Goal: Task Accomplishment & Management: Complete application form

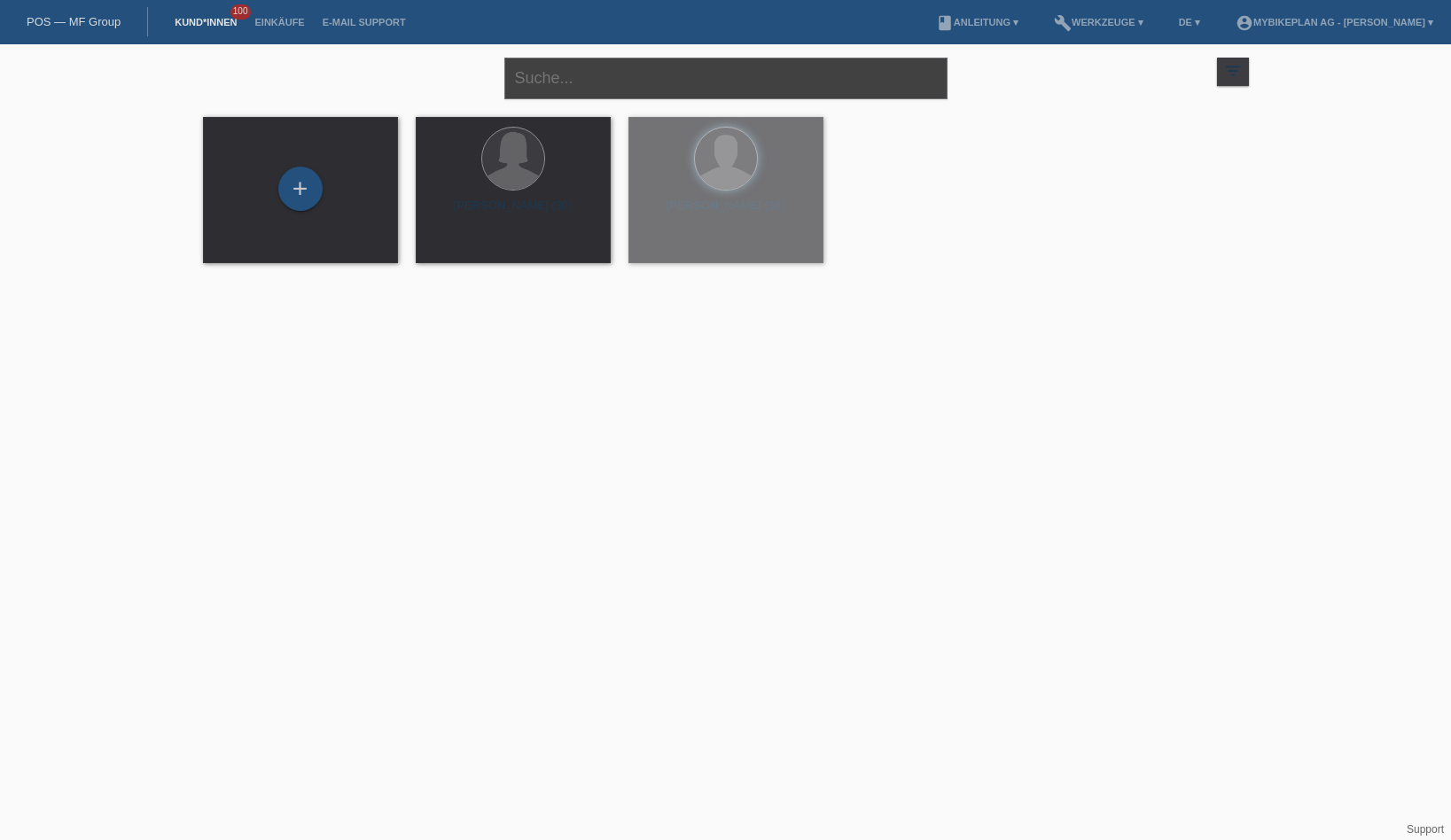
click at [597, 76] on input "text" at bounding box center [726, 78] width 443 height 42
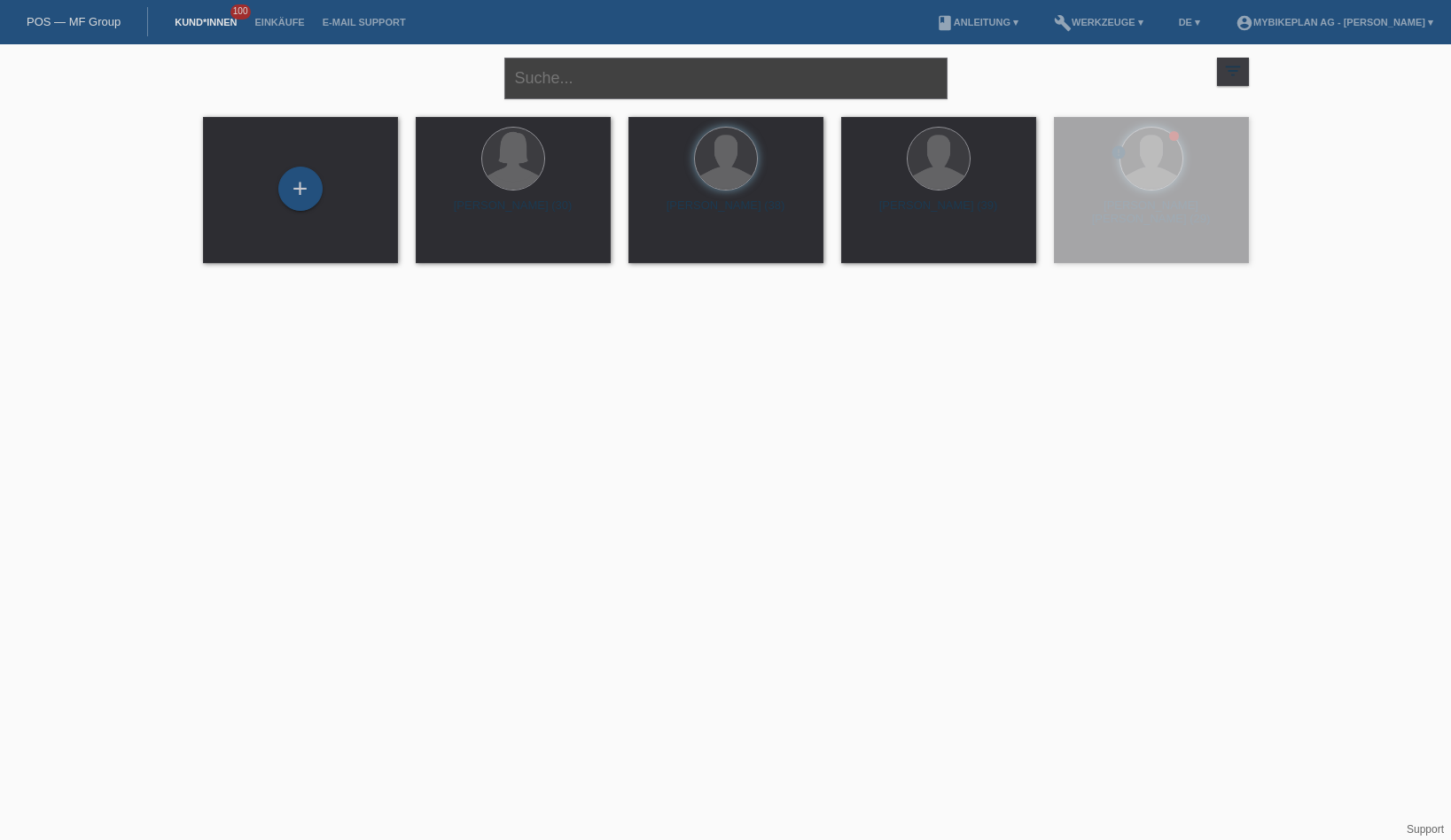
paste input "[PERSON_NAME]"
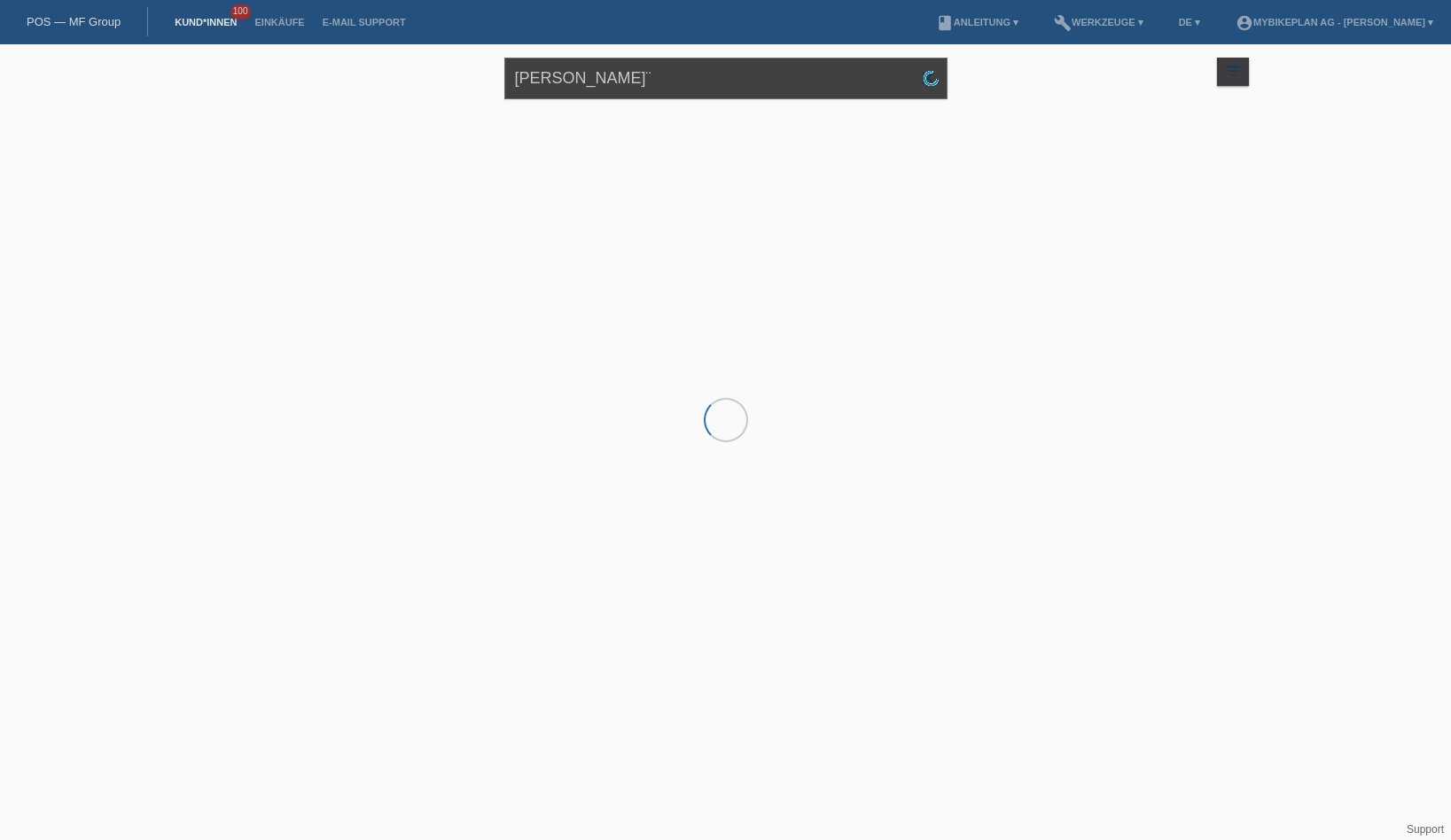
type input "[PERSON_NAME]"
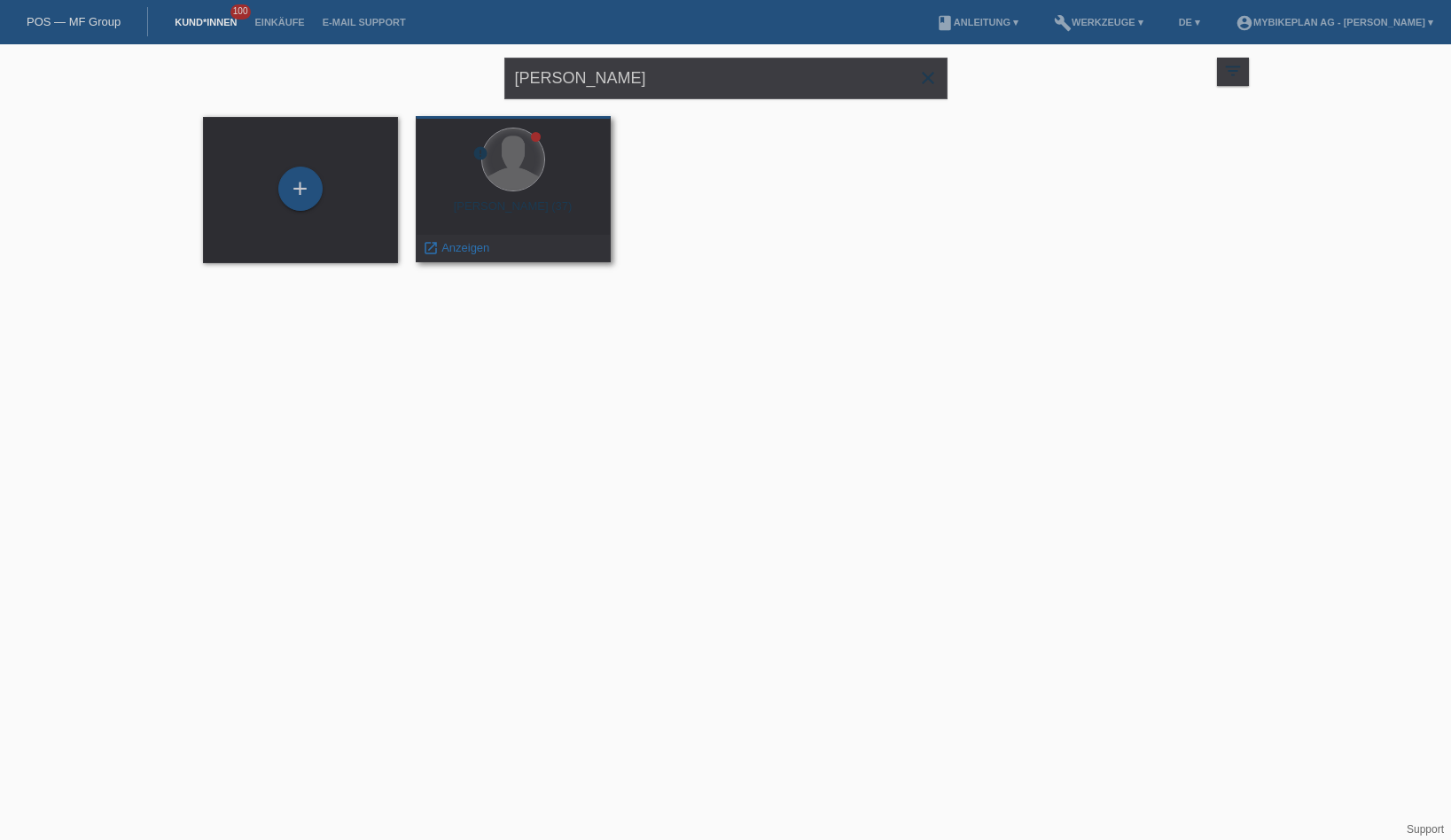
click at [514, 185] on div at bounding box center [513, 159] width 62 height 62
click at [533, 199] on div "Marcello Amore (37)" at bounding box center [512, 213] width 167 height 28
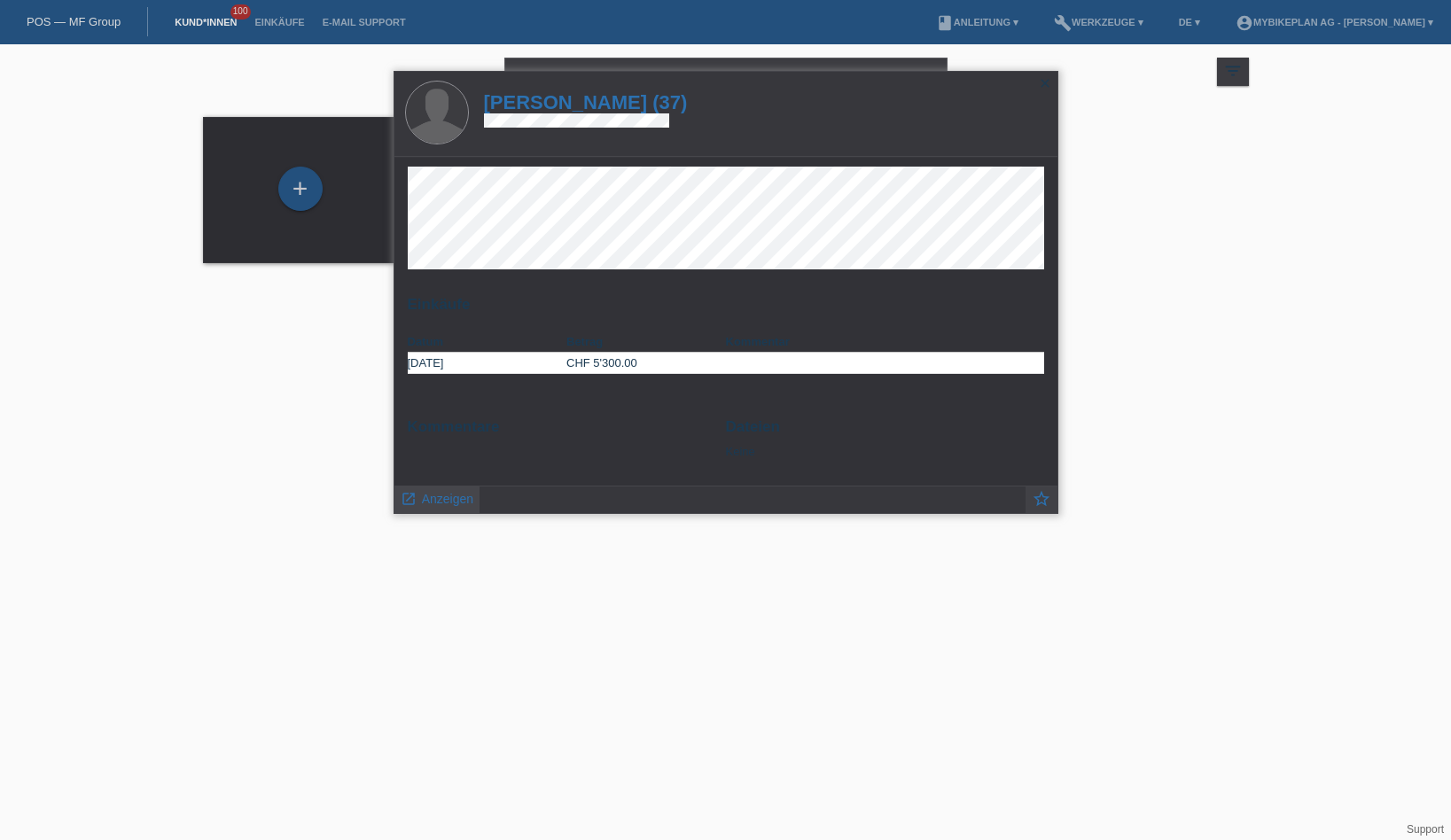
click at [445, 495] on span "Anzeigen" at bounding box center [447, 499] width 51 height 15
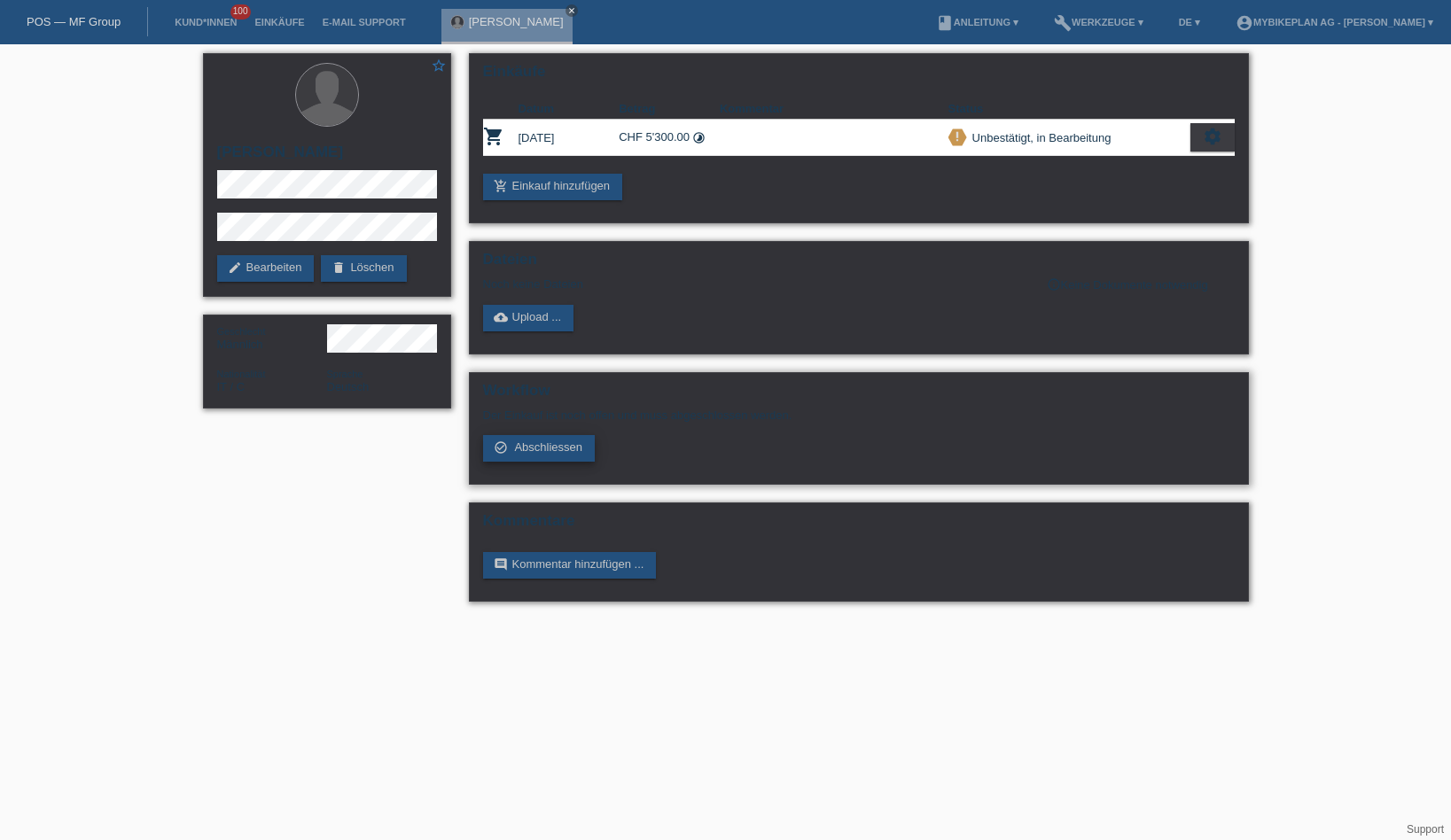
click at [553, 461] on link "check_circle_outline Abschliessen" at bounding box center [540, 448] width 113 height 26
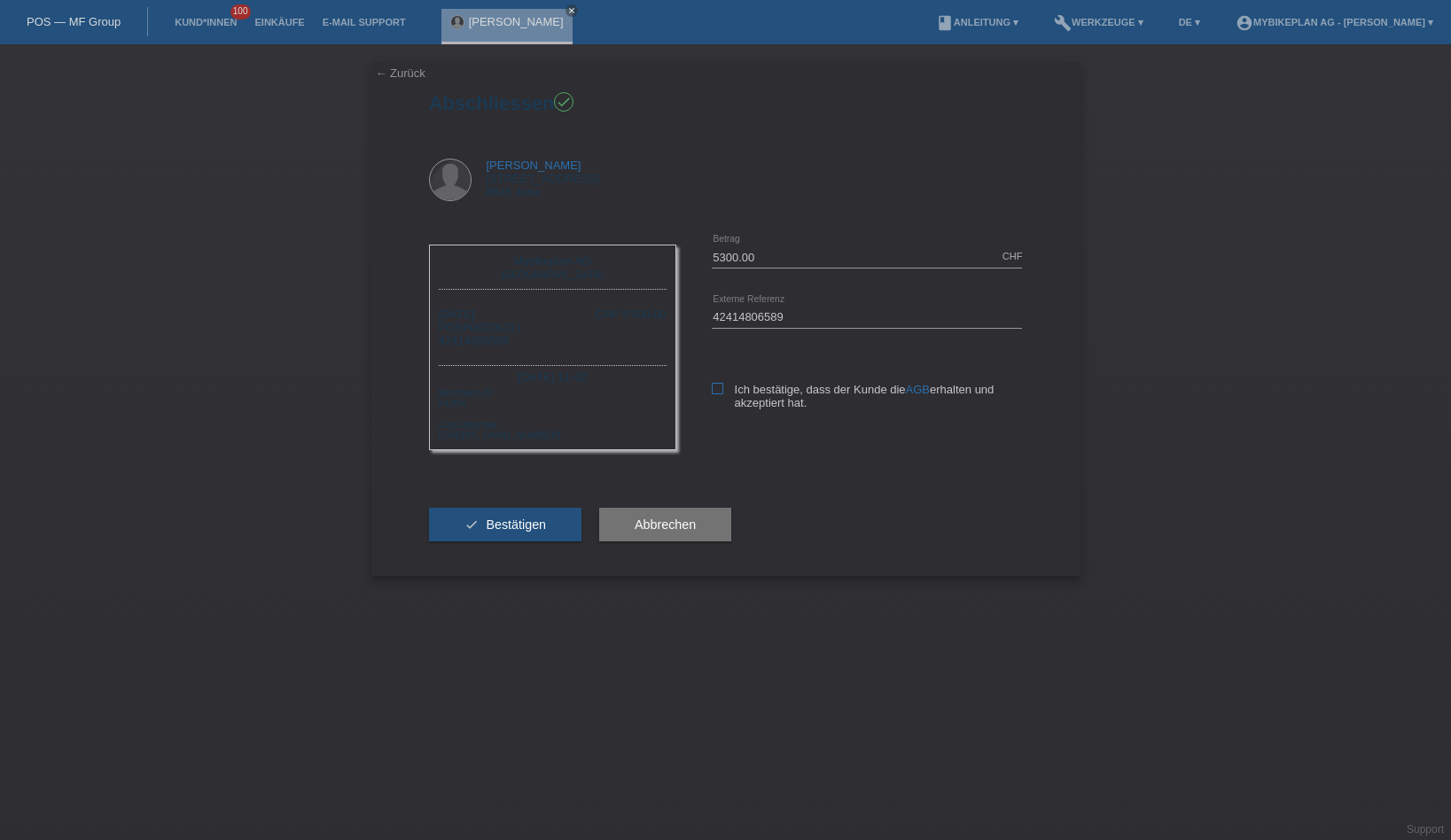
click at [720, 393] on icon at bounding box center [717, 389] width 12 height 12
click at [720, 393] on input "Ich bestätige, dass der Kunde die AGB erhalten und akzeptiert hat." at bounding box center [717, 389] width 12 height 12
checkbox input "true"
click at [559, 541] on button "check Bestätigen" at bounding box center [505, 524] width 153 height 34
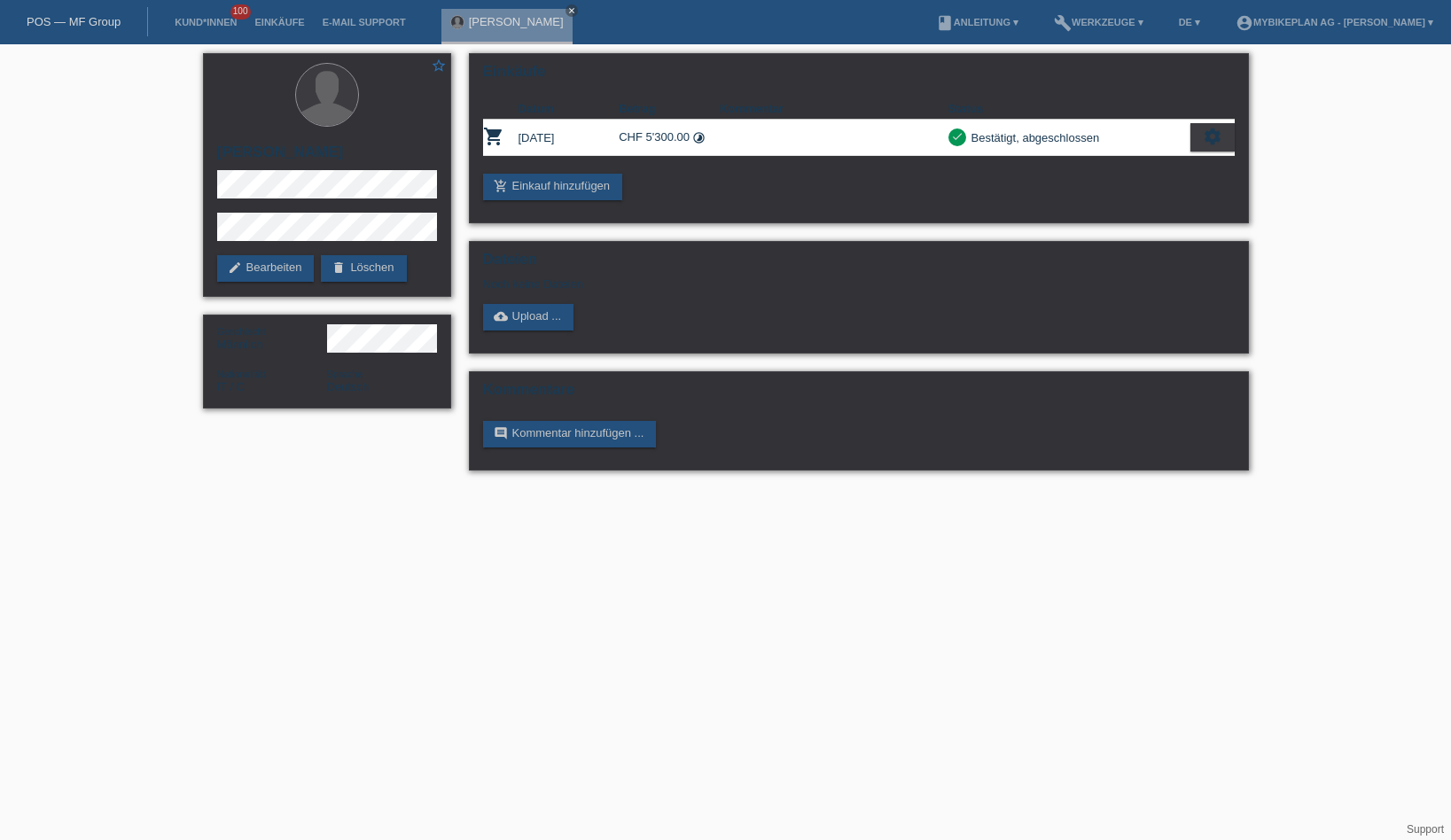
click at [62, 17] on link "POS — MF Group" at bounding box center [73, 22] width 94 height 14
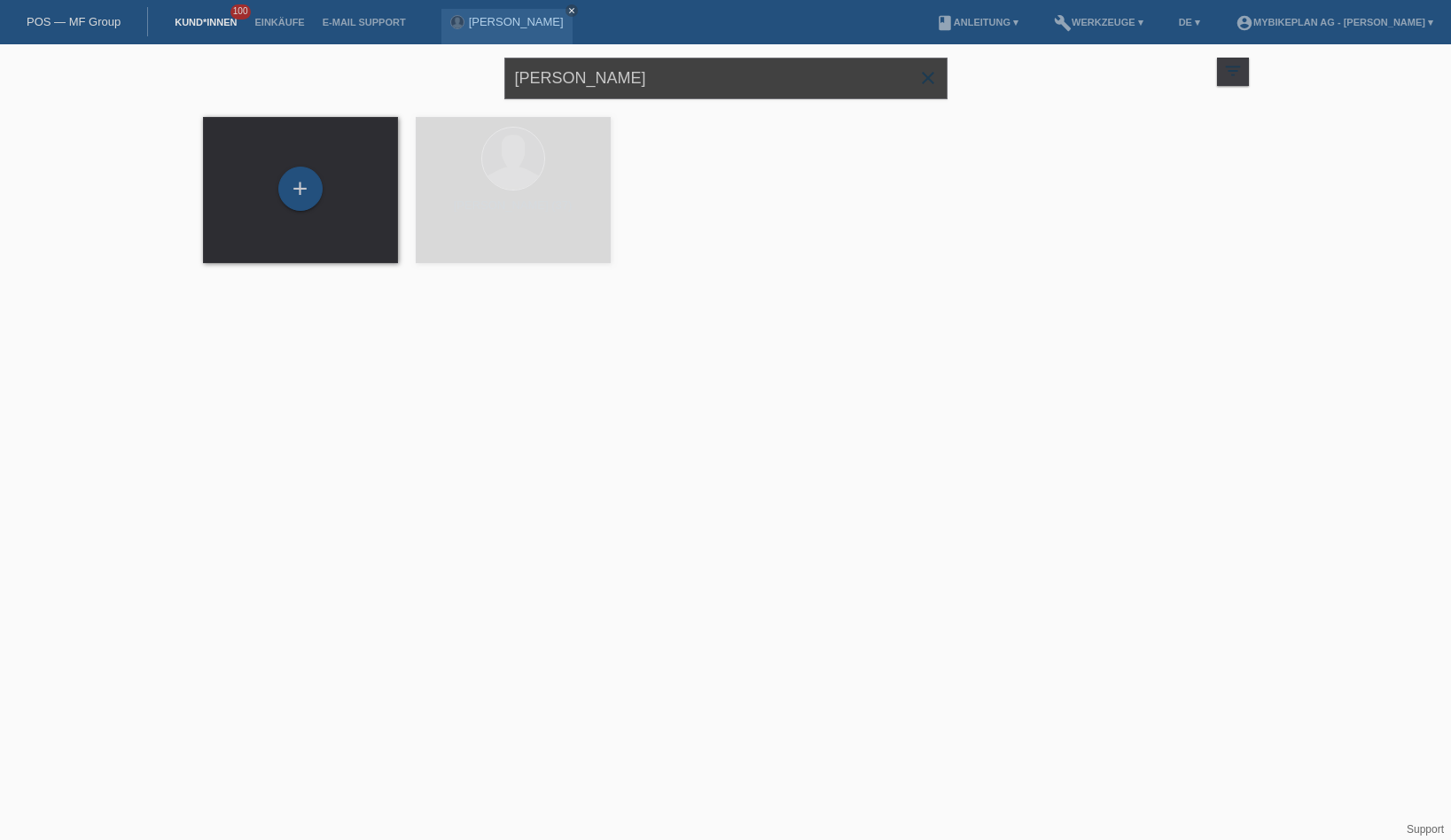
click at [574, 75] on input "[PERSON_NAME]" at bounding box center [726, 78] width 443 height 42
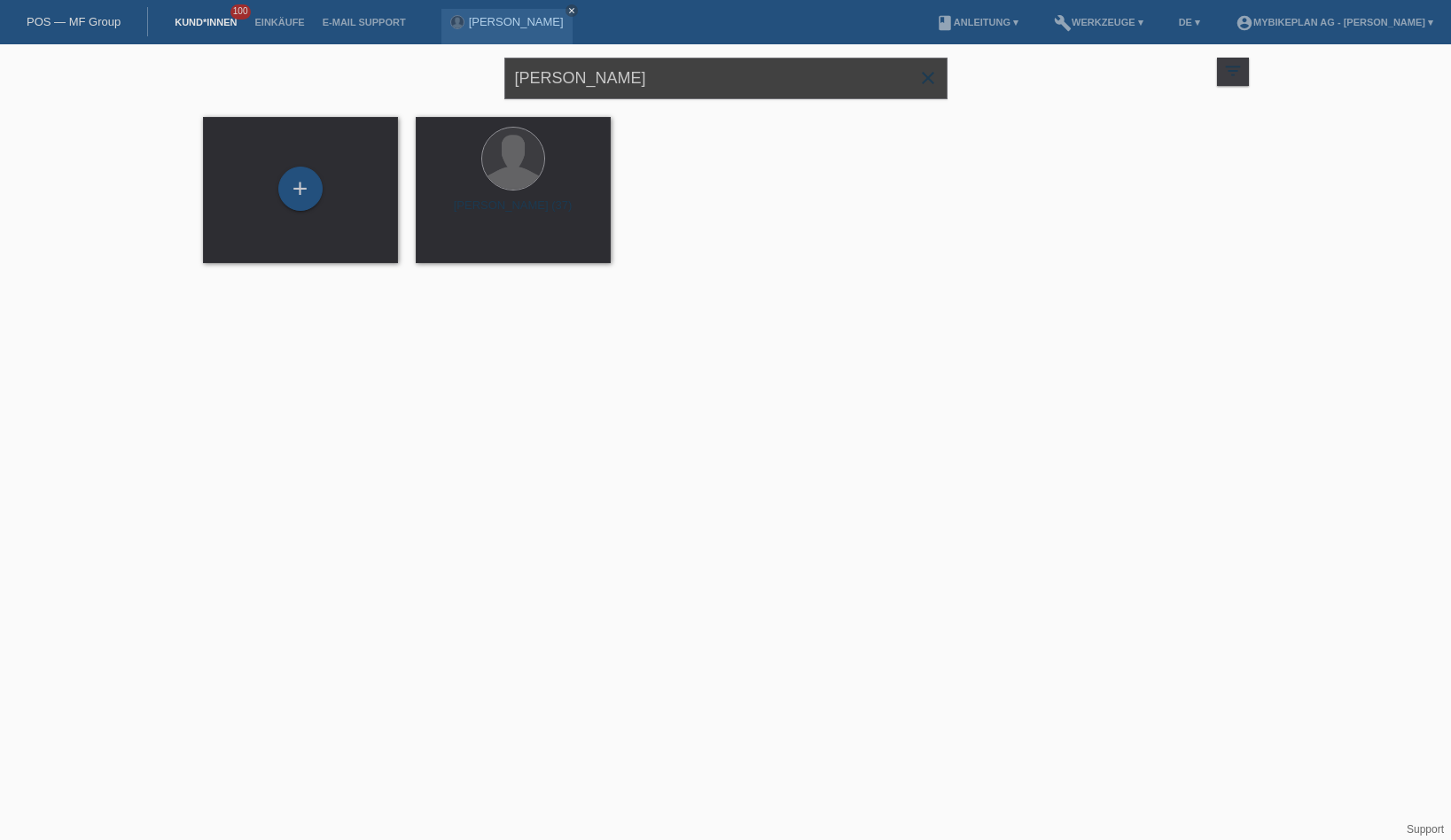
click at [574, 75] on input "[PERSON_NAME]" at bounding box center [726, 78] width 443 height 42
paste input "[PERSON_NAME]"
type input "[PERSON_NAME]"
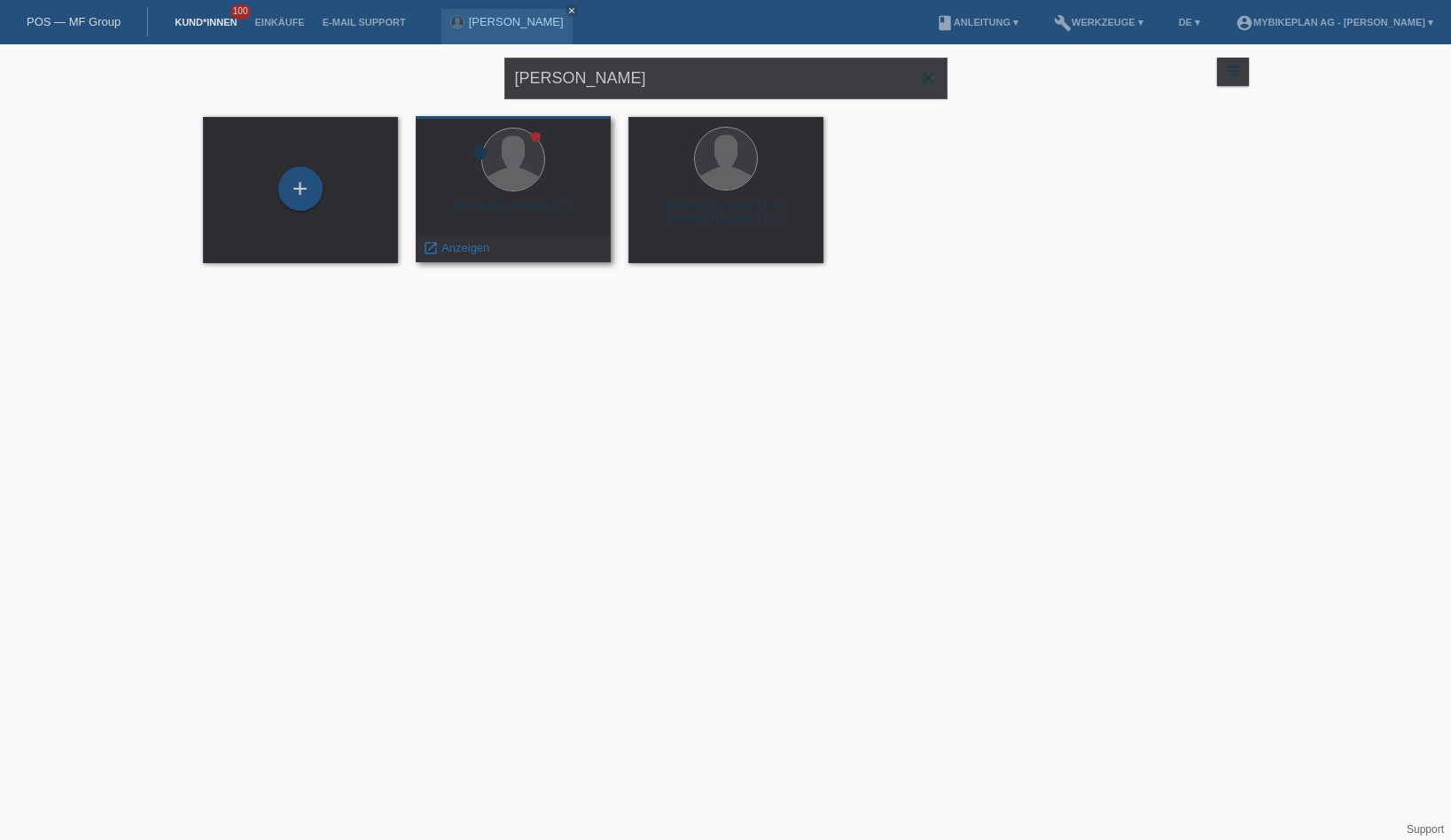
click at [522, 208] on div "Adnan Sabotic (27)" at bounding box center [512, 213] width 167 height 28
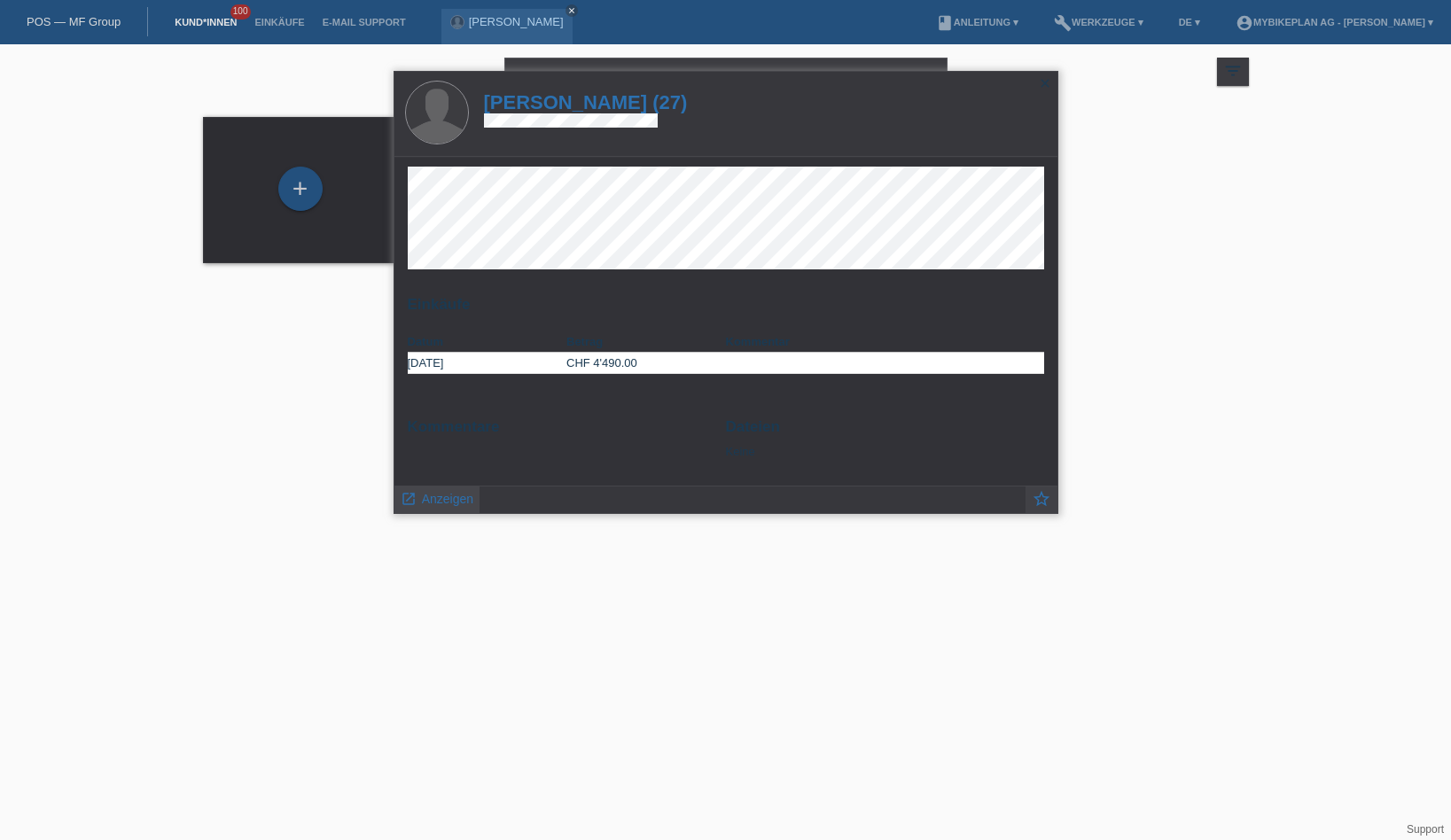
click at [444, 501] on span "Anzeigen" at bounding box center [447, 499] width 51 height 15
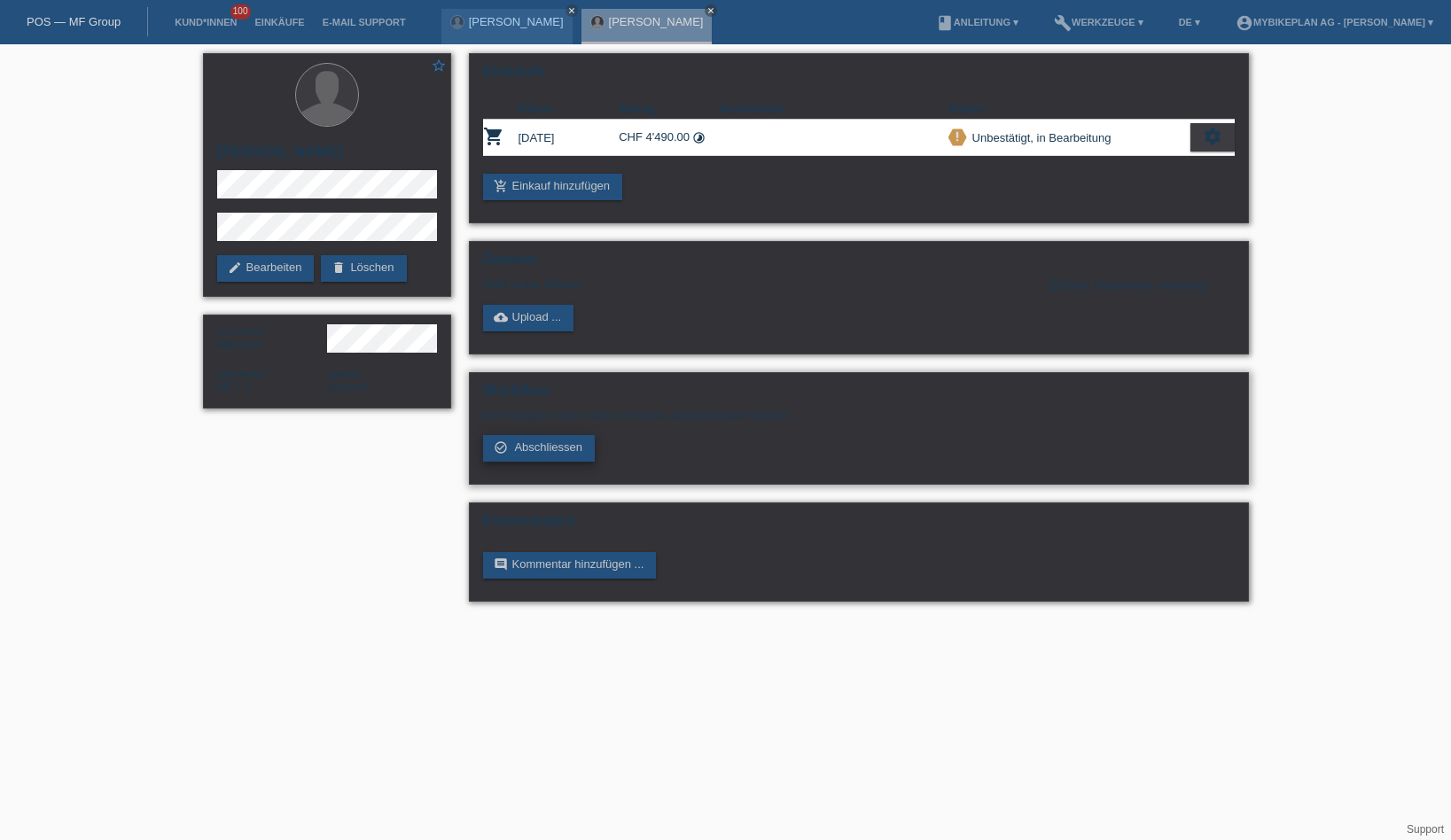
click at [513, 453] on link "check_circle_outline Abschliessen" at bounding box center [540, 448] width 113 height 26
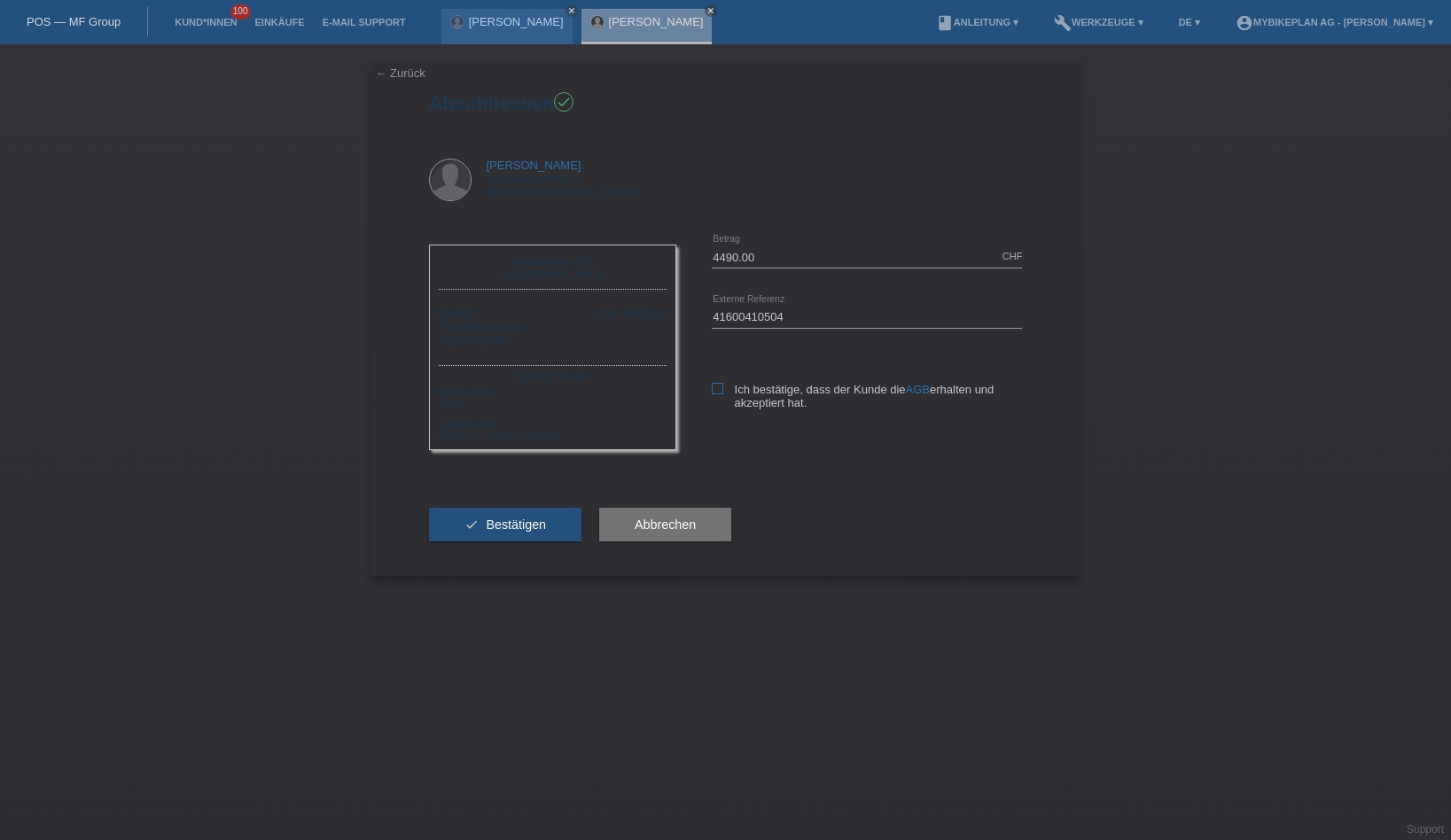
click at [713, 385] on icon at bounding box center [717, 389] width 12 height 12
click at [713, 385] on input "Ich bestätige, dass der Kunde die AGB erhalten und akzeptiert hat." at bounding box center [717, 389] width 12 height 12
checkbox input "true"
click at [503, 531] on span "Bestätigen" at bounding box center [515, 525] width 60 height 15
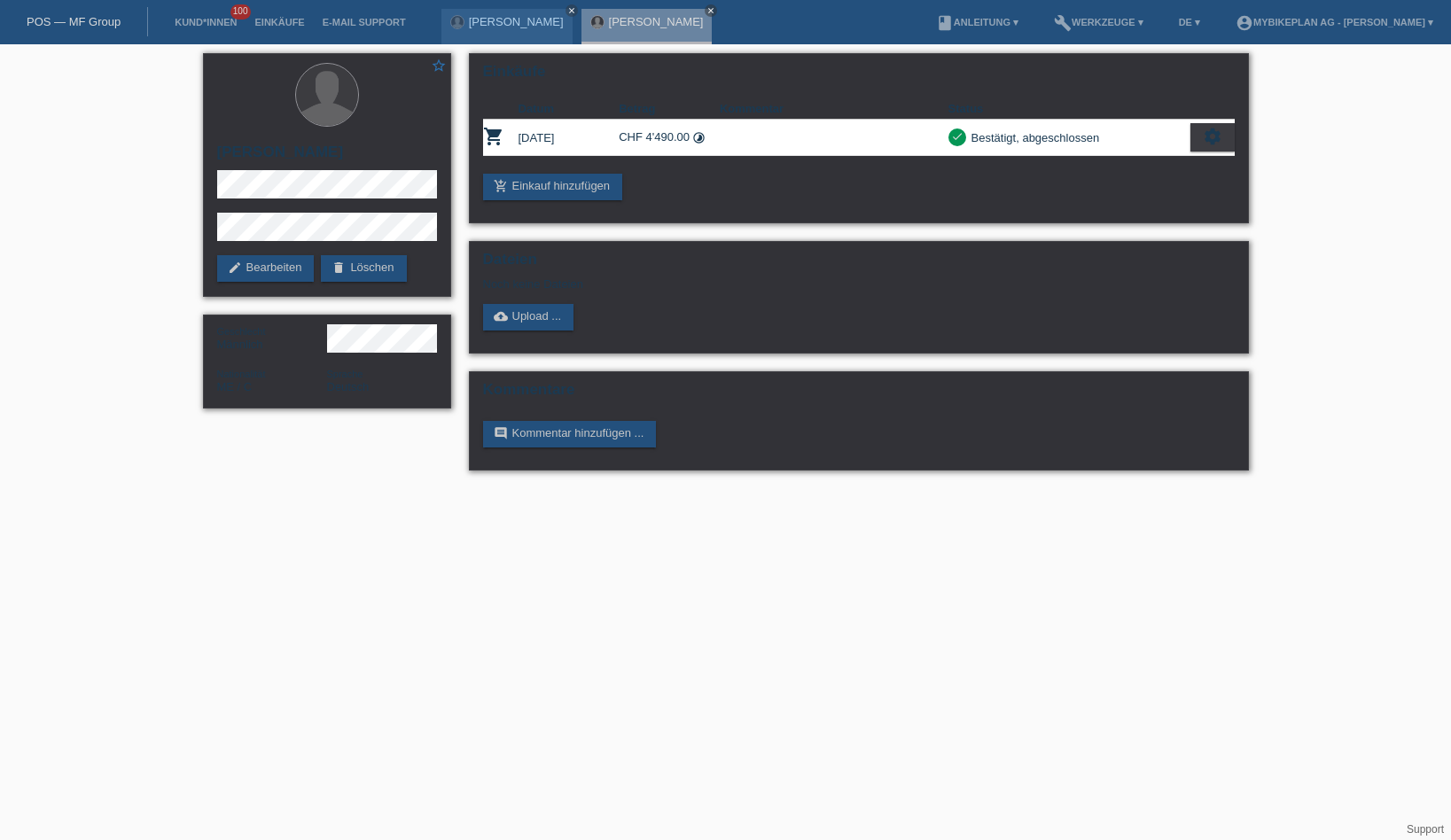
click at [95, 17] on link "POS — MF Group" at bounding box center [73, 22] width 94 height 14
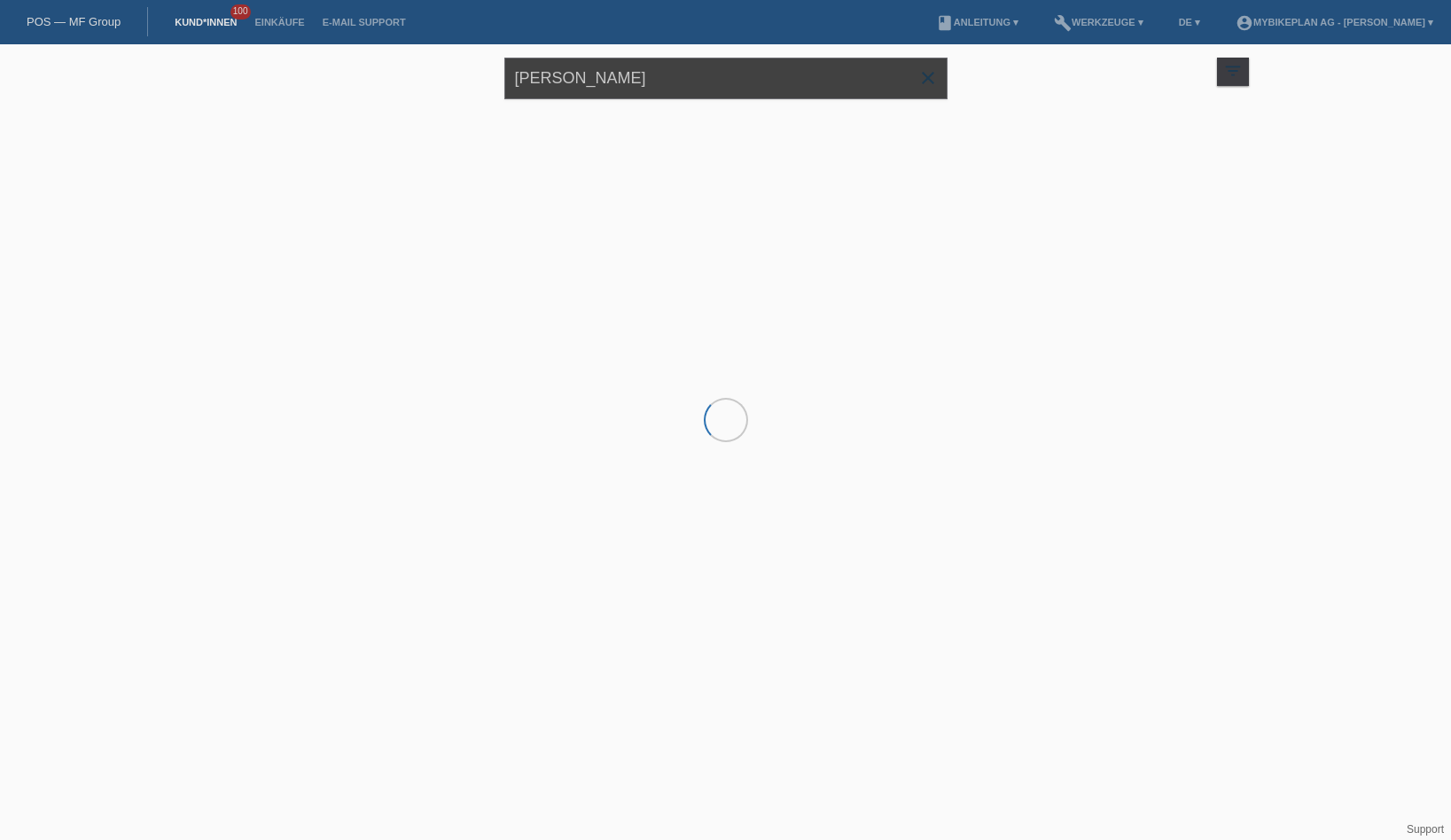
click at [621, 82] on input "[PERSON_NAME]" at bounding box center [726, 78] width 443 height 42
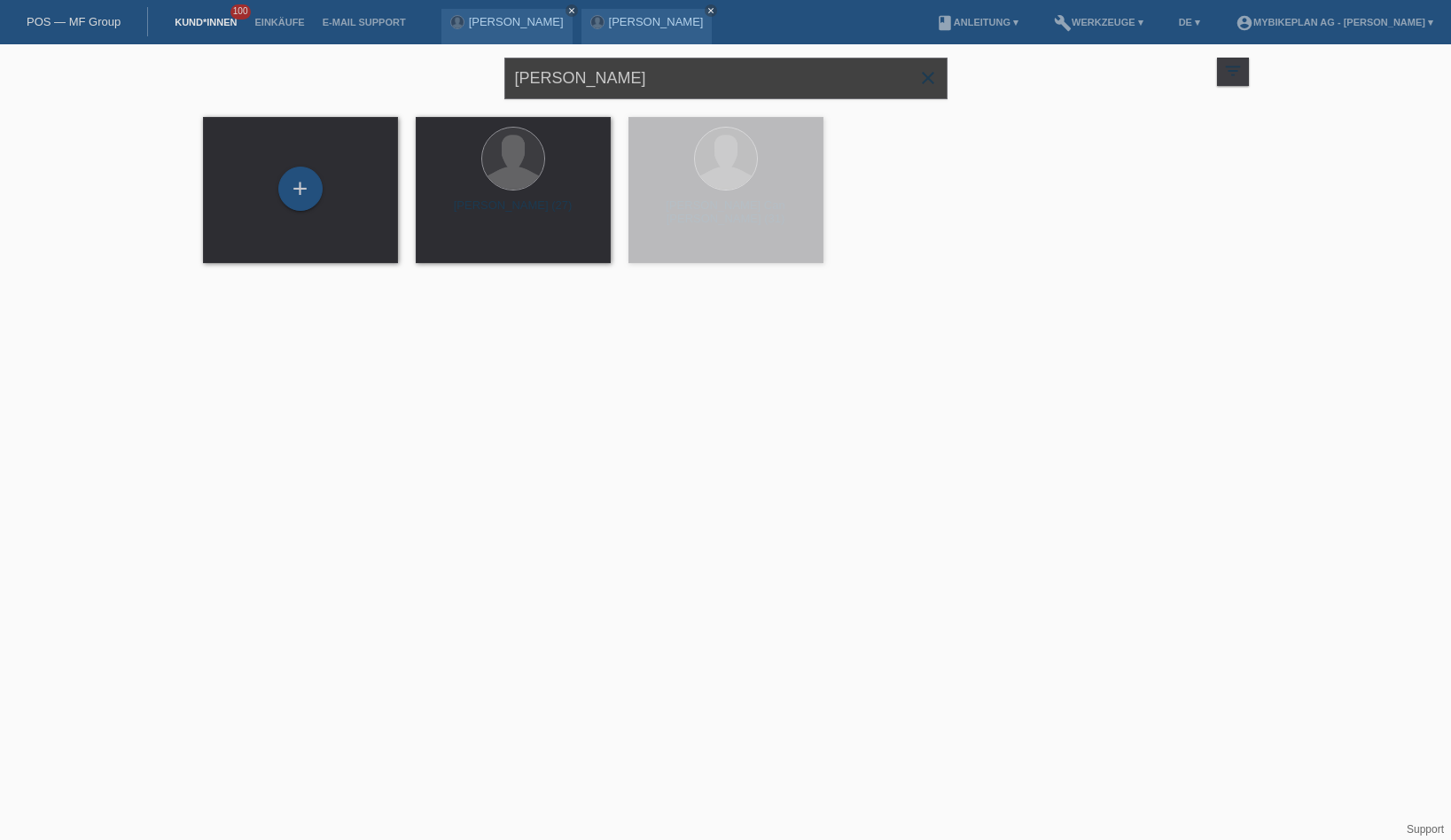
click at [621, 82] on input "[PERSON_NAME]" at bounding box center [726, 78] width 443 height 42
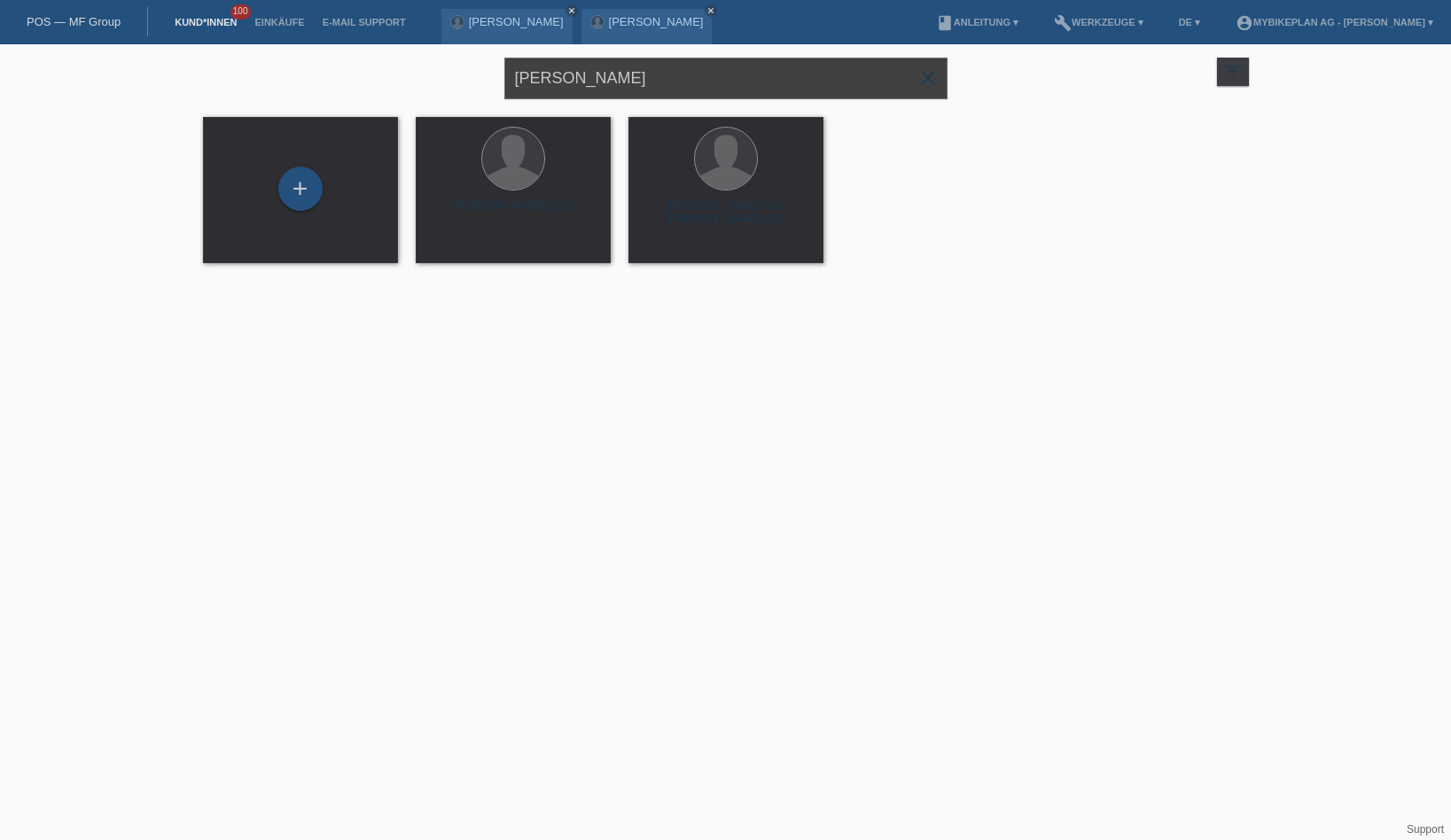
click at [621, 82] on input "[PERSON_NAME]" at bounding box center [726, 78] width 443 height 42
paste input "[PERSON_NAME]"
type input "[PERSON_NAME]"
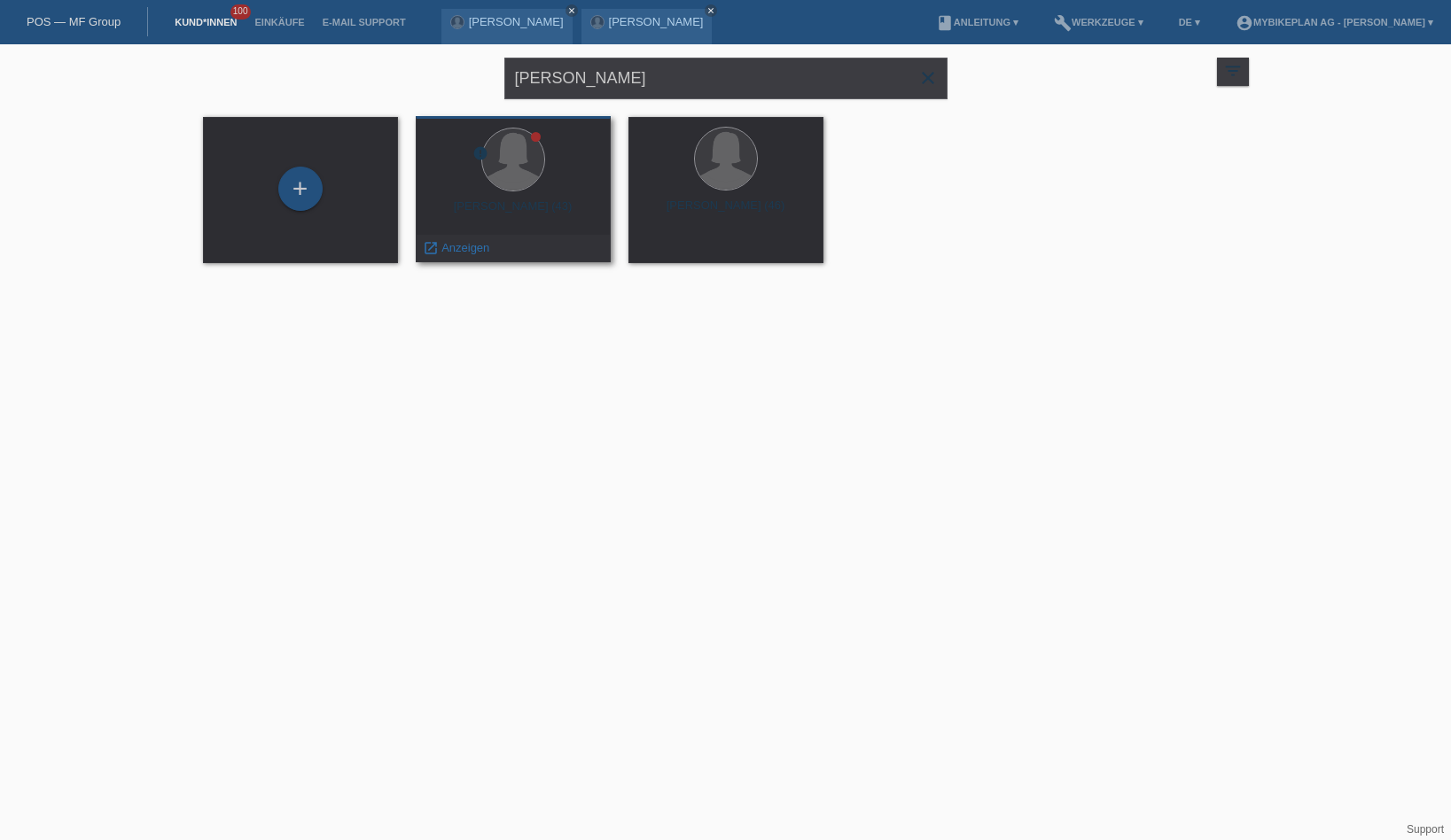
click at [477, 209] on div "[PERSON_NAME] (43)" at bounding box center [512, 213] width 167 height 28
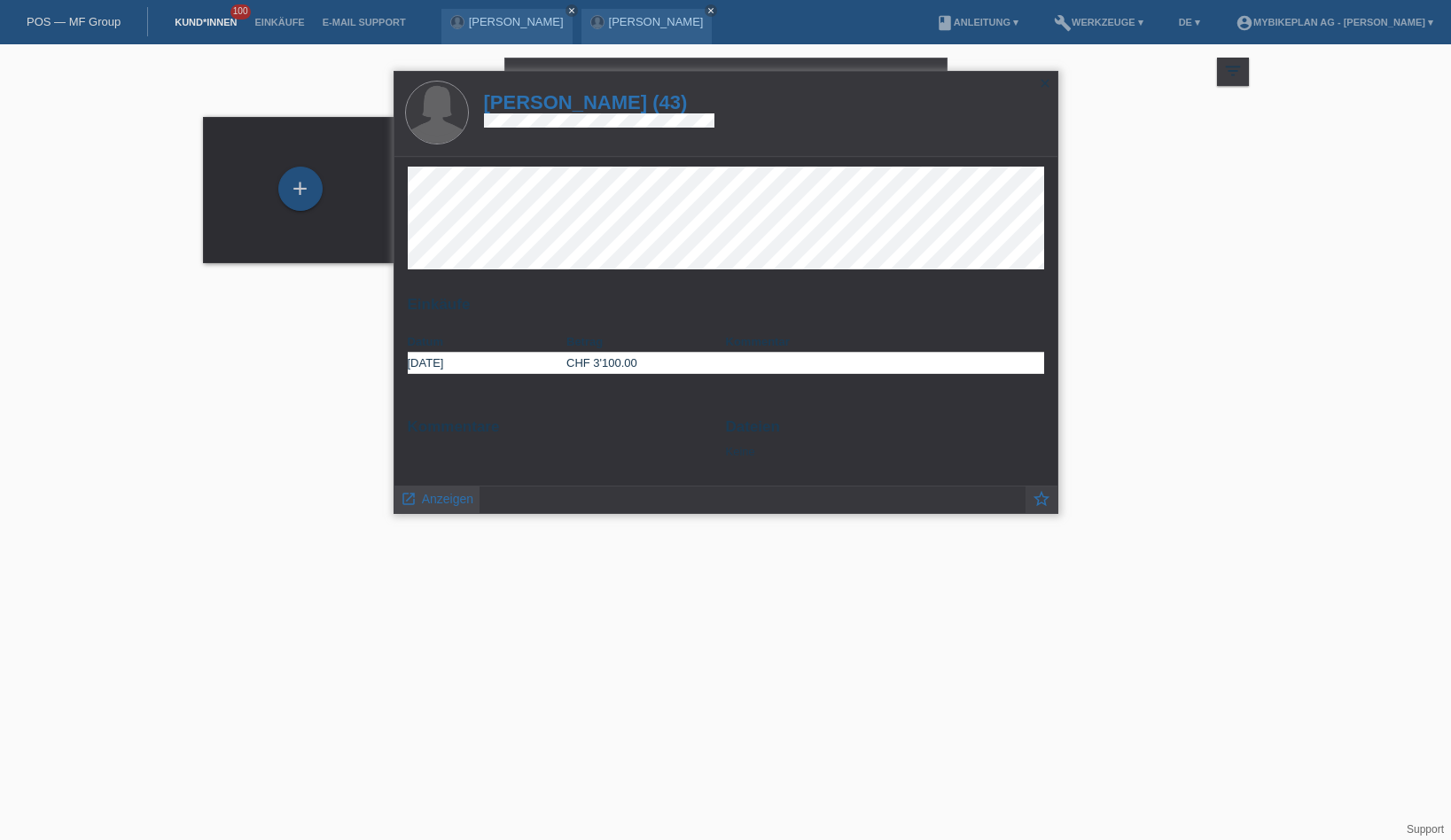
click at [453, 504] on span "Anzeigen" at bounding box center [447, 499] width 51 height 15
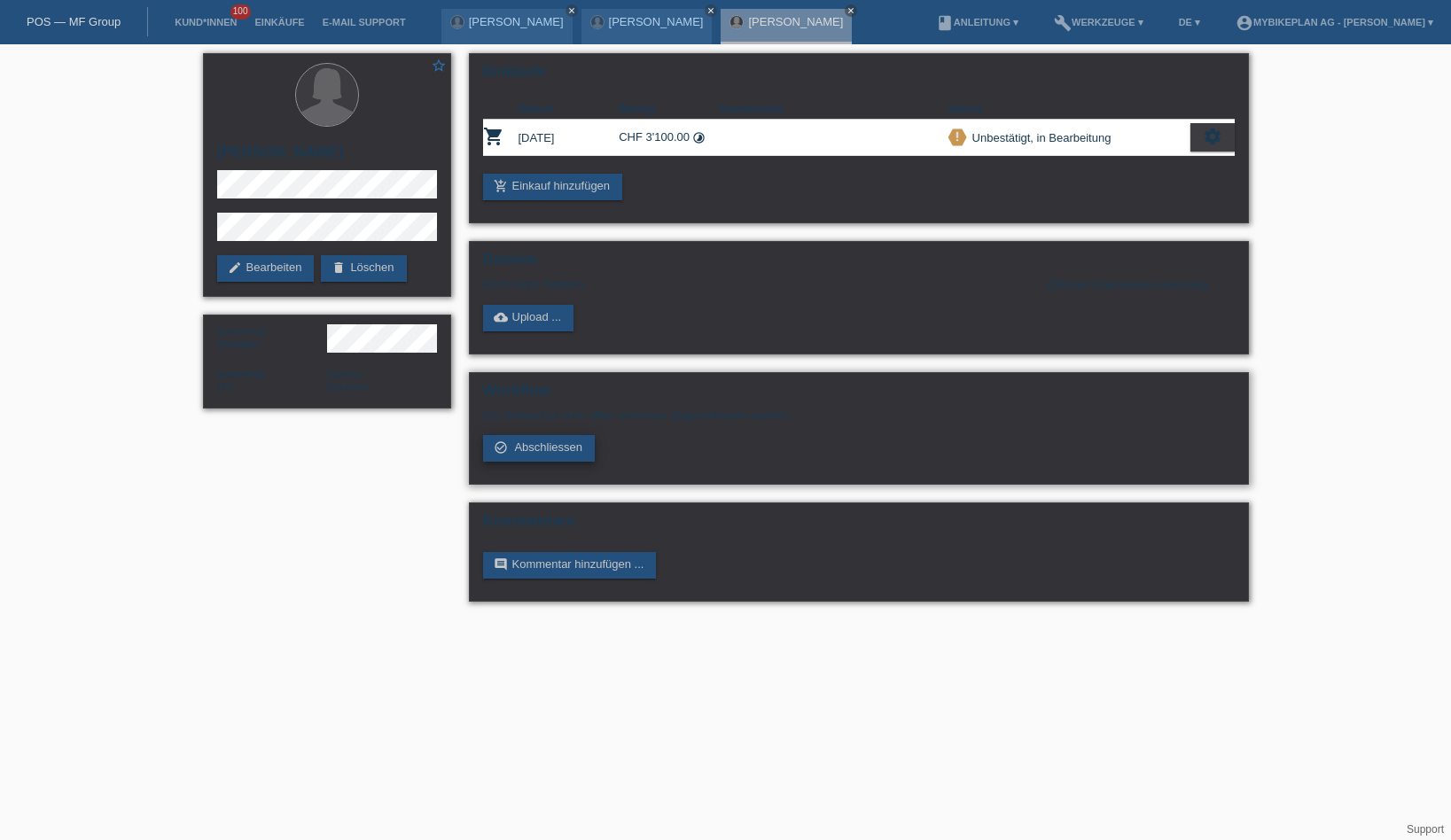
click at [544, 461] on link "check_circle_outline Abschliessen" at bounding box center [540, 448] width 113 height 26
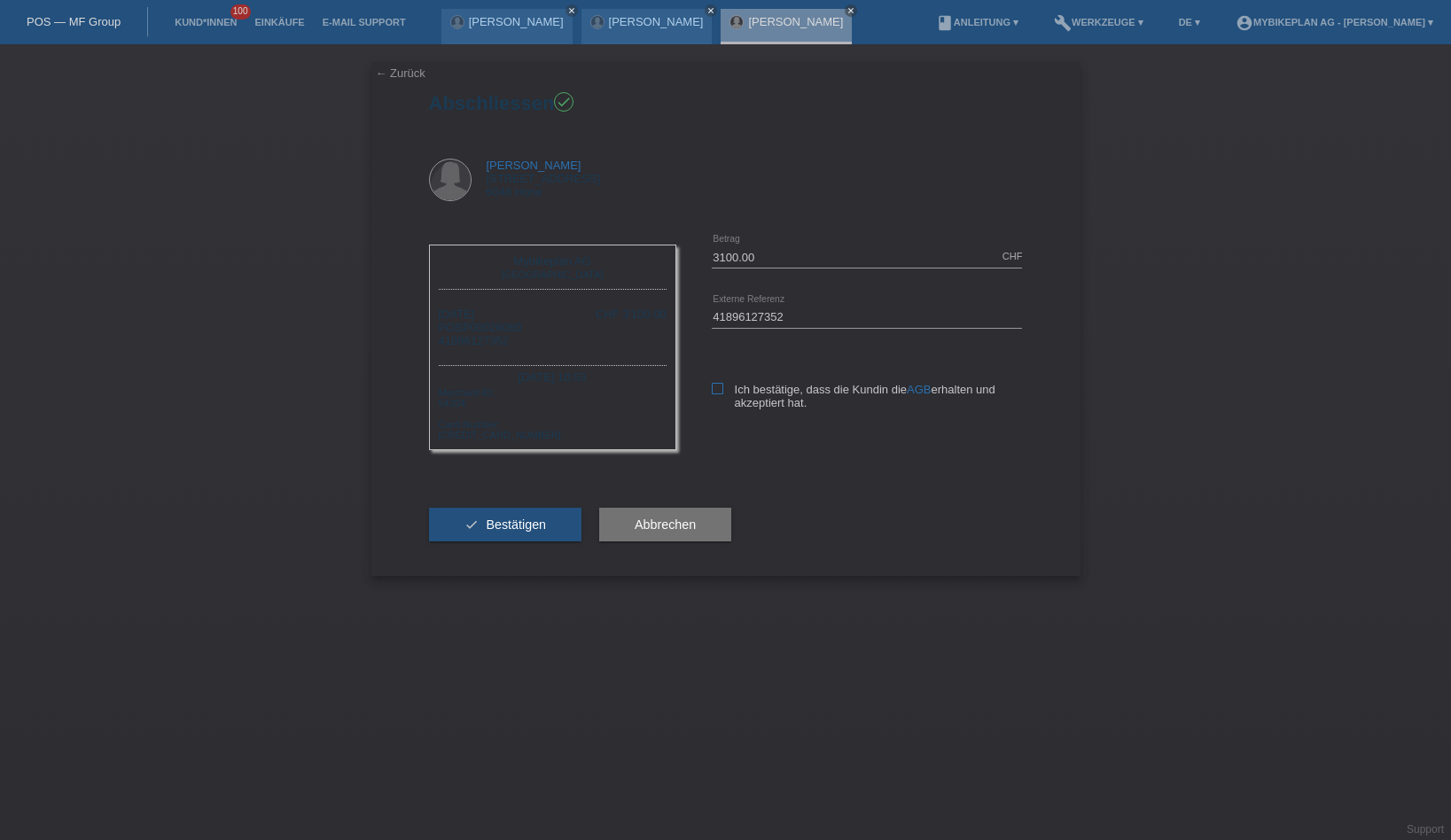
click at [720, 392] on icon at bounding box center [717, 389] width 12 height 12
click at [720, 392] on input "Ich bestätige, dass die Kundin die AGB erhalten und akzeptiert hat." at bounding box center [717, 389] width 12 height 12
checkbox input "true"
click at [523, 531] on span "Bestätigen" at bounding box center [515, 525] width 60 height 15
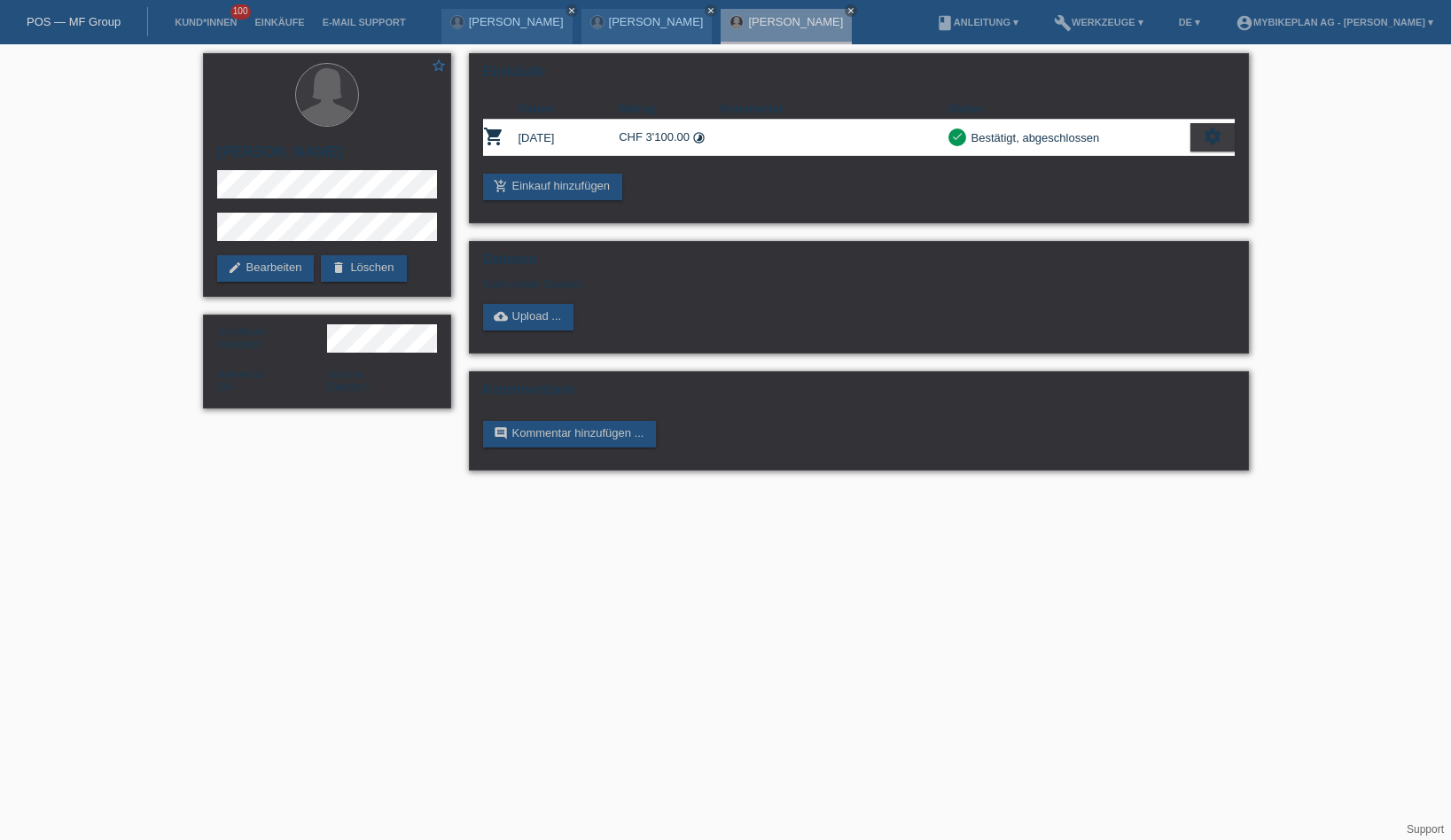
click at [91, 25] on link "POS — MF Group" at bounding box center [73, 22] width 94 height 14
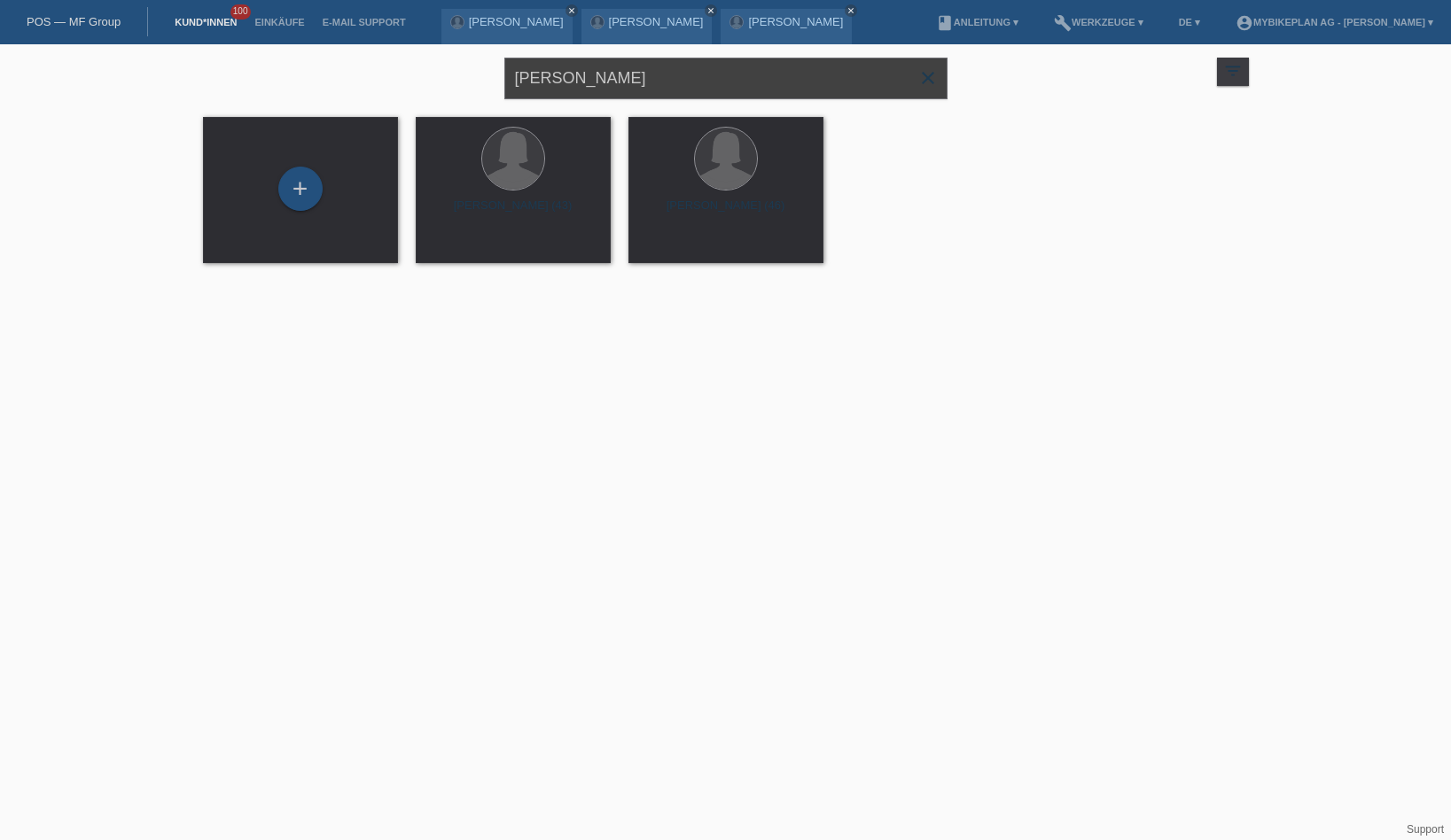
click at [572, 86] on input "[PERSON_NAME]" at bounding box center [726, 78] width 443 height 42
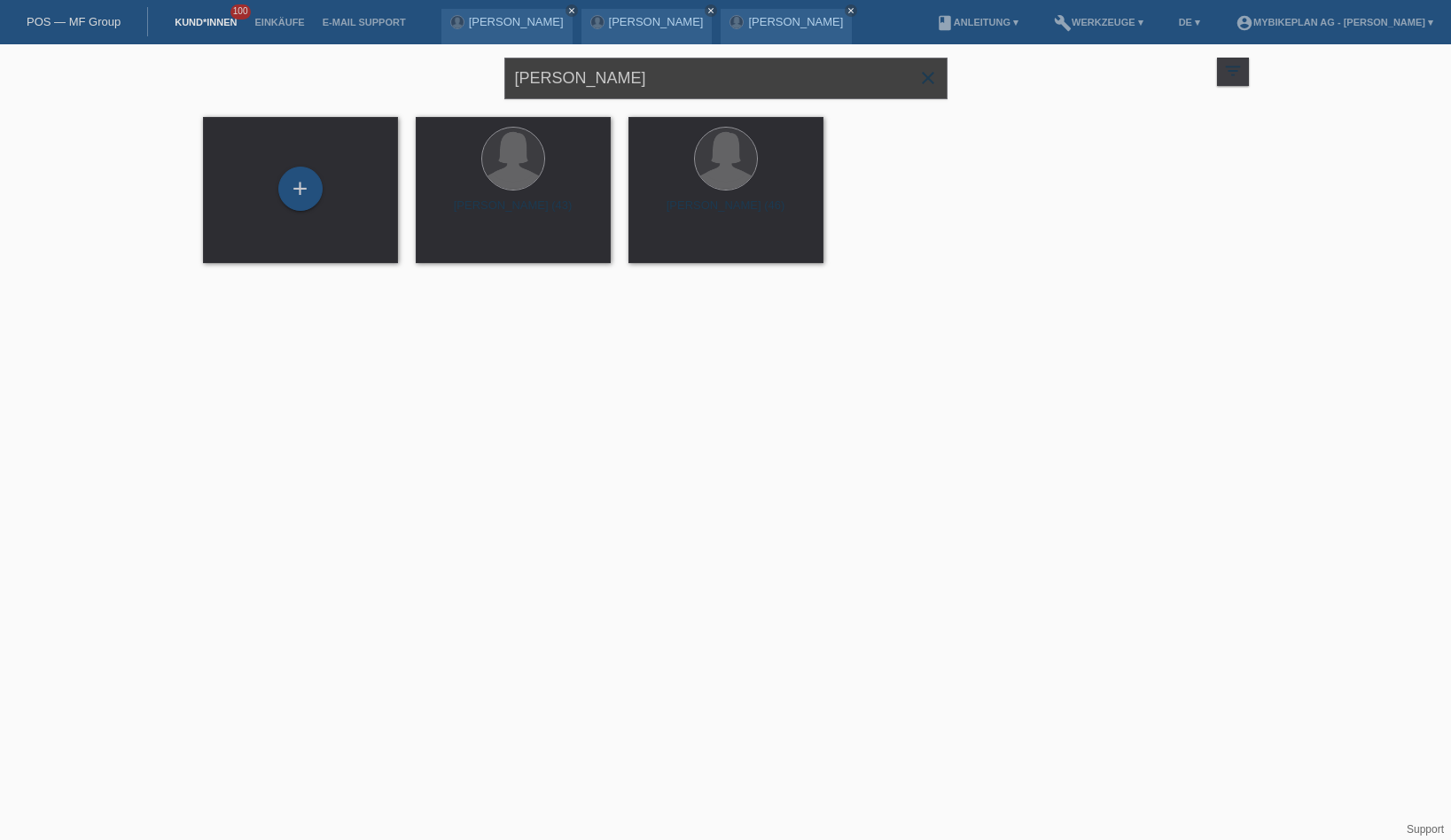
paste input "Alexander Ess"
type input "Alexander Ess"
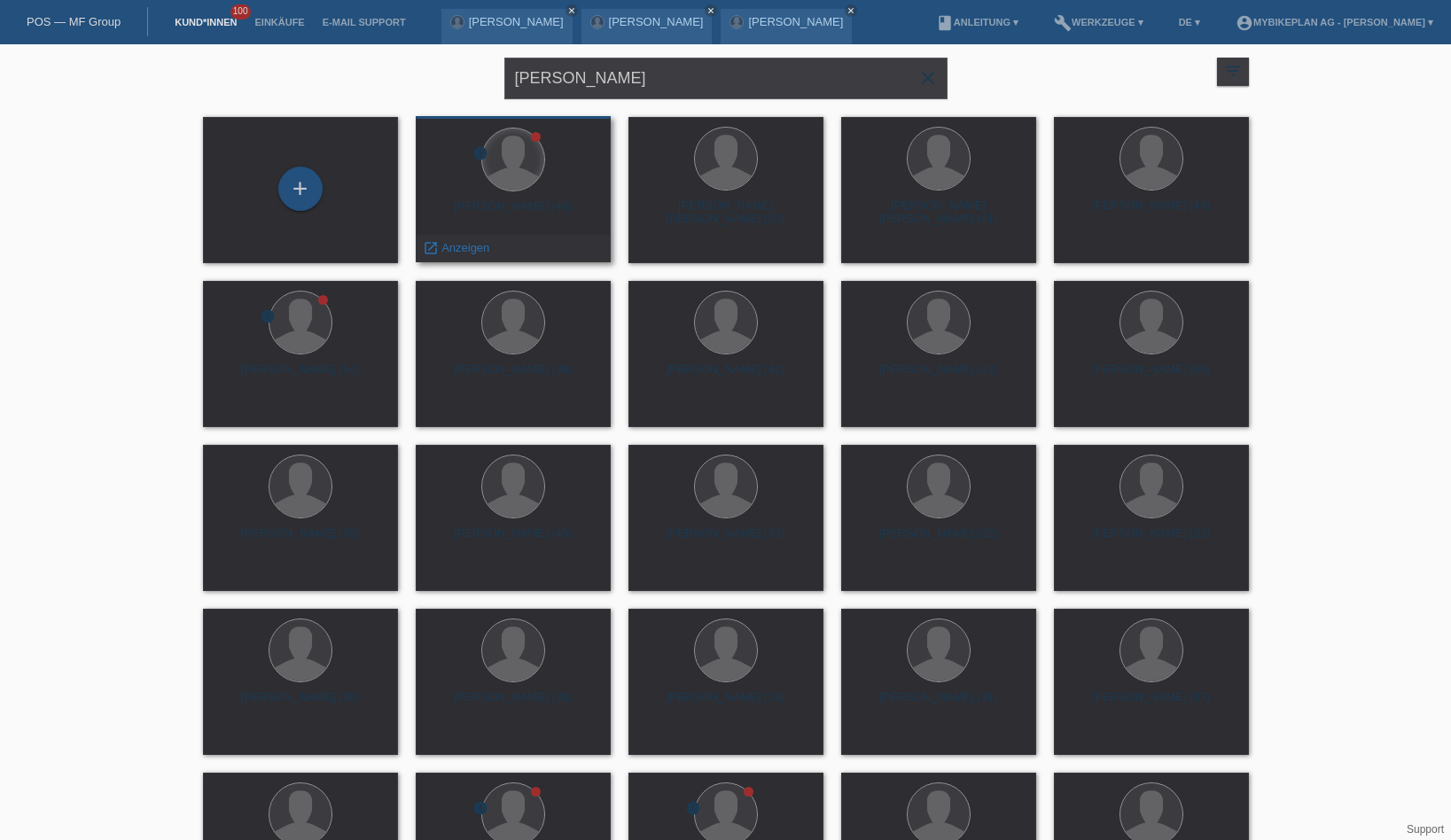
click at [533, 175] on div at bounding box center [513, 159] width 62 height 62
click at [542, 181] on div at bounding box center [512, 160] width 167 height 66
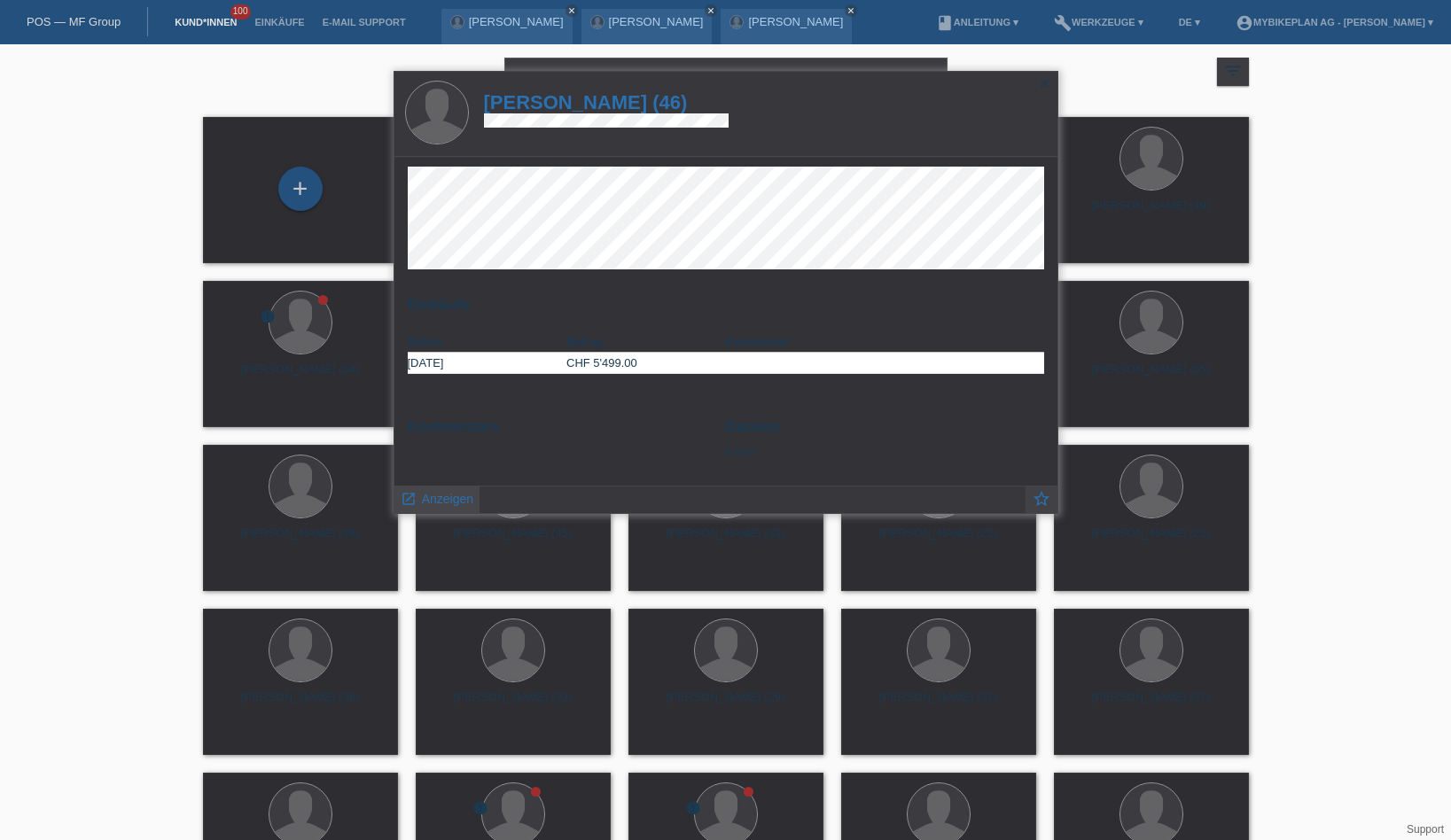
click at [442, 502] on span "Anzeigen" at bounding box center [447, 499] width 51 height 15
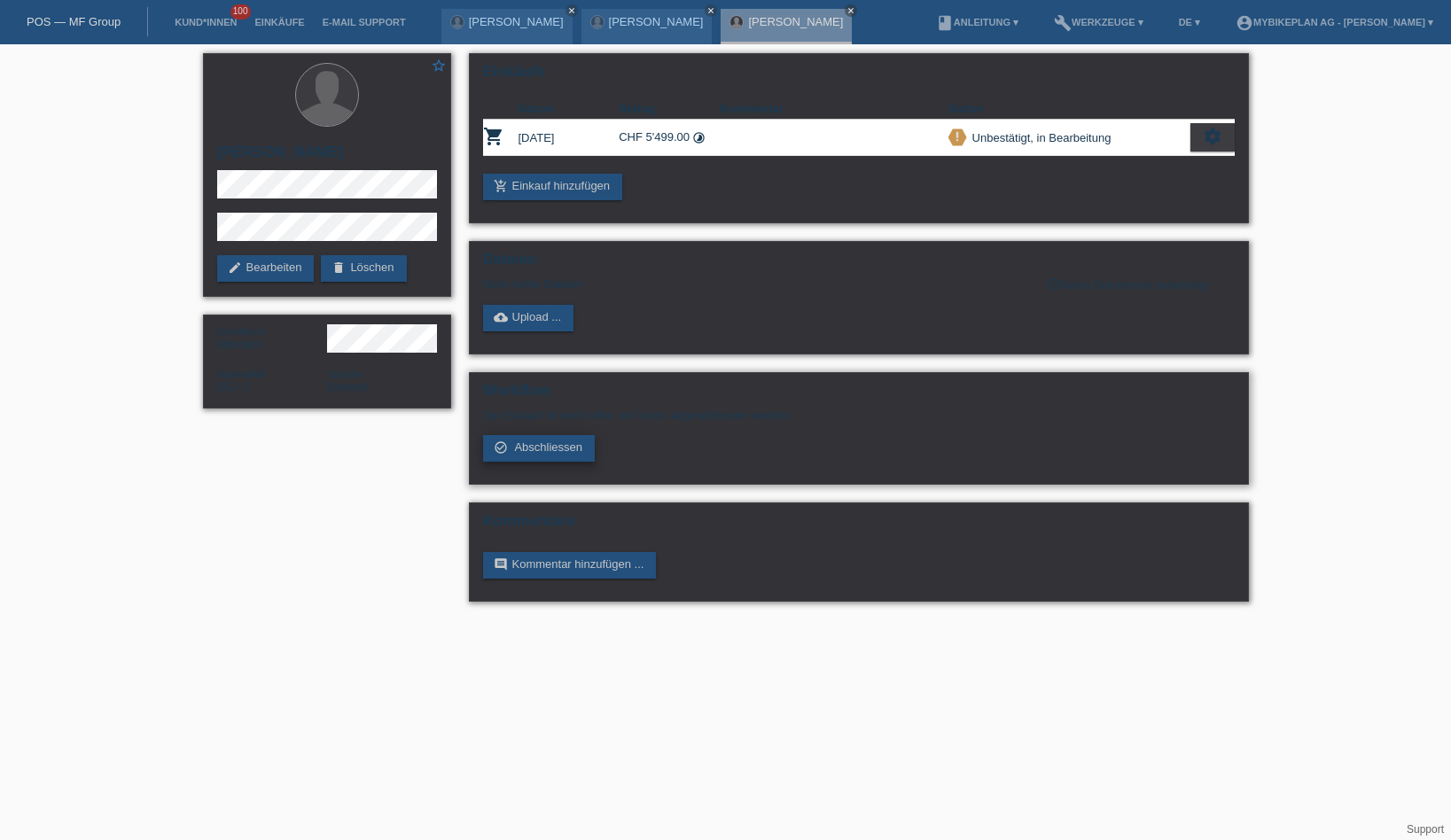
click at [521, 452] on span "Abschliessen" at bounding box center [548, 447] width 68 height 14
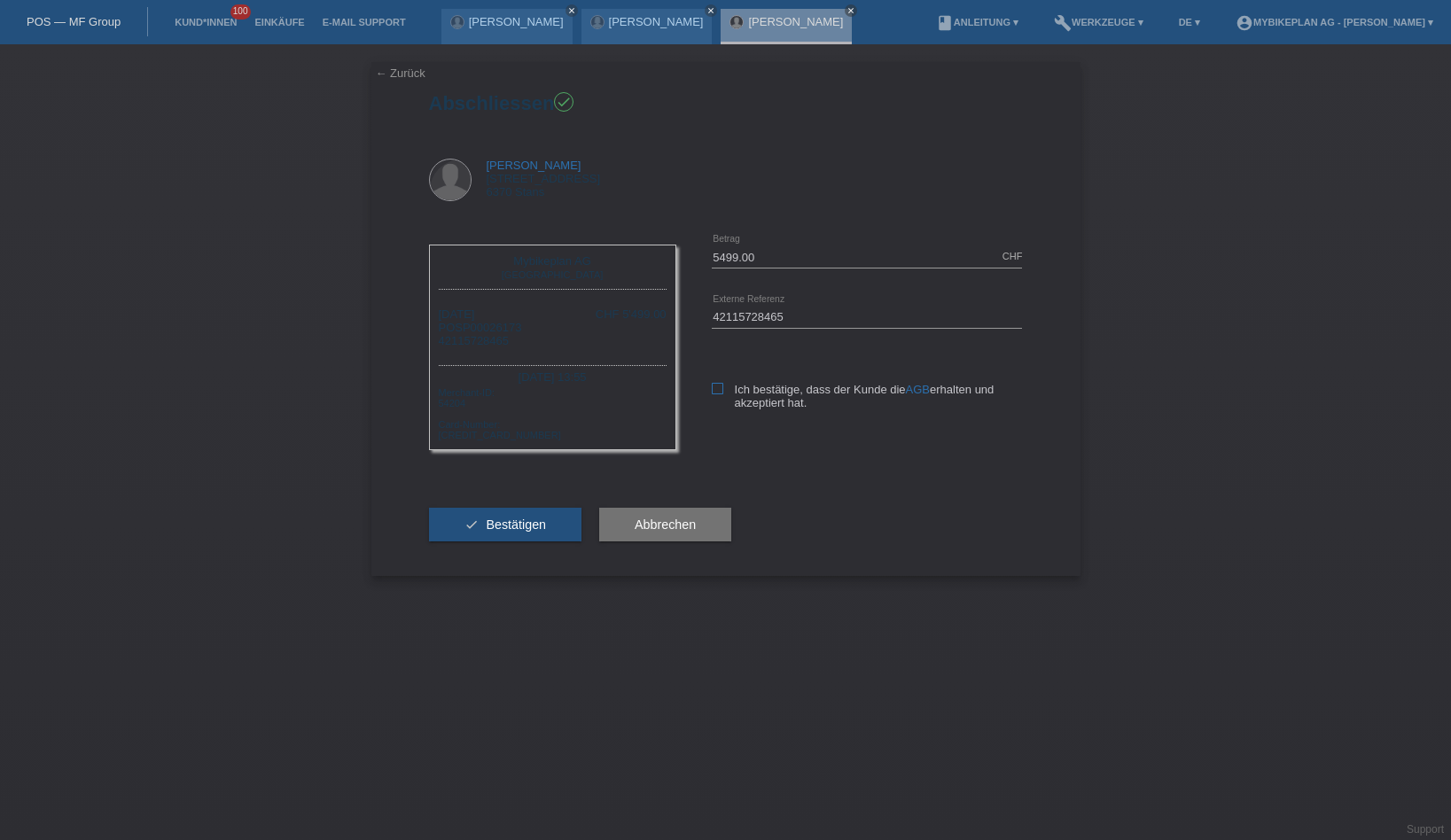
click at [712, 383] on icon at bounding box center [717, 389] width 12 height 12
click at [712, 383] on input "Ich bestätige, dass der Kunde die AGB erhalten und akzeptiert hat." at bounding box center [717, 389] width 12 height 12
checkbox input "true"
click at [547, 536] on button "check Bestätigen" at bounding box center [505, 524] width 153 height 34
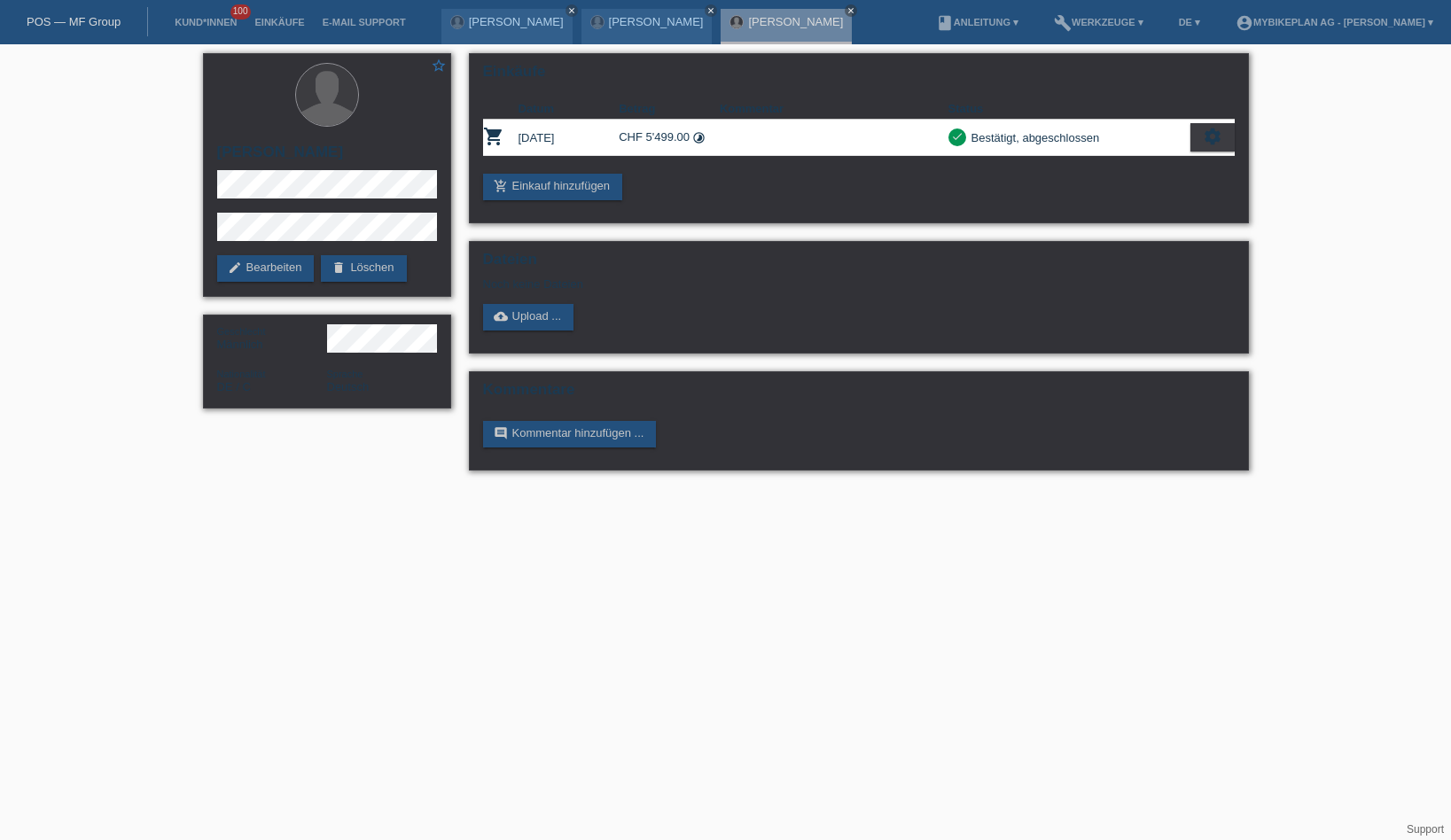
click at [70, 7] on div "POS — MF Group" at bounding box center [74, 22] width 148 height 29
click at [72, 18] on link "POS — MF Group" at bounding box center [73, 22] width 94 height 14
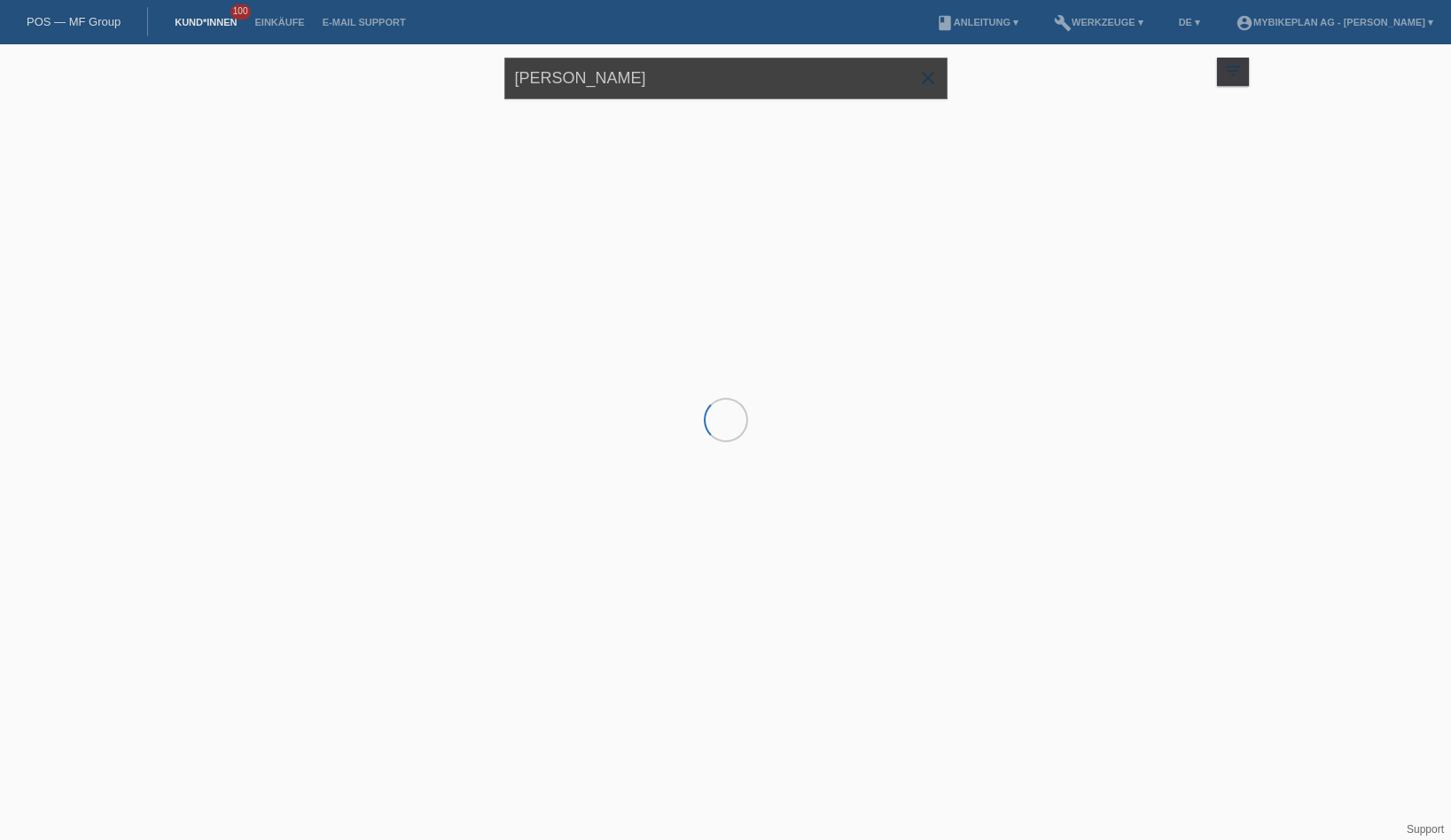
click at [634, 84] on input "[PERSON_NAME]" at bounding box center [726, 78] width 443 height 42
paste input "[PERSON_NAME]"
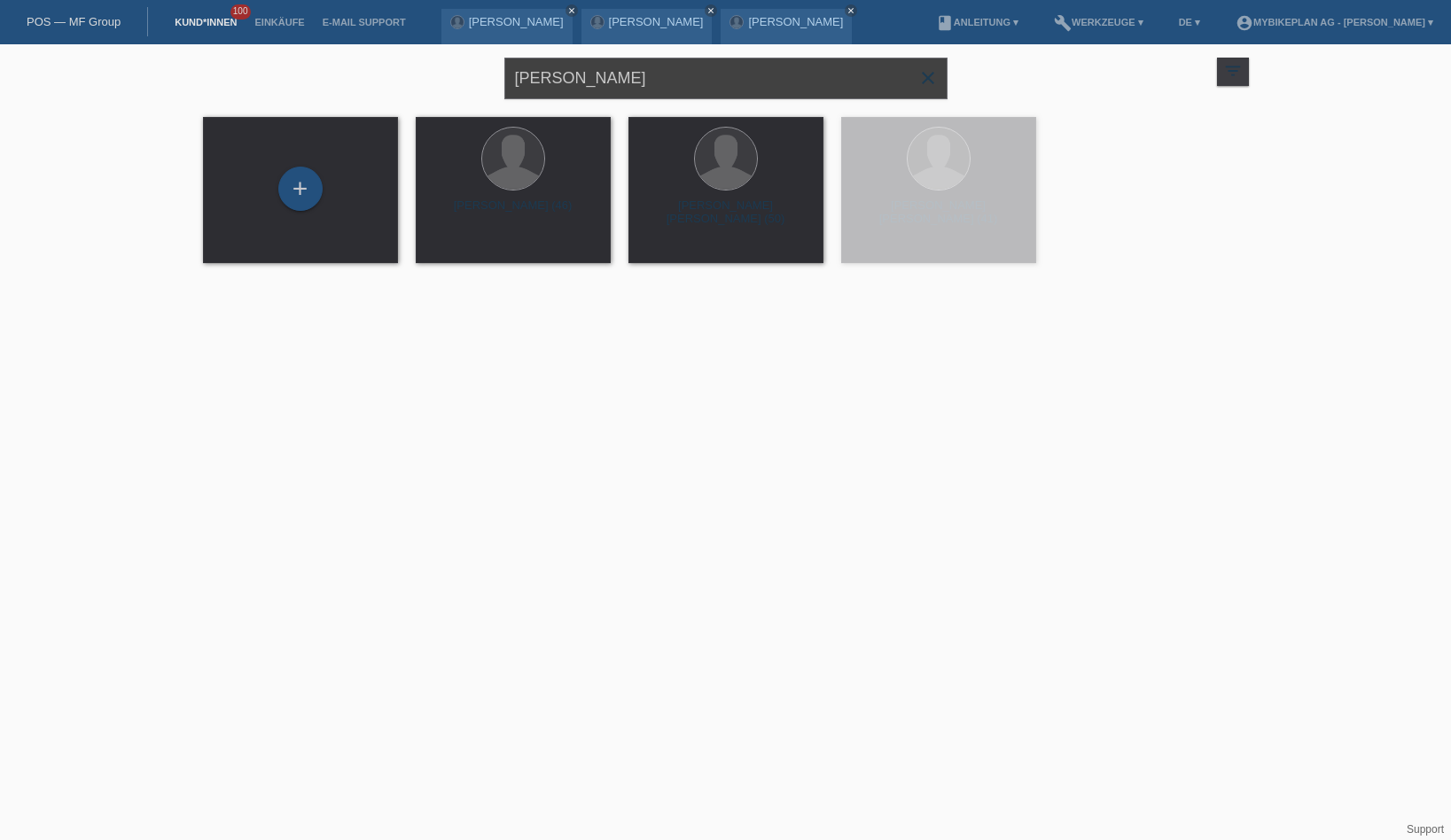
type input "[PERSON_NAME]"
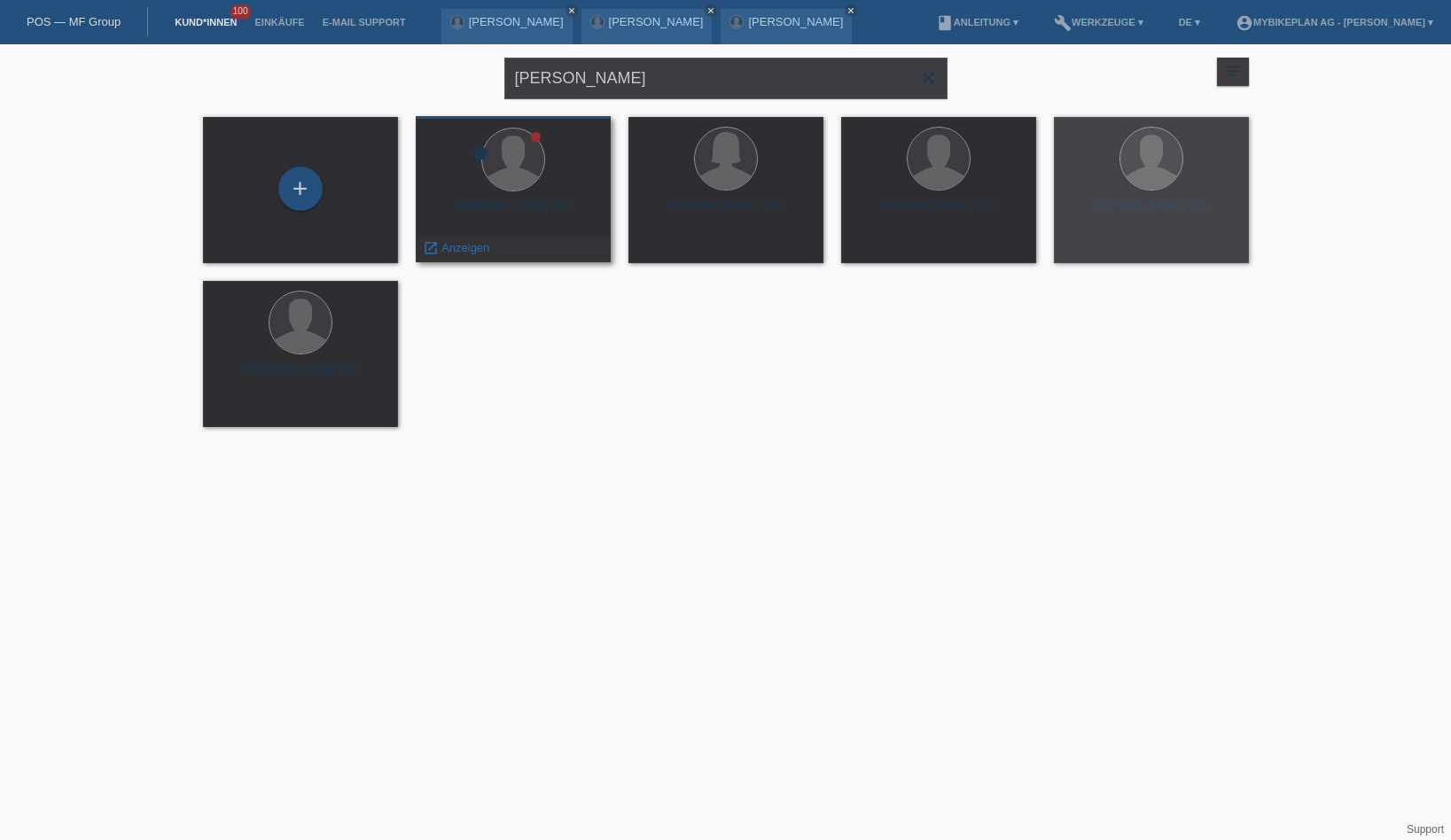
click at [523, 194] on div at bounding box center [512, 160] width 167 height 66
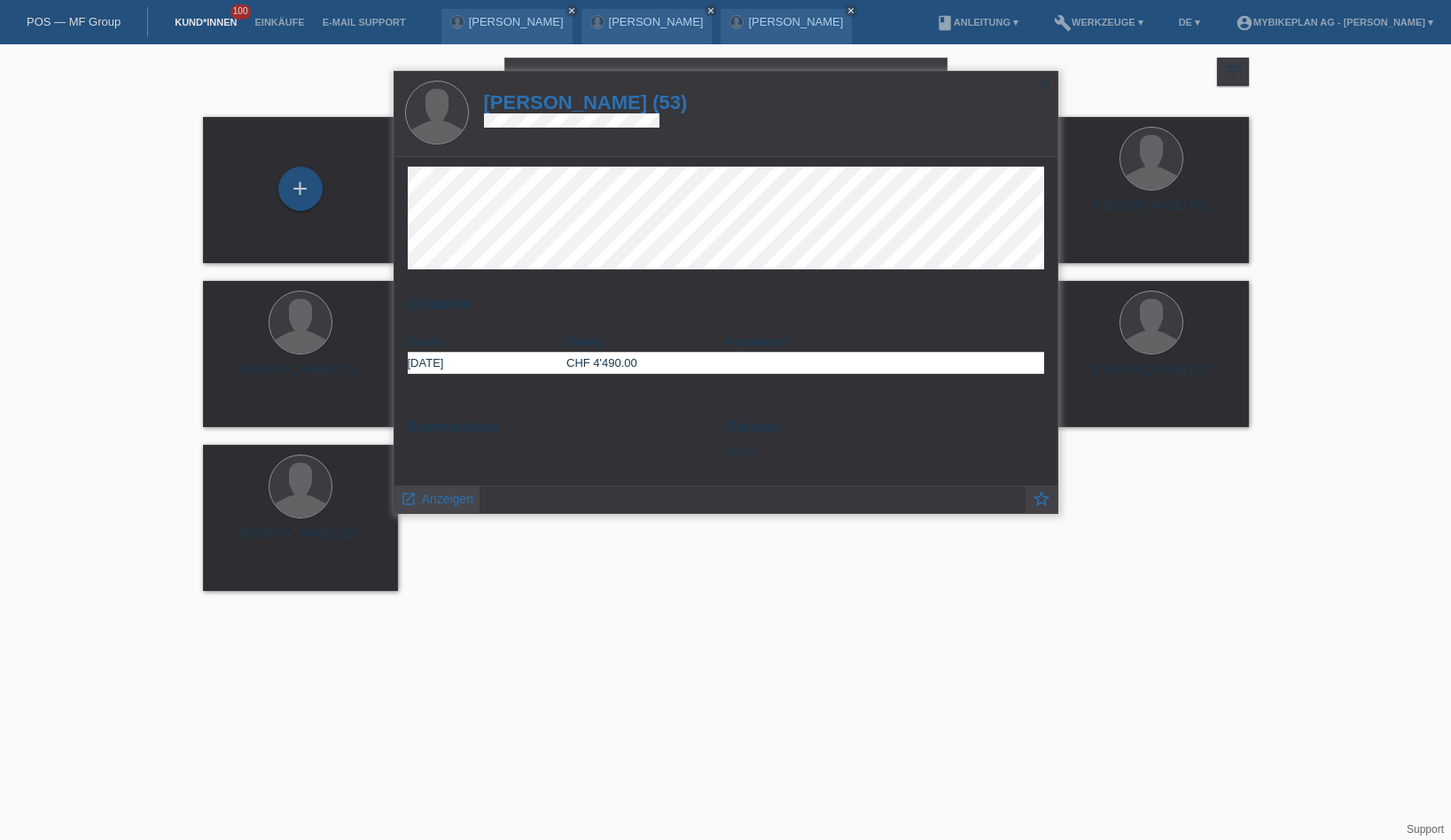
click at [449, 498] on span "Anzeigen" at bounding box center [447, 499] width 51 height 15
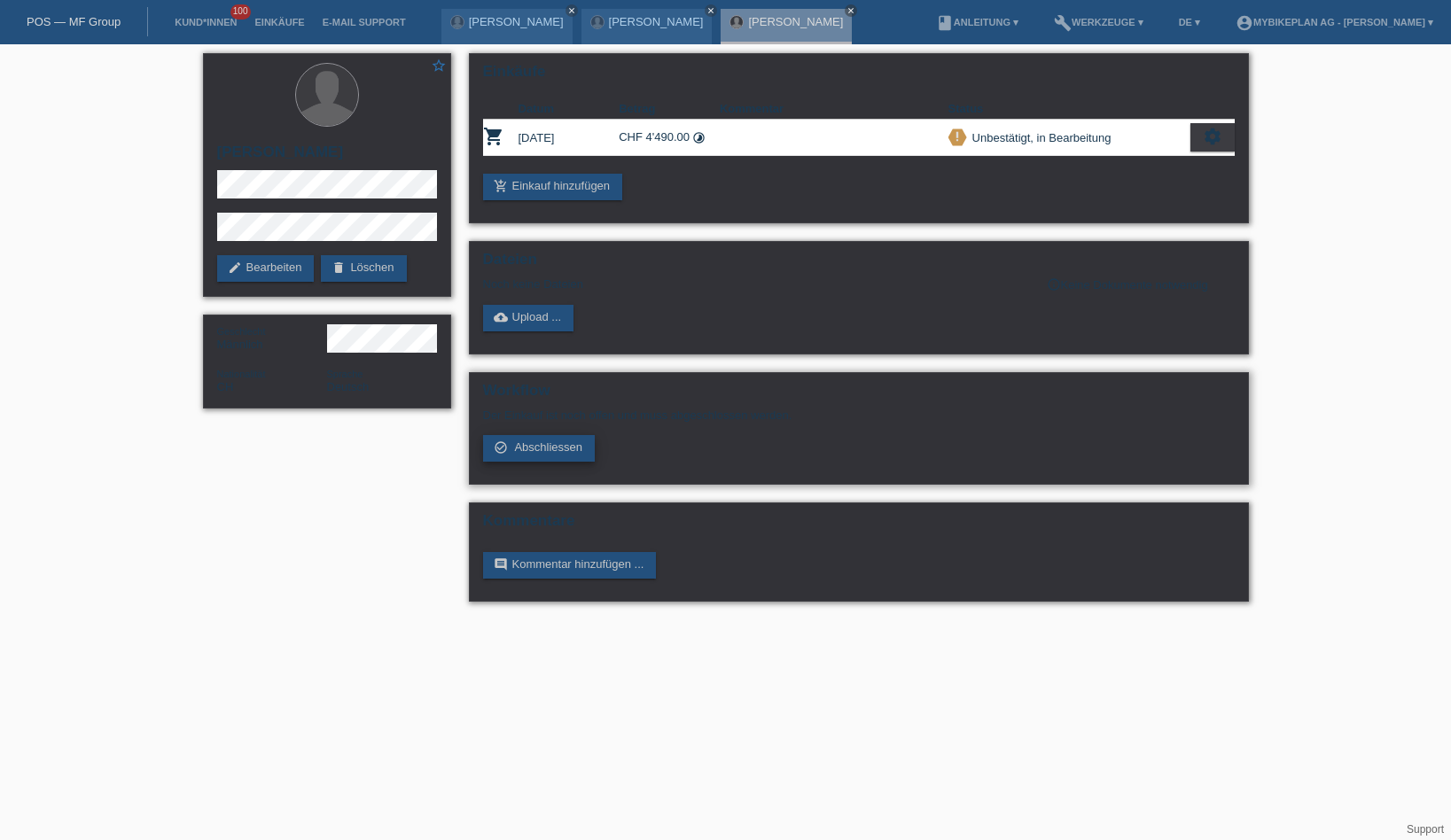
click at [543, 444] on link "check_circle_outline Abschliessen" at bounding box center [540, 448] width 113 height 26
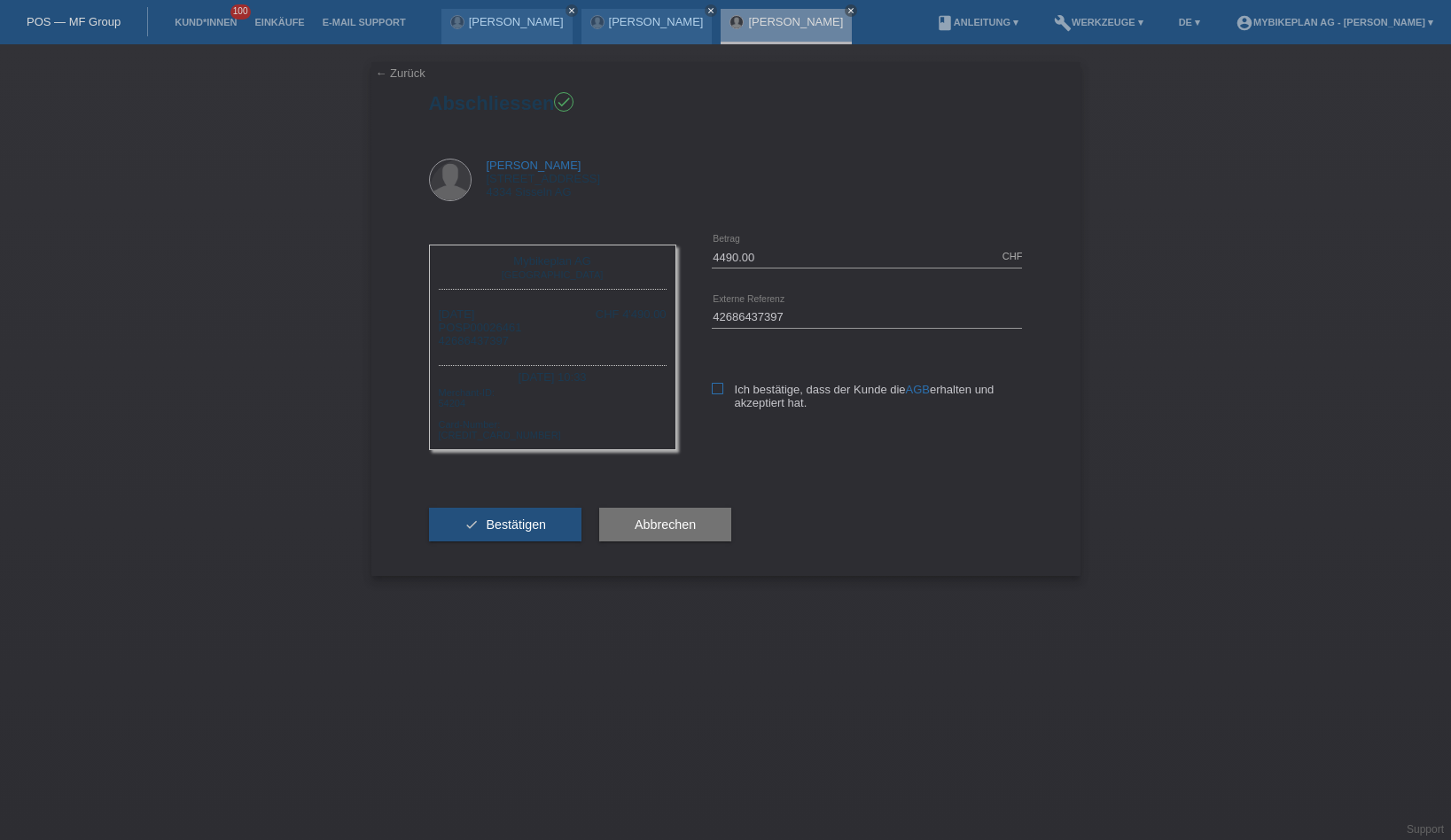
click at [718, 388] on icon at bounding box center [717, 389] width 12 height 12
click at [718, 388] on input "Ich bestätige, dass der Kunde die AGB erhalten und akzeptiert hat." at bounding box center [717, 389] width 12 height 12
checkbox input "true"
click at [523, 521] on button "check Bestätigen" at bounding box center [505, 524] width 153 height 34
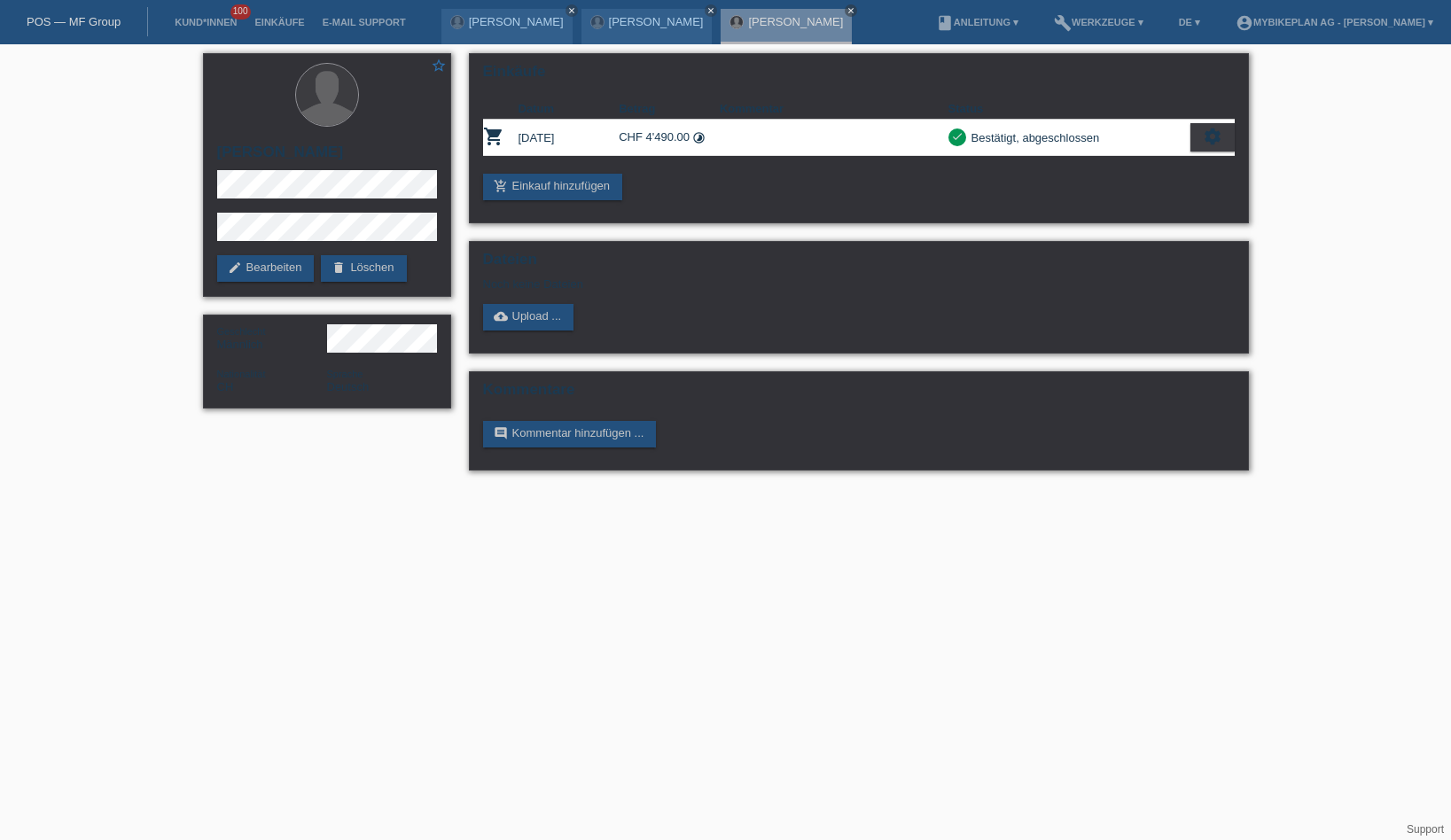
click at [73, 22] on link "POS — MF Group" at bounding box center [73, 22] width 94 height 14
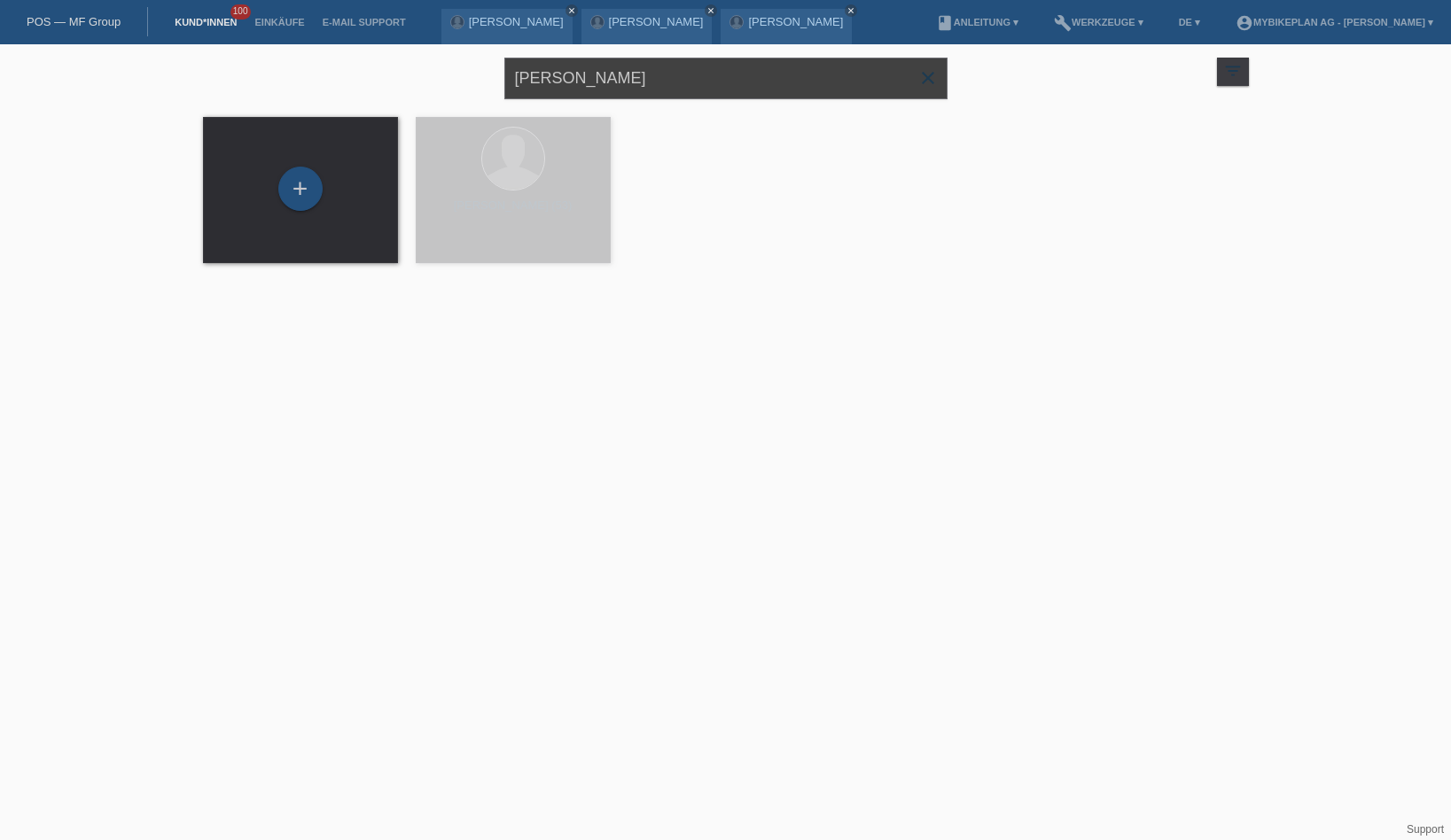
click at [603, 96] on input "[PERSON_NAME]" at bounding box center [726, 78] width 443 height 42
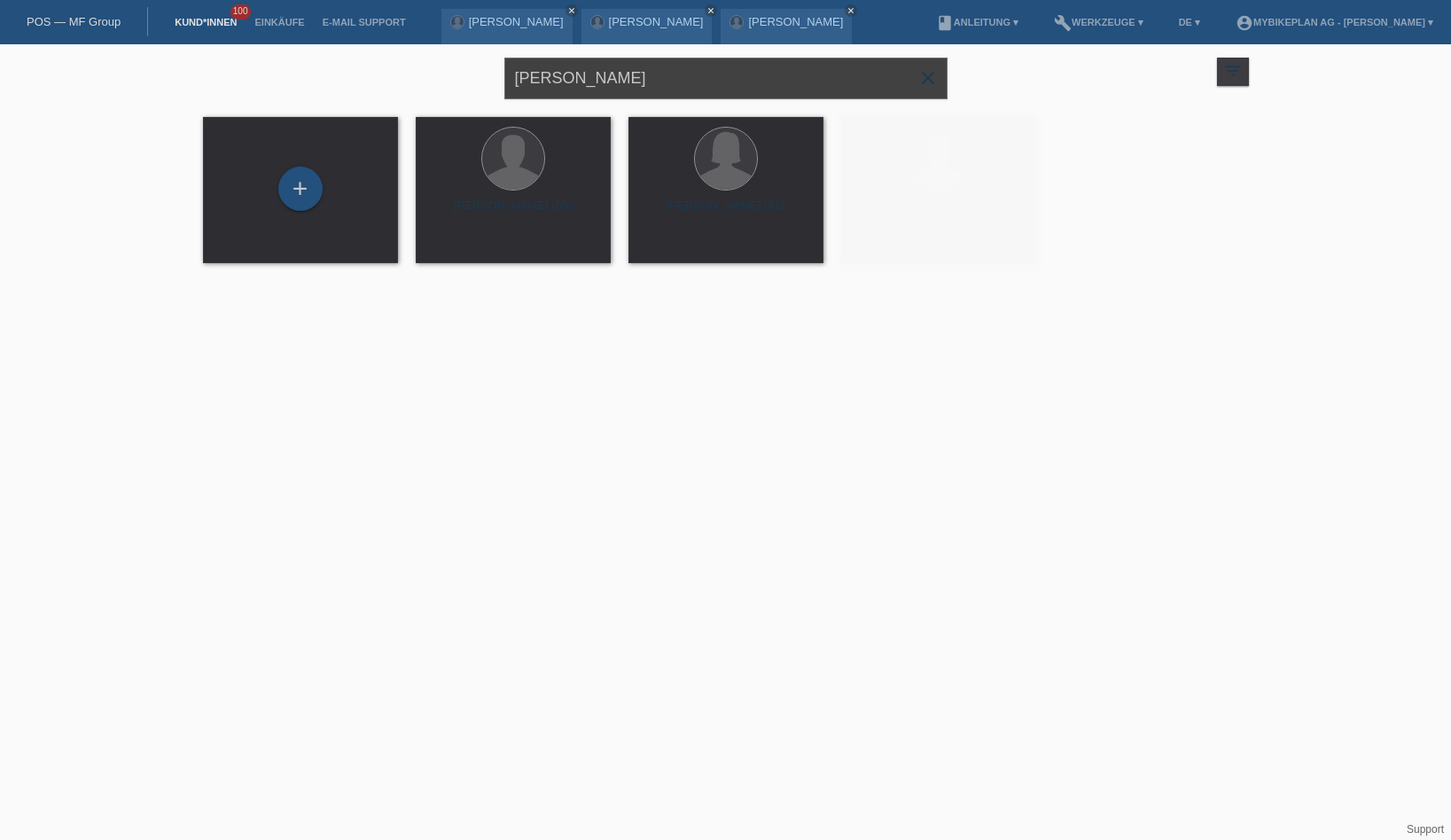
click at [603, 96] on input "[PERSON_NAME]" at bounding box center [726, 78] width 443 height 42
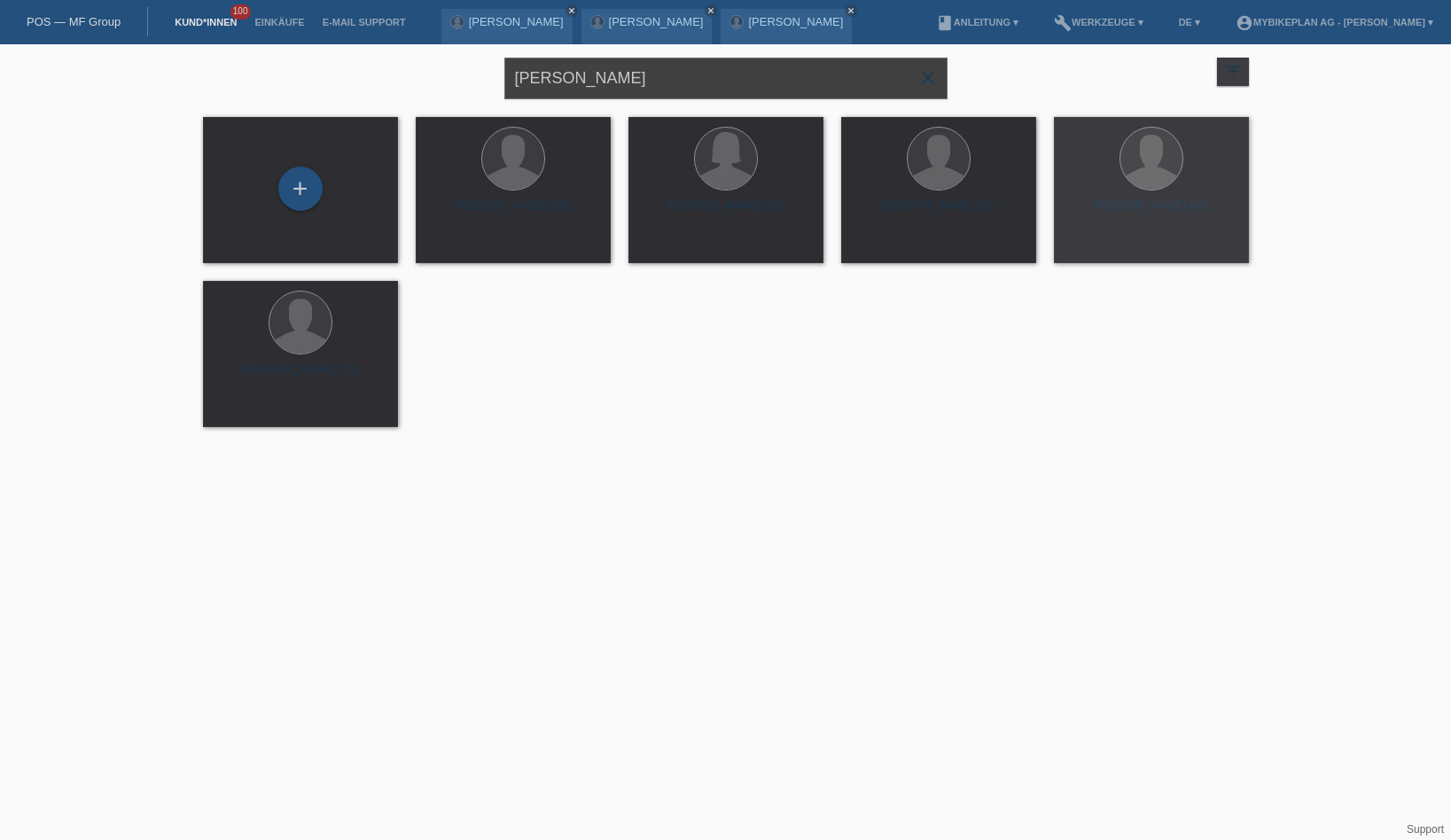
paste input "[PERSON_NAME]"
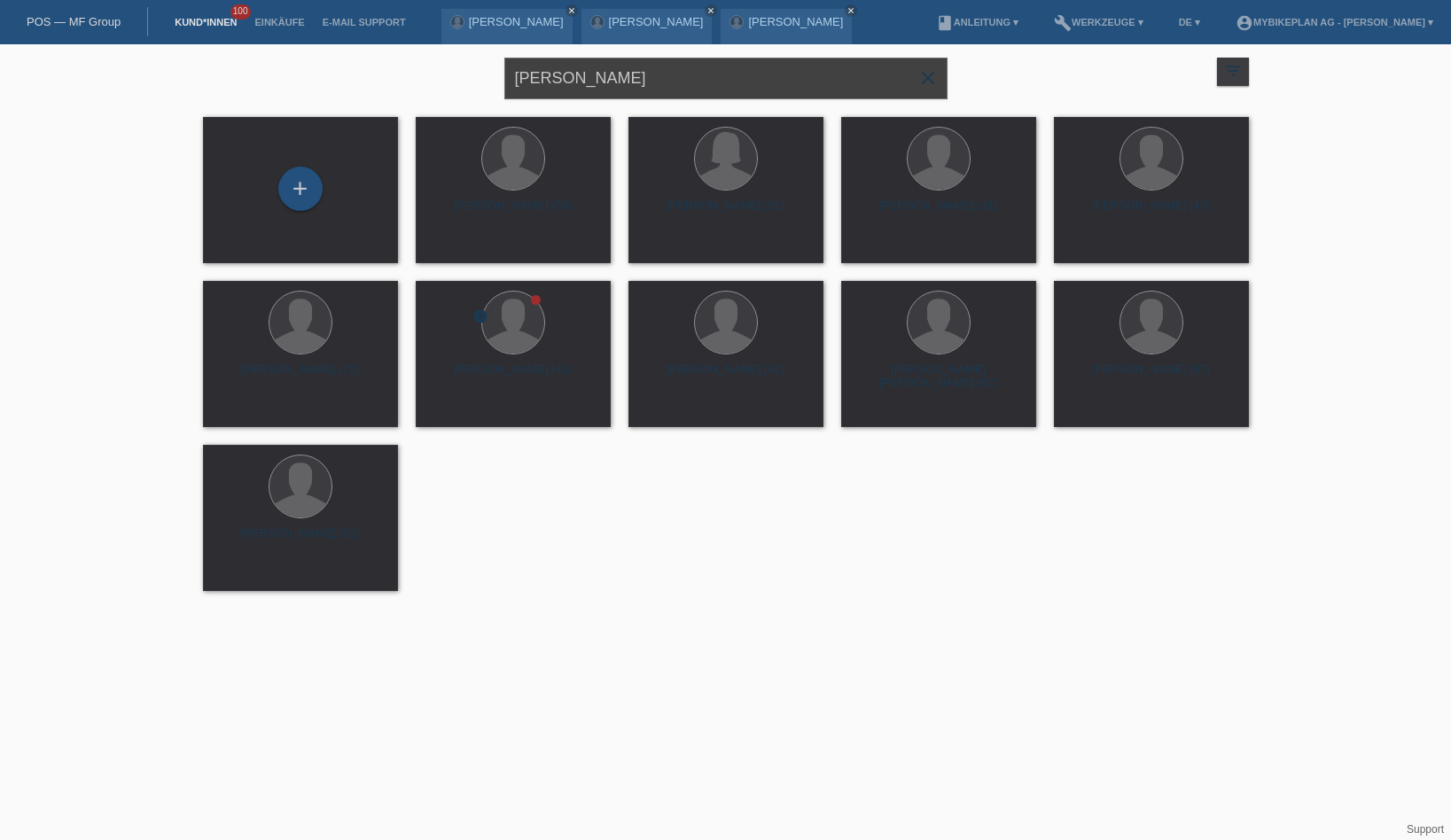
type input "[PERSON_NAME]"
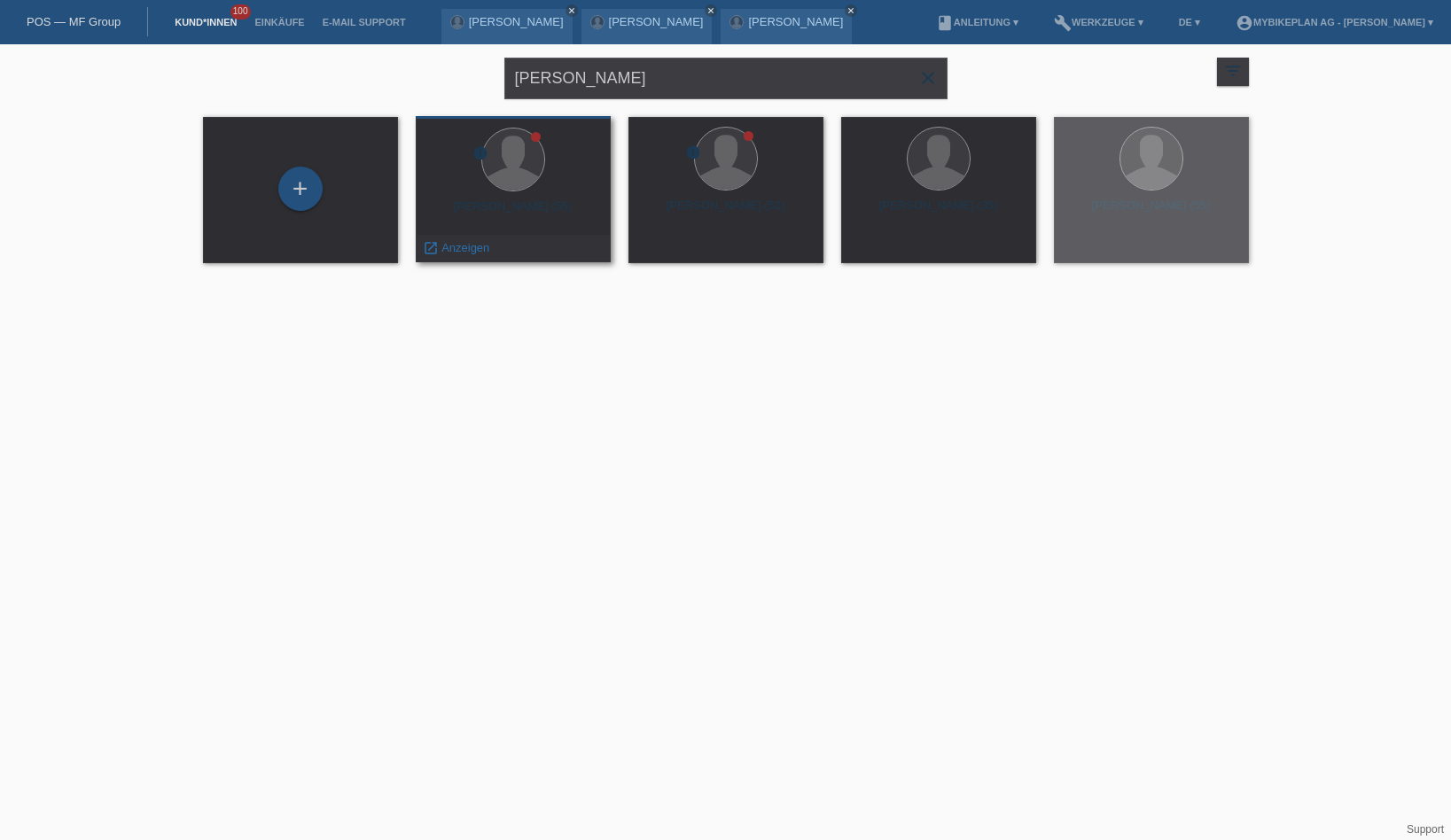
click at [490, 220] on div "Mauro Cardella (55)" at bounding box center [512, 213] width 167 height 28
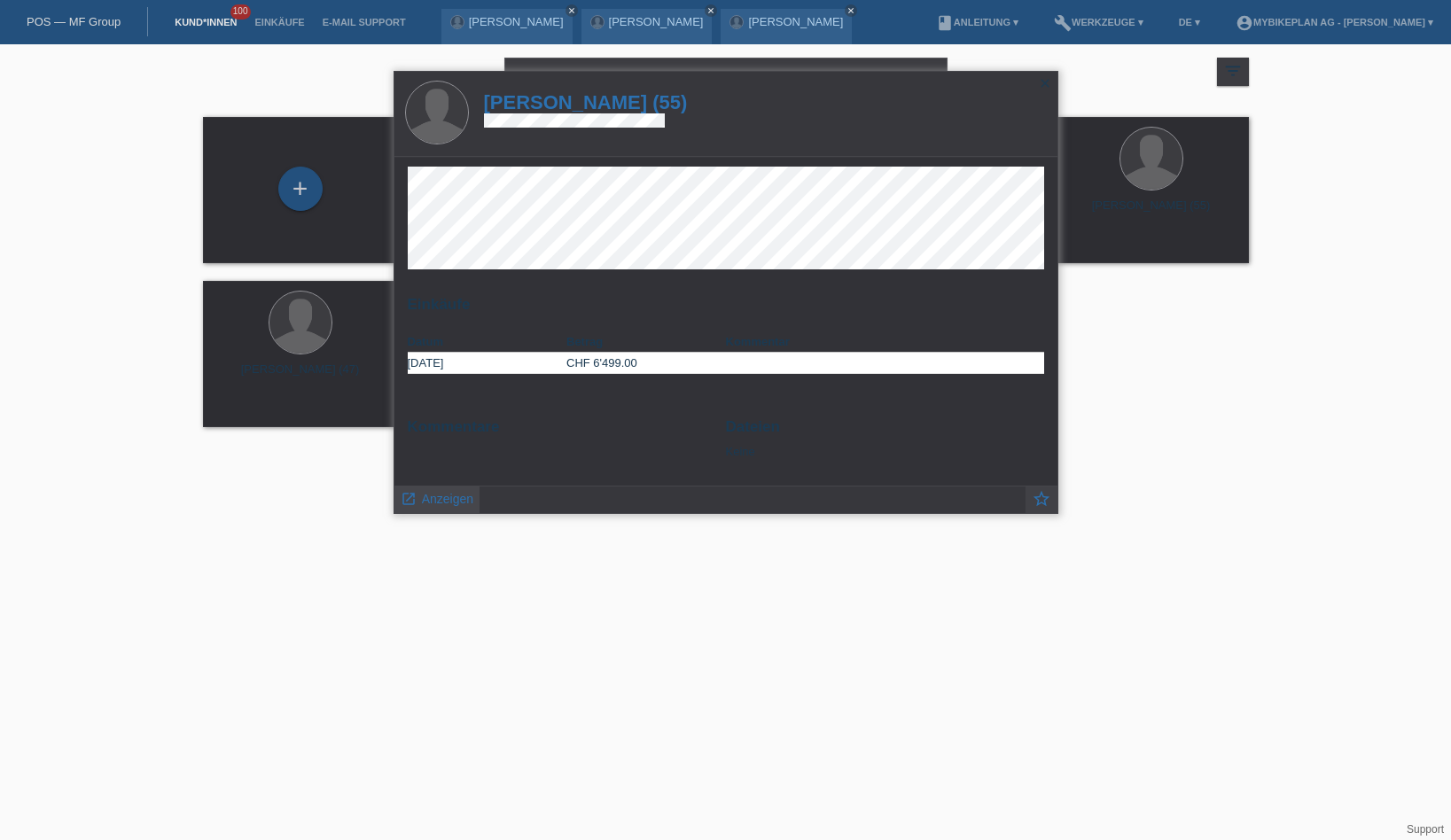
click at [453, 500] on span "Anzeigen" at bounding box center [447, 499] width 51 height 15
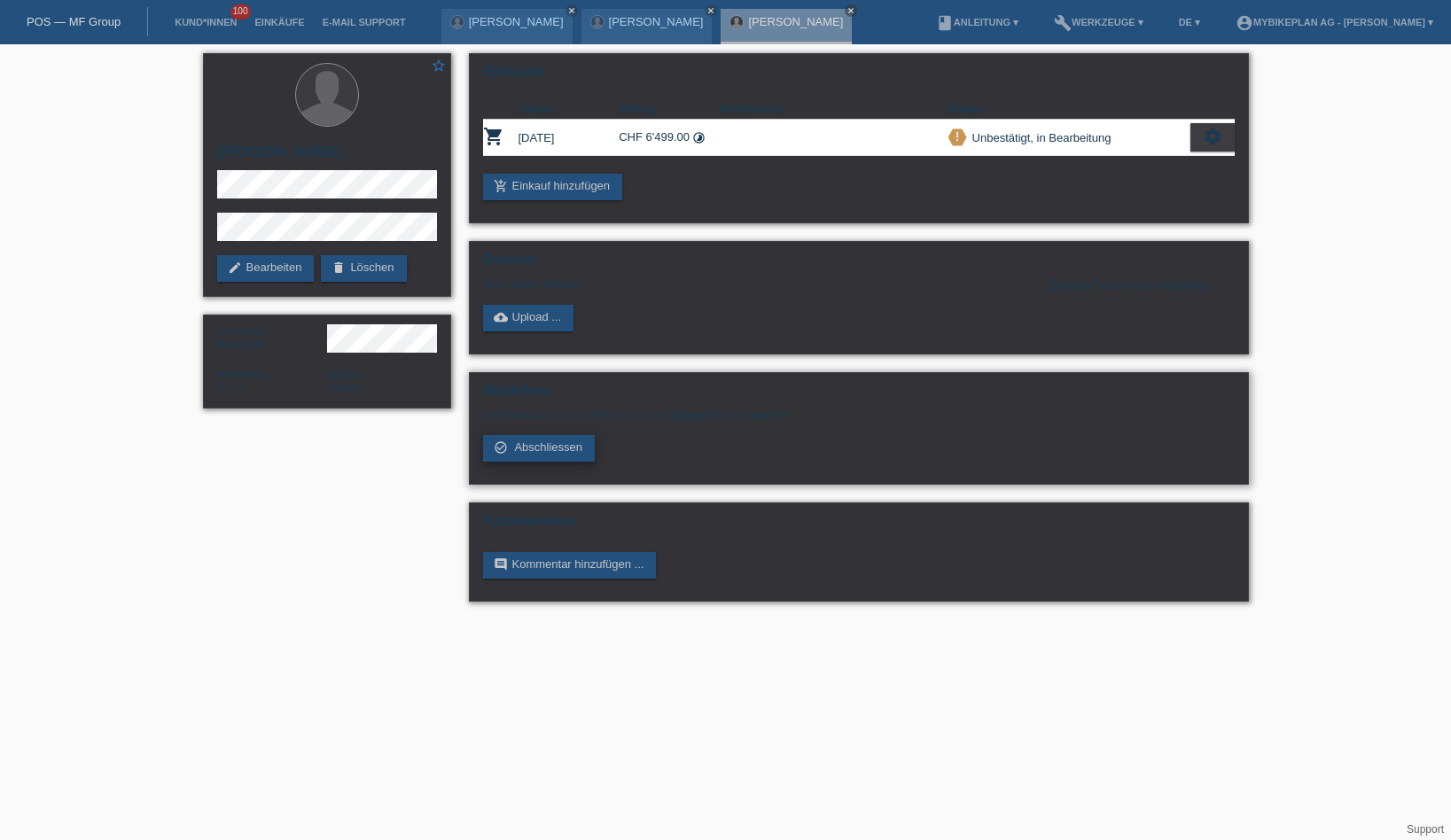
click at [546, 447] on span "Abschliessen" at bounding box center [548, 447] width 68 height 14
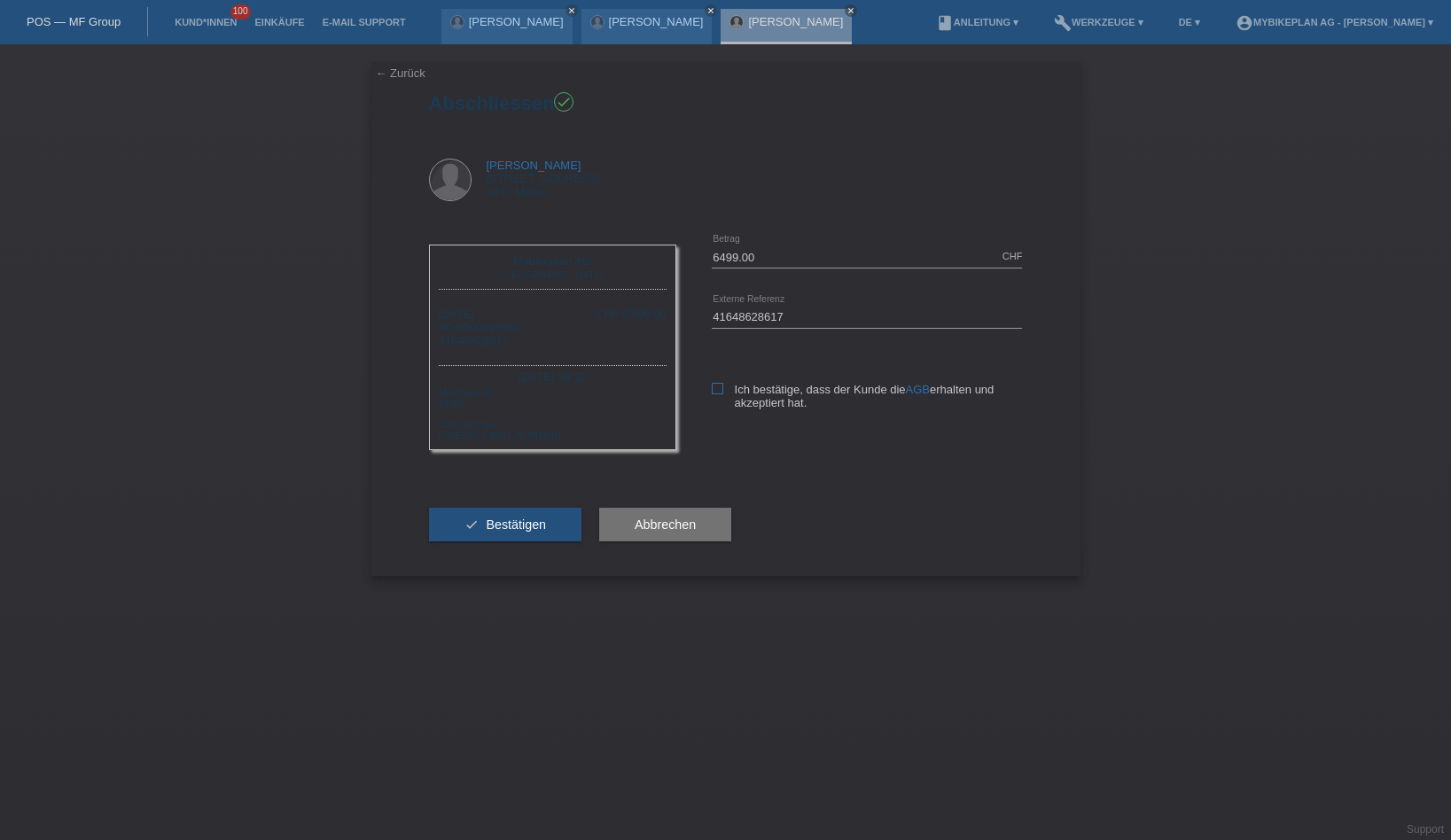
click at [717, 397] on label "Ich bestätige, dass der Kunde die AGB erhalten und akzeptiert hat." at bounding box center [868, 396] width 311 height 26
click at [717, 394] on input "Ich bestätige, dass der Kunde die AGB erhalten und akzeptiert hat." at bounding box center [717, 389] width 12 height 12
checkbox input "true"
click at [521, 541] on button "check Bestätigen" at bounding box center [505, 524] width 153 height 34
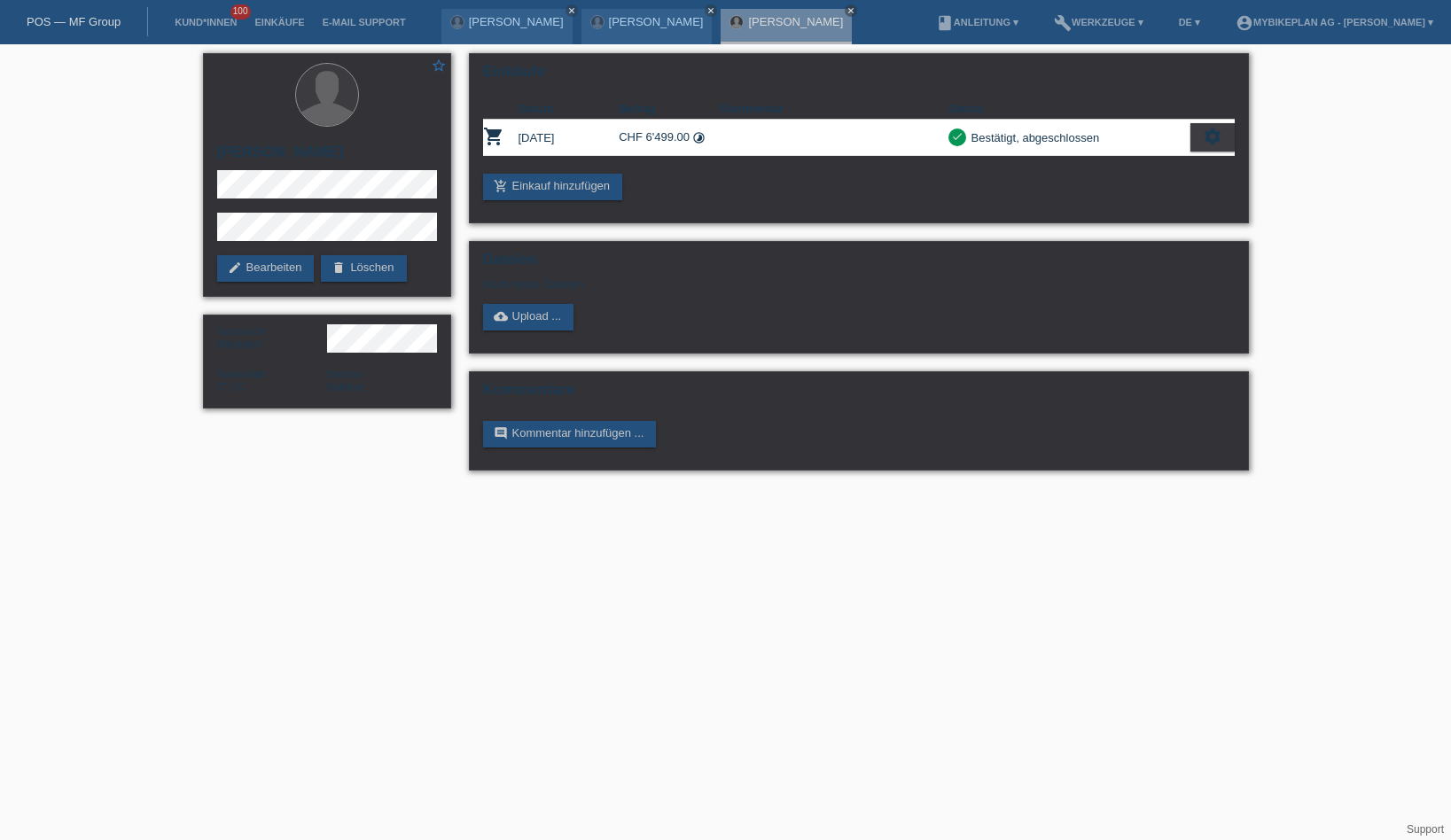
click at [69, 15] on link "POS — MF Group" at bounding box center [73, 22] width 94 height 14
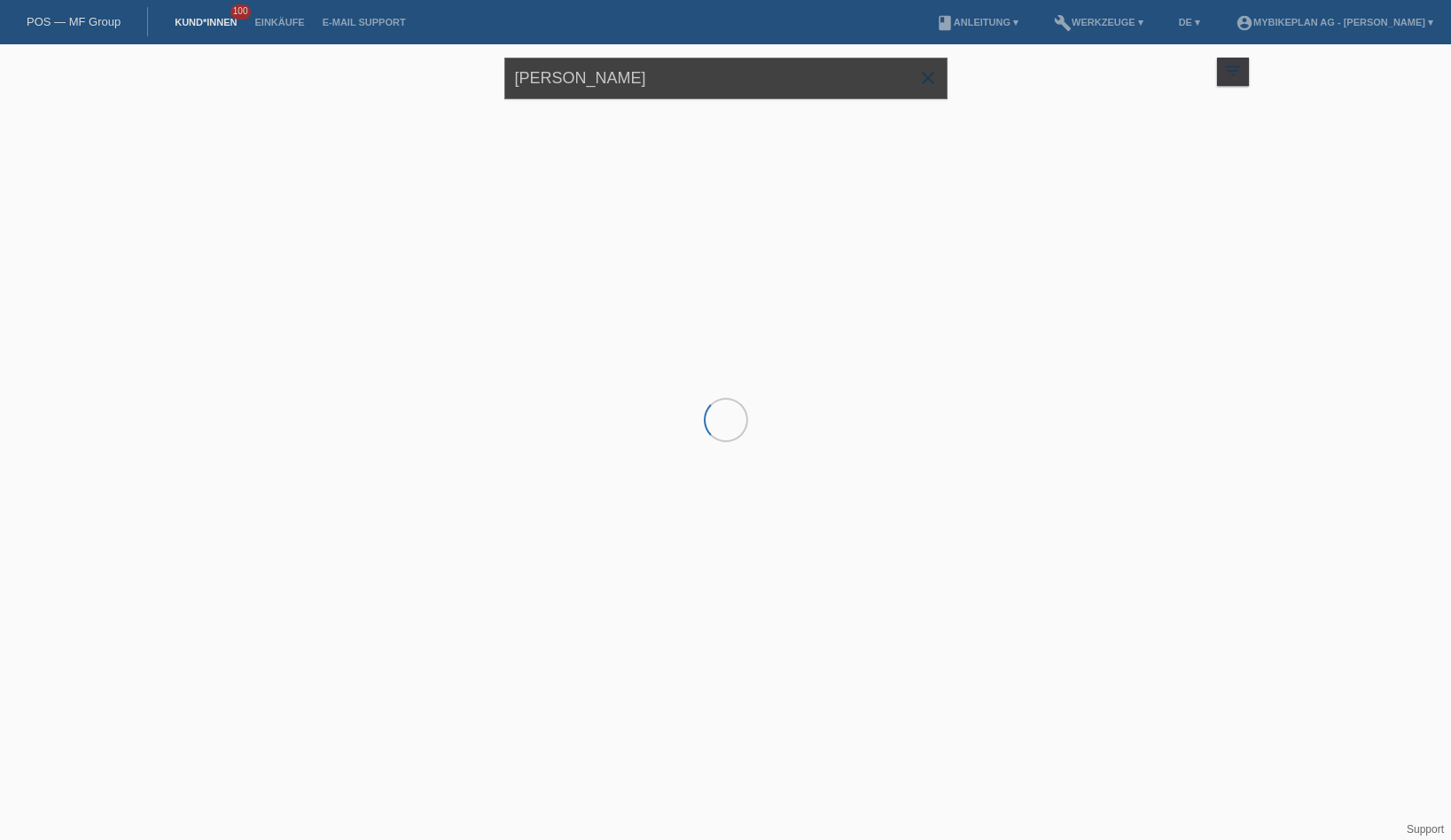
click at [584, 83] on input "[PERSON_NAME]" at bounding box center [726, 78] width 443 height 42
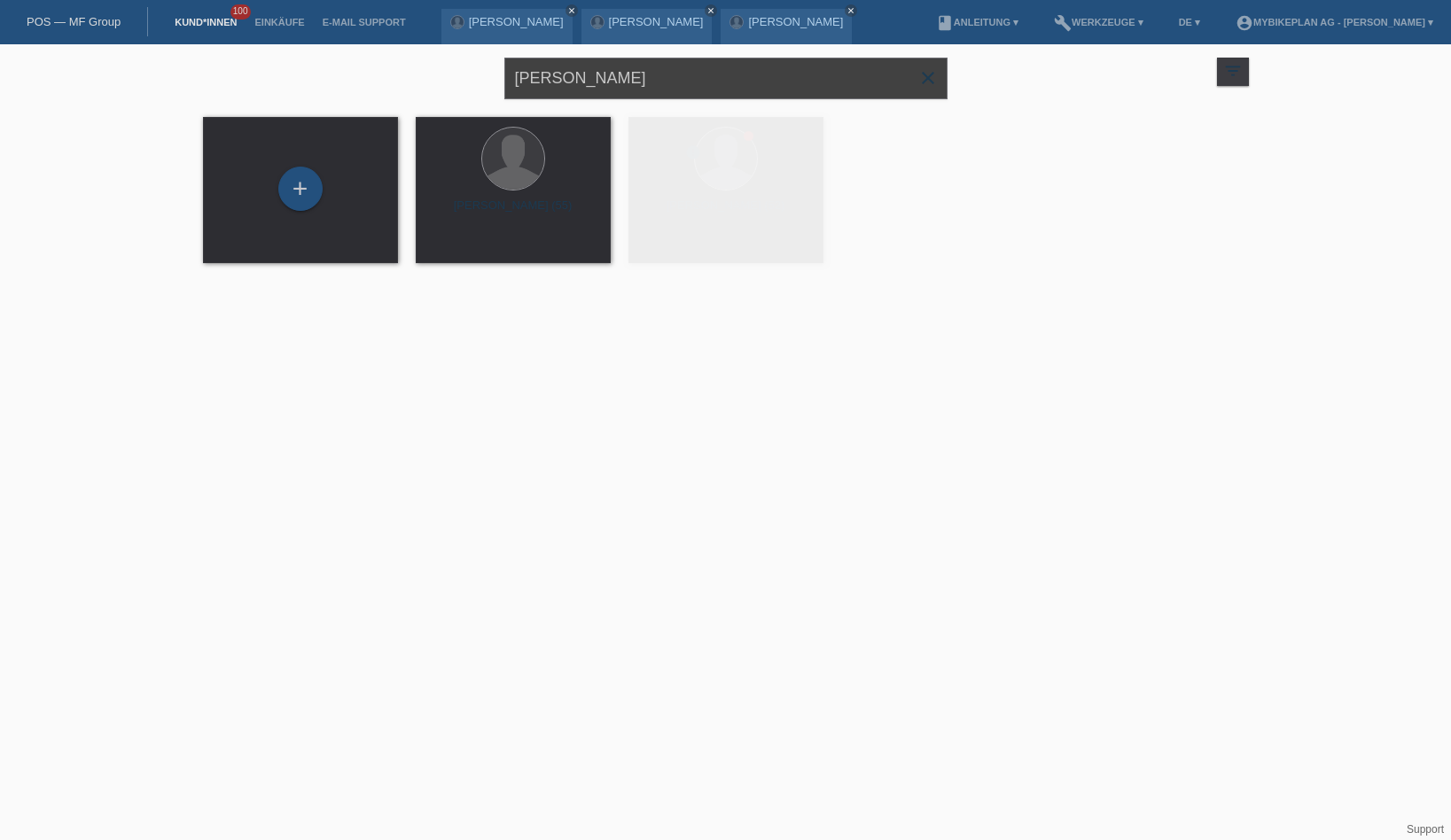
click at [584, 83] on input "[PERSON_NAME]" at bounding box center [726, 78] width 443 height 42
paste input "[PERSON_NAME]"
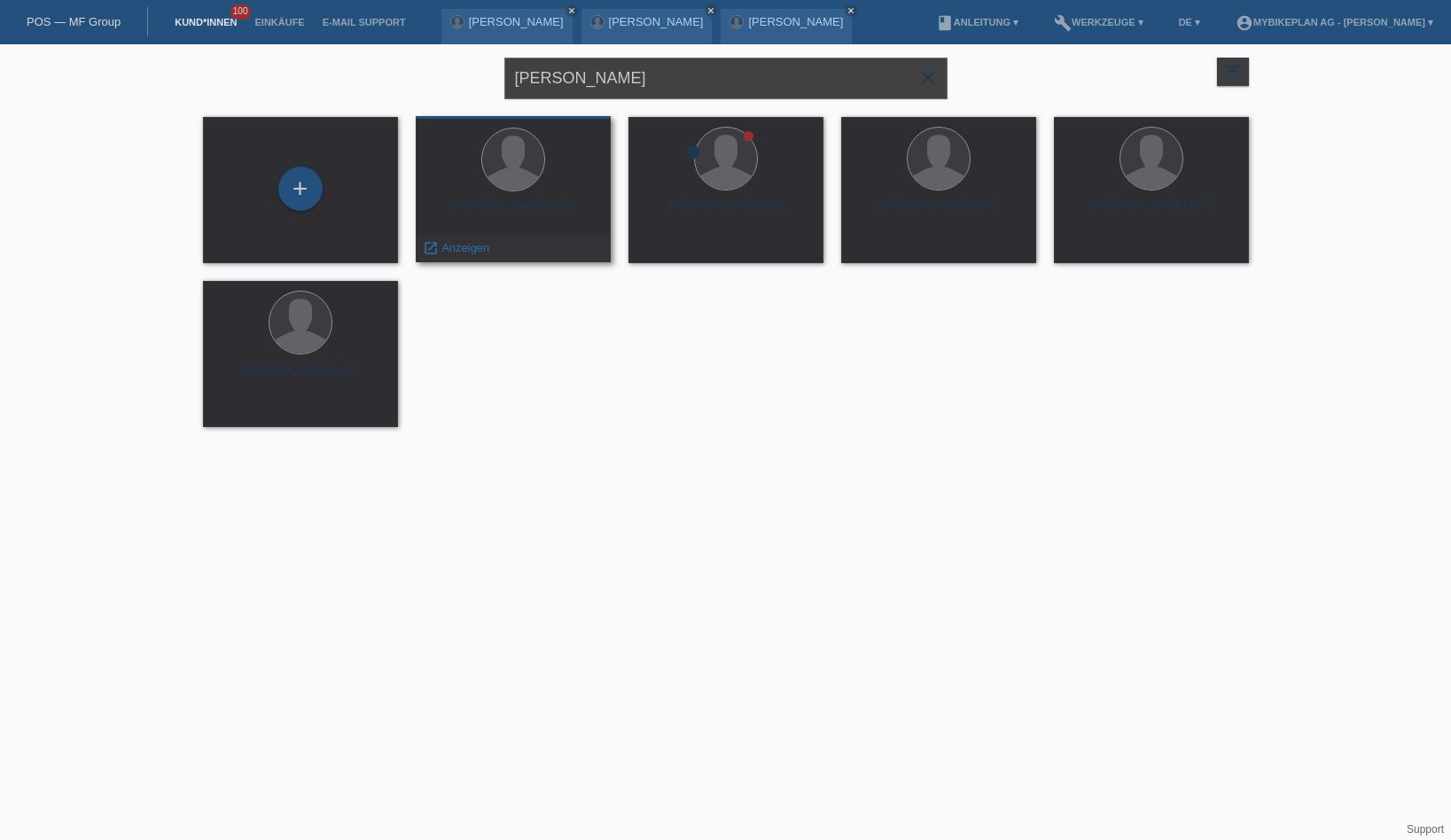
type input "[PERSON_NAME]"
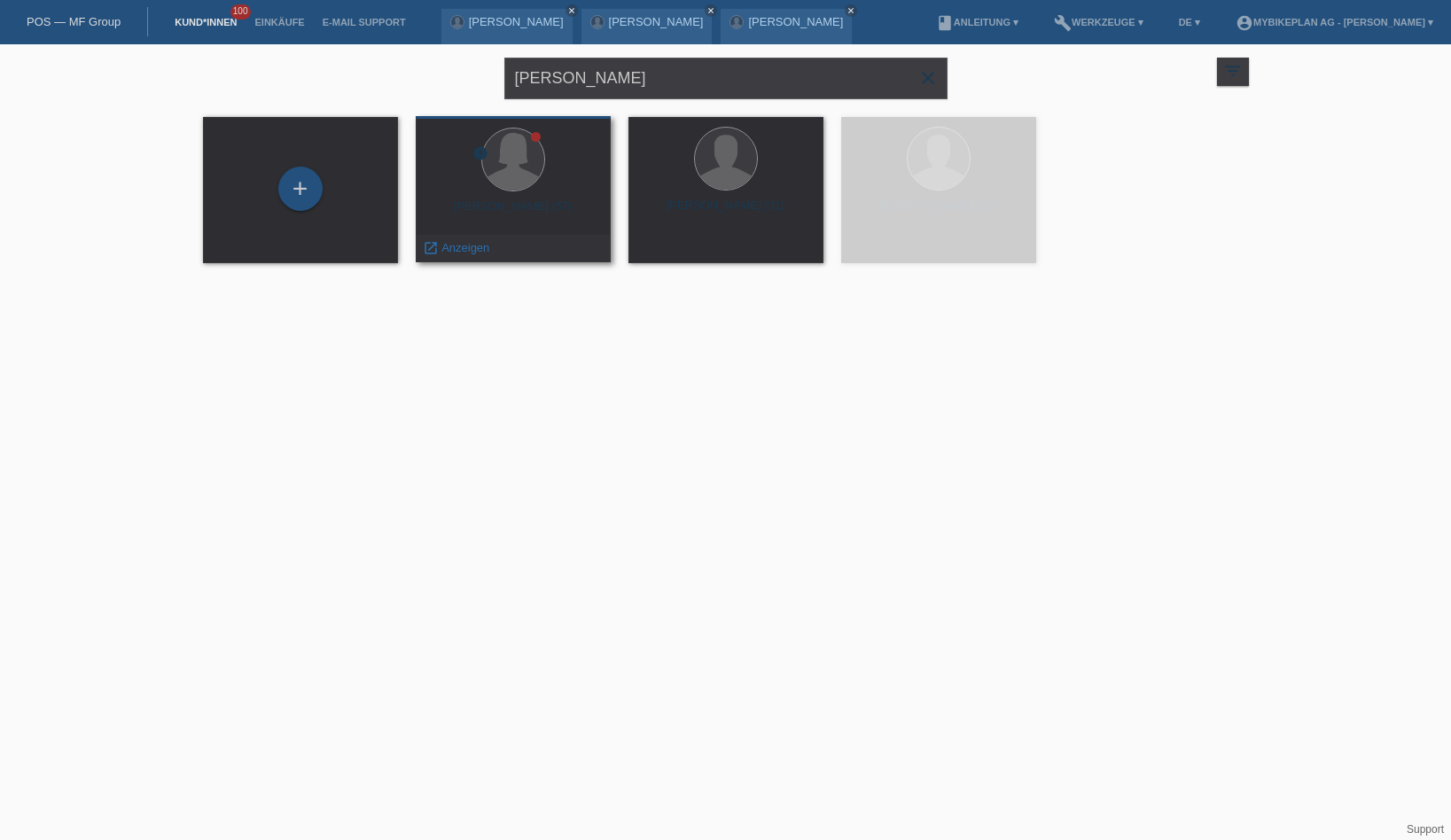
click at [526, 191] on div at bounding box center [512, 160] width 167 height 66
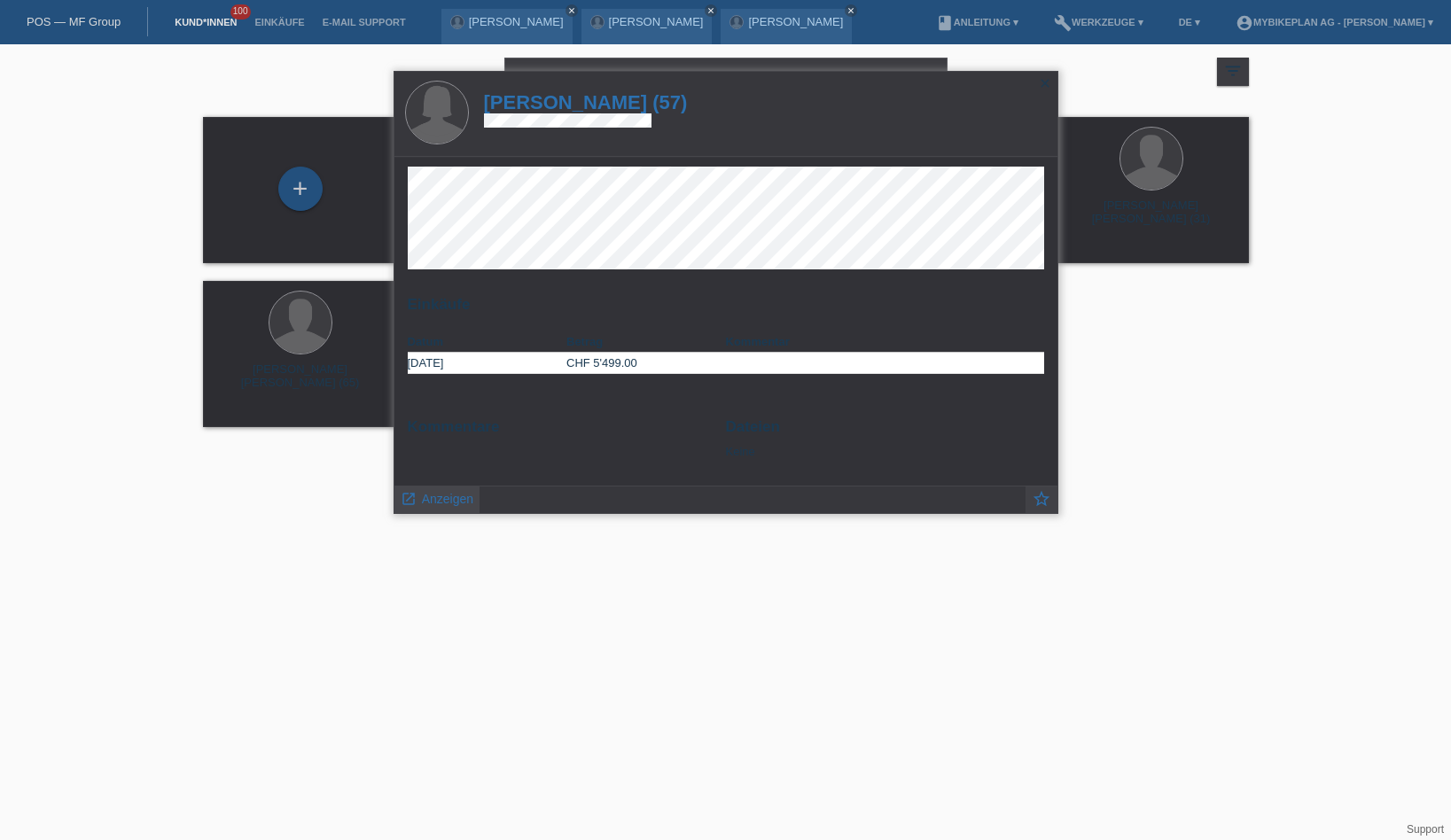
click at [421, 488] on link "launch Anzeigen" at bounding box center [437, 497] width 74 height 22
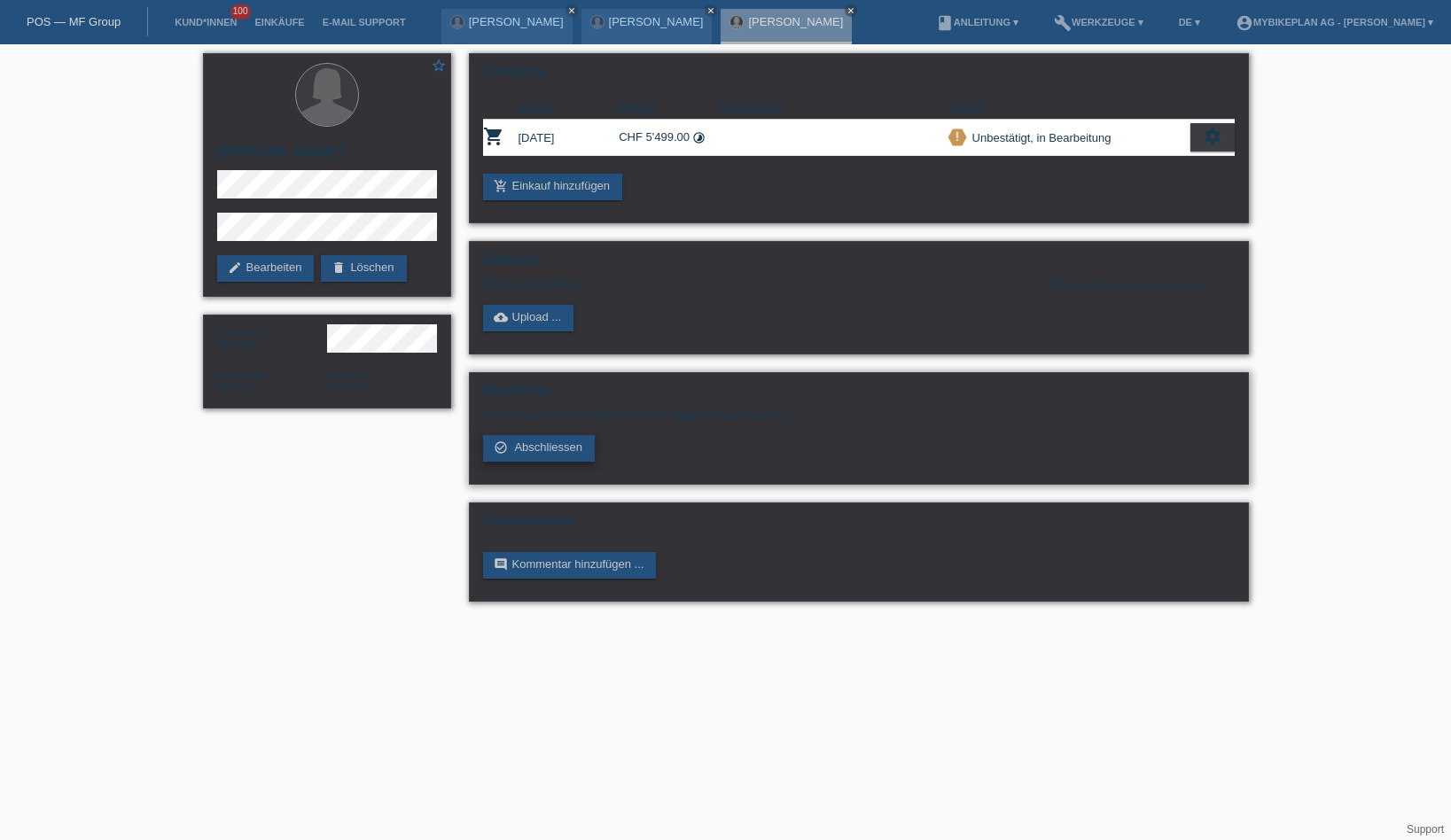
click at [511, 457] on link "check_circle_outline Abschliessen" at bounding box center [540, 448] width 113 height 26
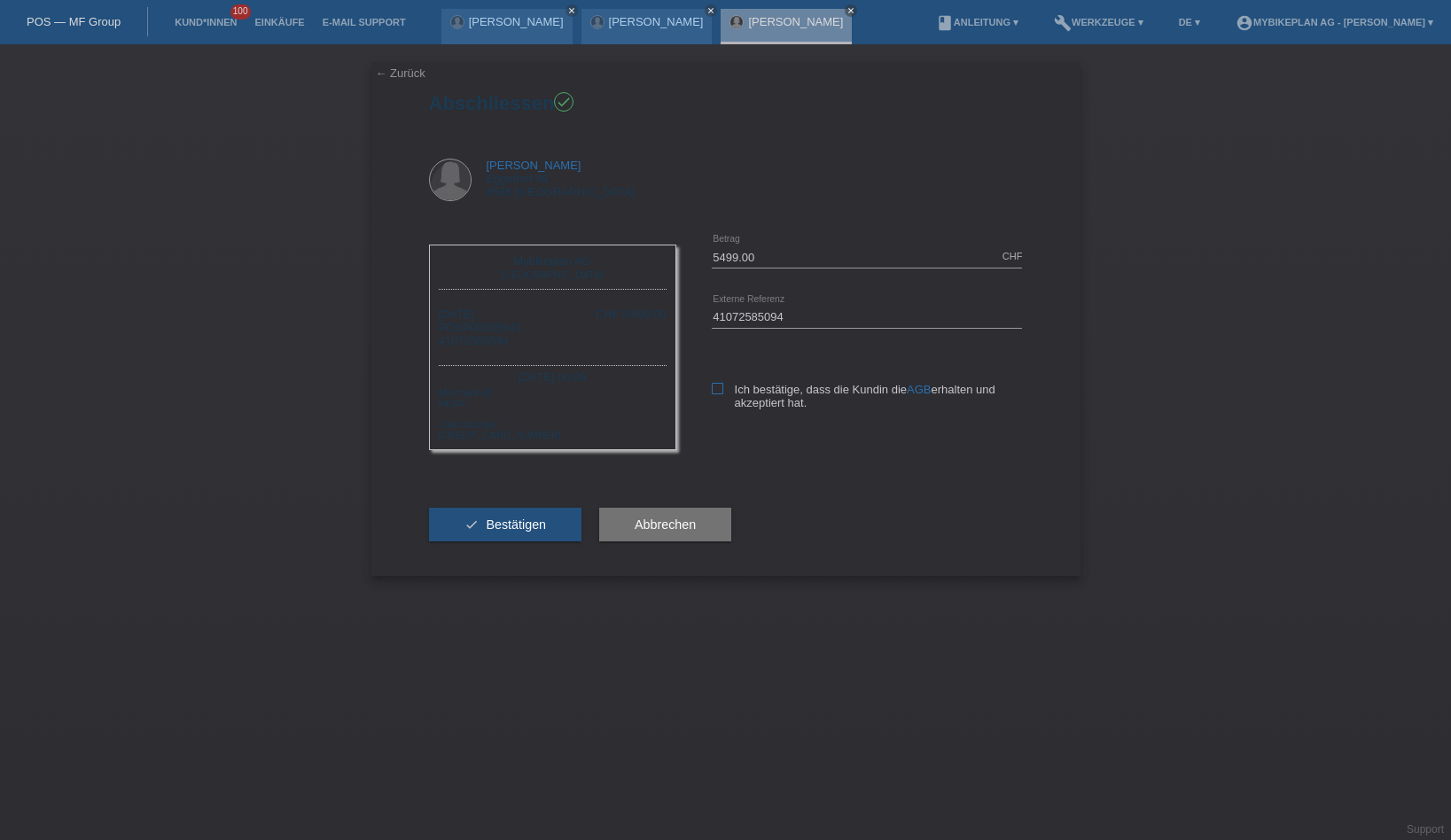
click at [716, 388] on icon at bounding box center [717, 389] width 12 height 12
click at [716, 388] on input "Ich bestätige, dass die Kundin die AGB erhalten und akzeptiert hat." at bounding box center [717, 389] width 12 height 12
checkbox input "true"
click at [553, 540] on button "check Bestätigen" at bounding box center [505, 524] width 153 height 34
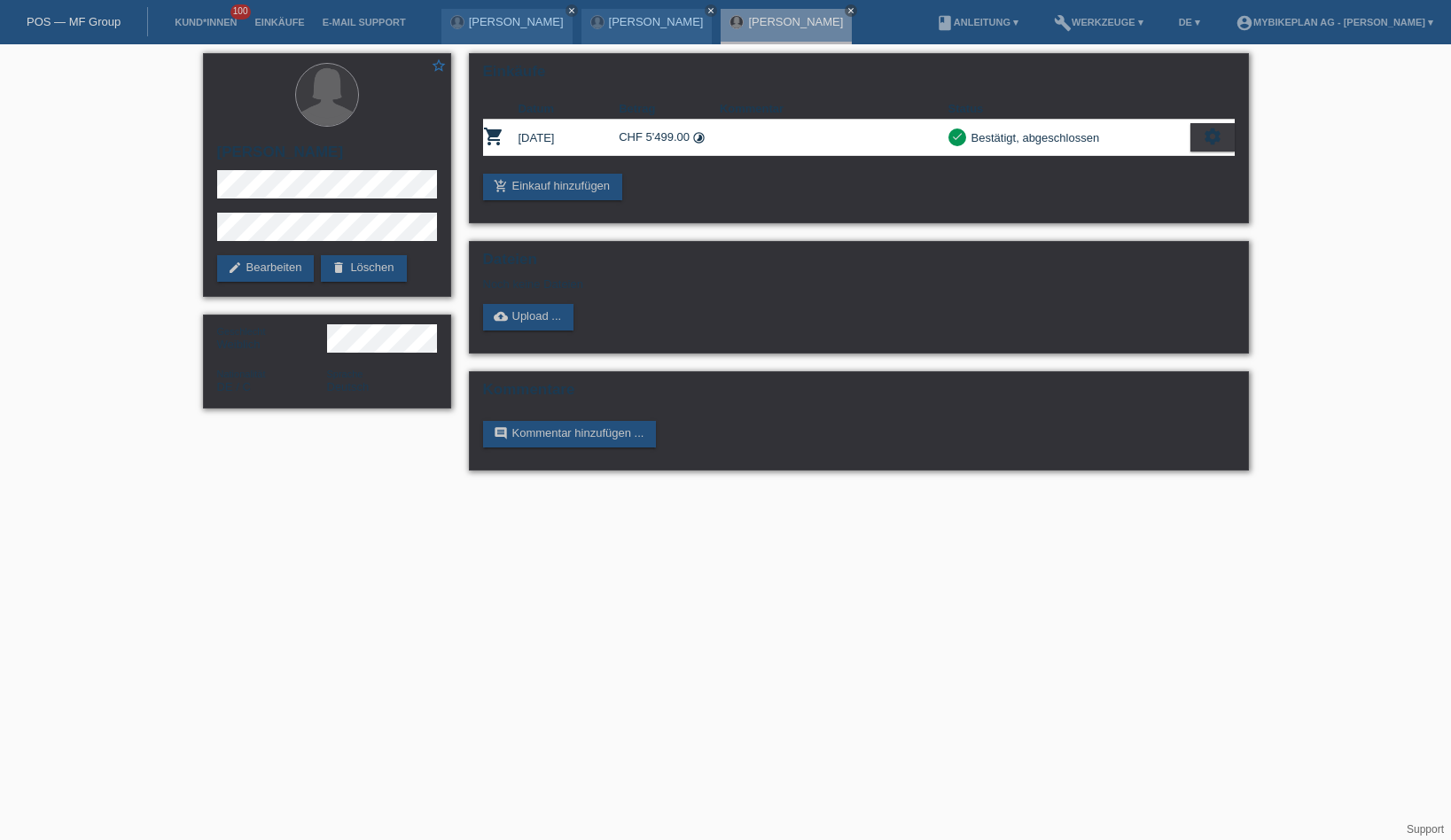
click at [98, 11] on div "POS — MF Group" at bounding box center [74, 22] width 148 height 29
click at [87, 38] on nav "POS — MF Group Kund*innen 100 Einkäufe E-Mail Support Rolf Schneiter close menu" at bounding box center [726, 22] width 1451 height 45
click at [91, 31] on div "POS — MF Group" at bounding box center [74, 22] width 148 height 29
click at [93, 29] on div "POS — MF Group" at bounding box center [74, 22] width 148 height 29
click at [97, 27] on link "POS — MF Group" at bounding box center [73, 22] width 94 height 14
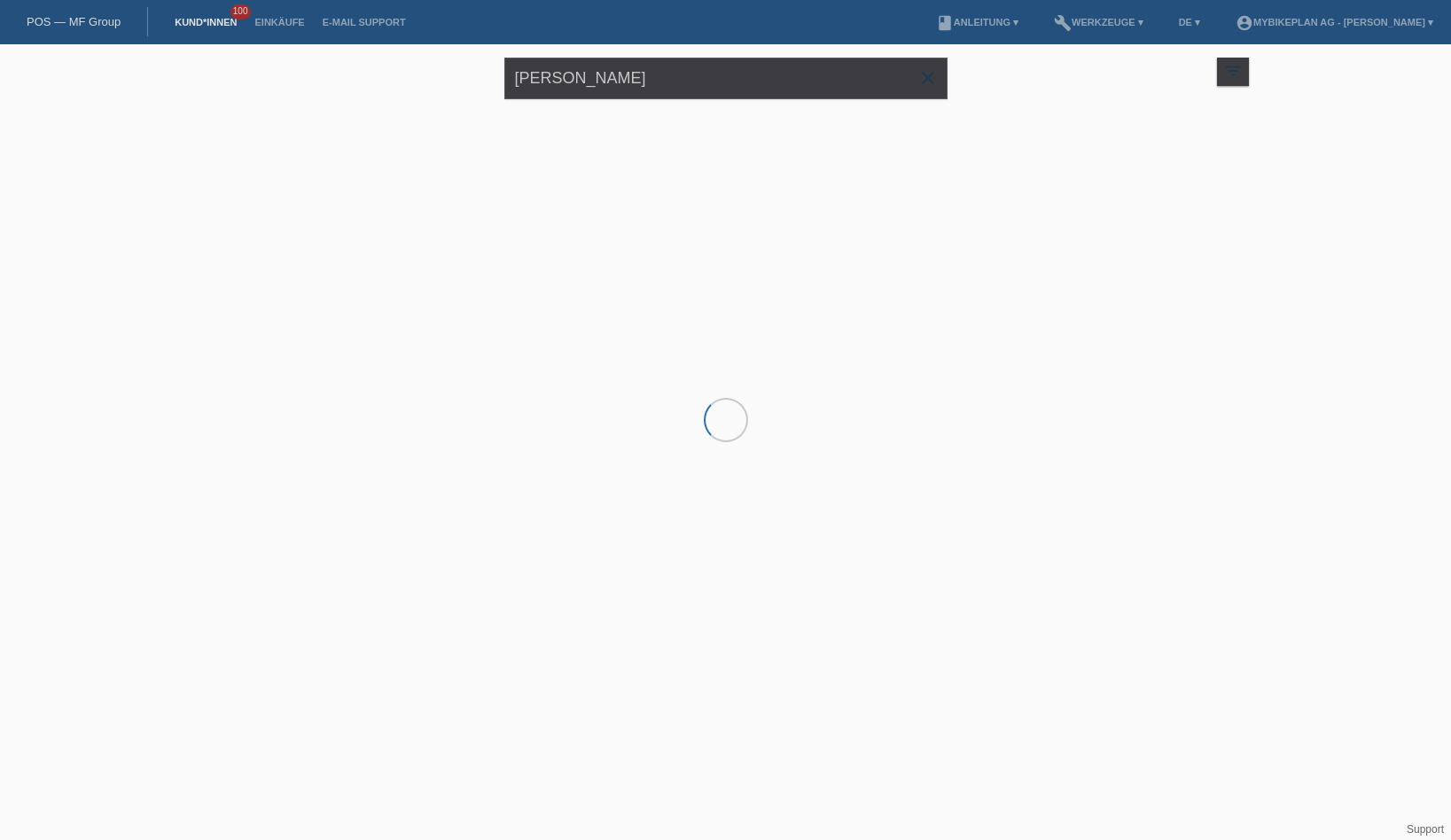
click at [614, 99] on div "Kerstin Furrer close" at bounding box center [726, 76] width 443 height 64
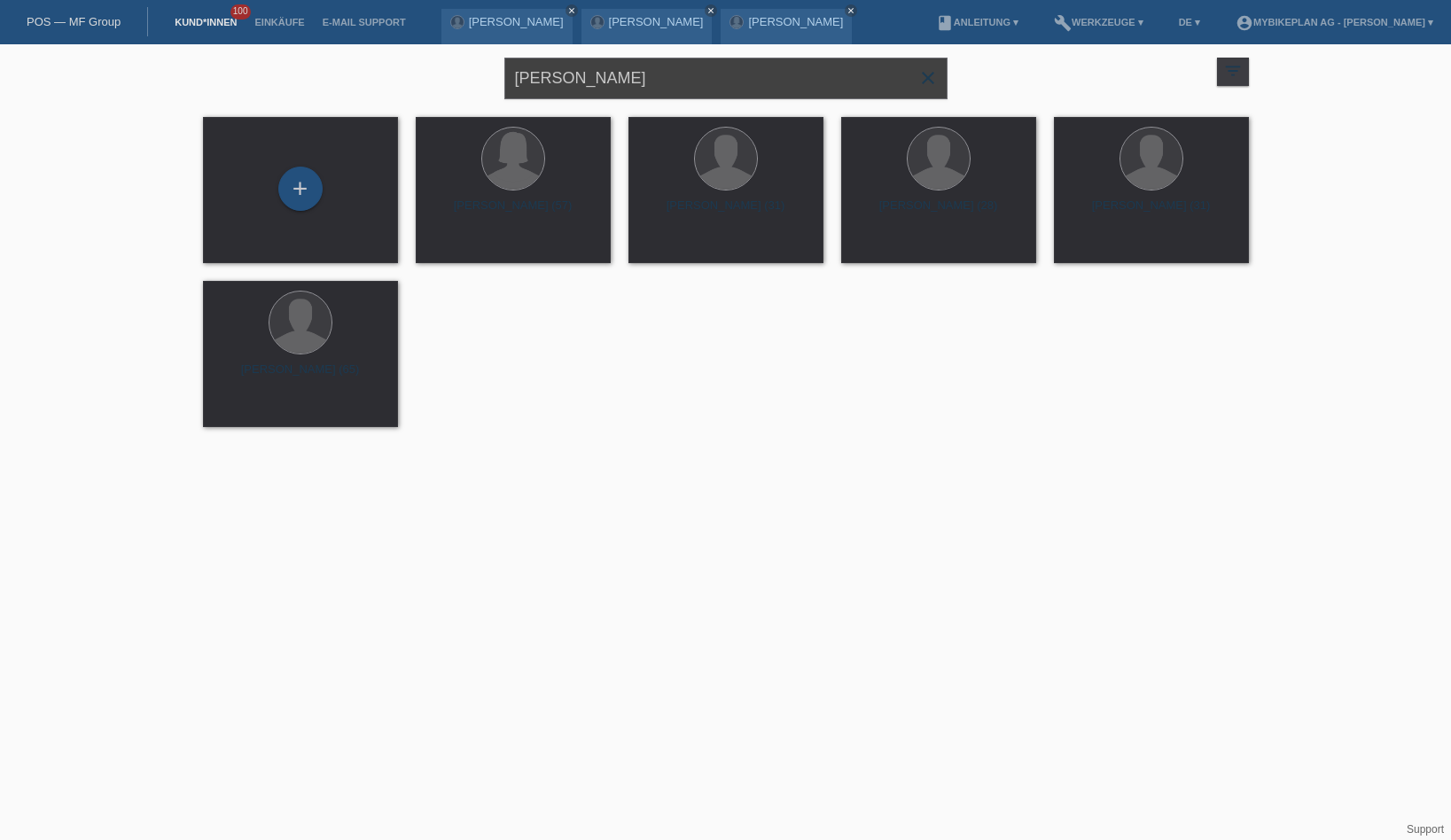
click at [636, 73] on input "[PERSON_NAME]" at bounding box center [726, 78] width 443 height 42
paste input "[PERSON_NAME]"
type input "[PERSON_NAME]"
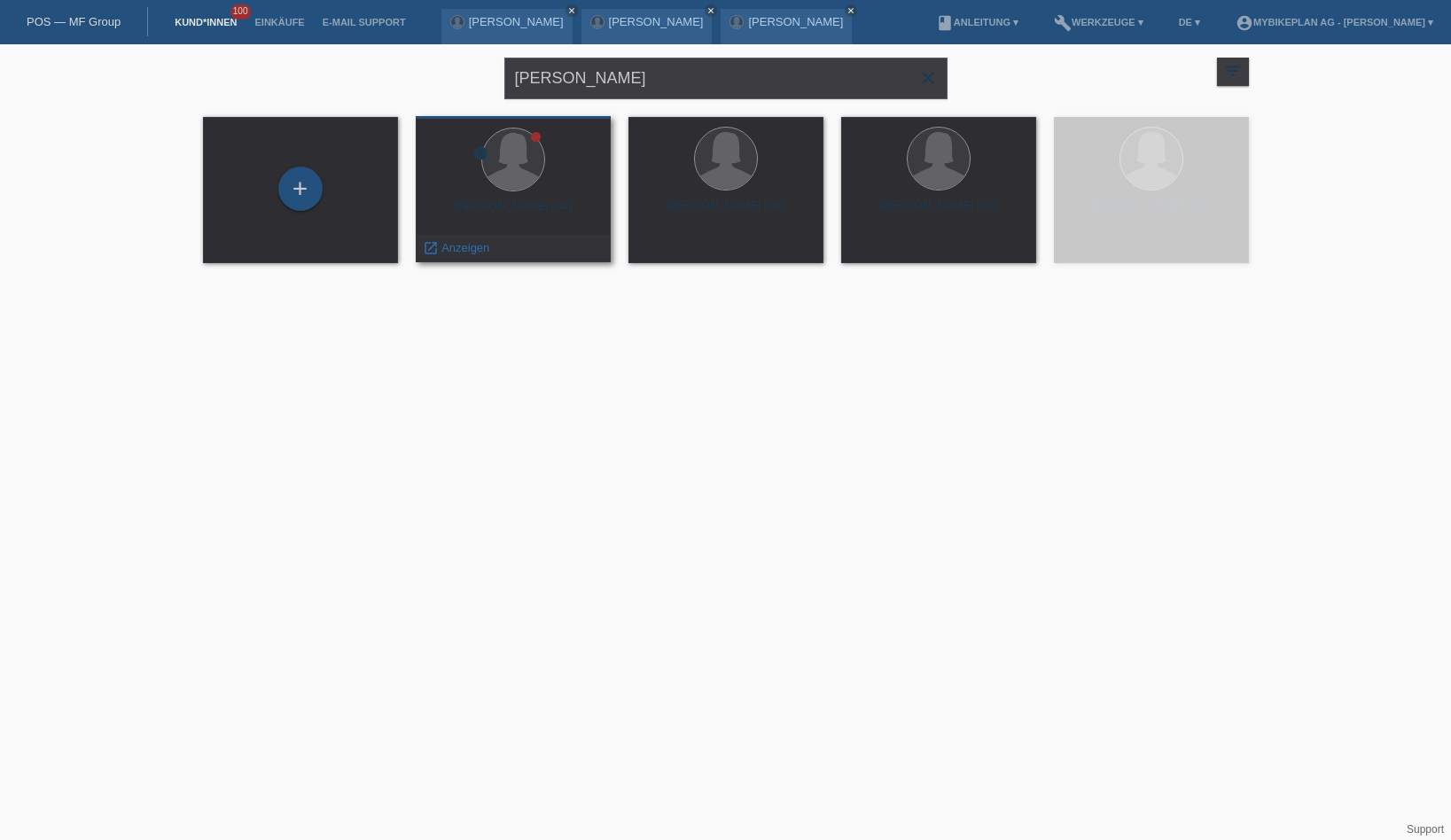
click at [517, 215] on div "Jacqueline Hellwig (34)" at bounding box center [512, 213] width 167 height 28
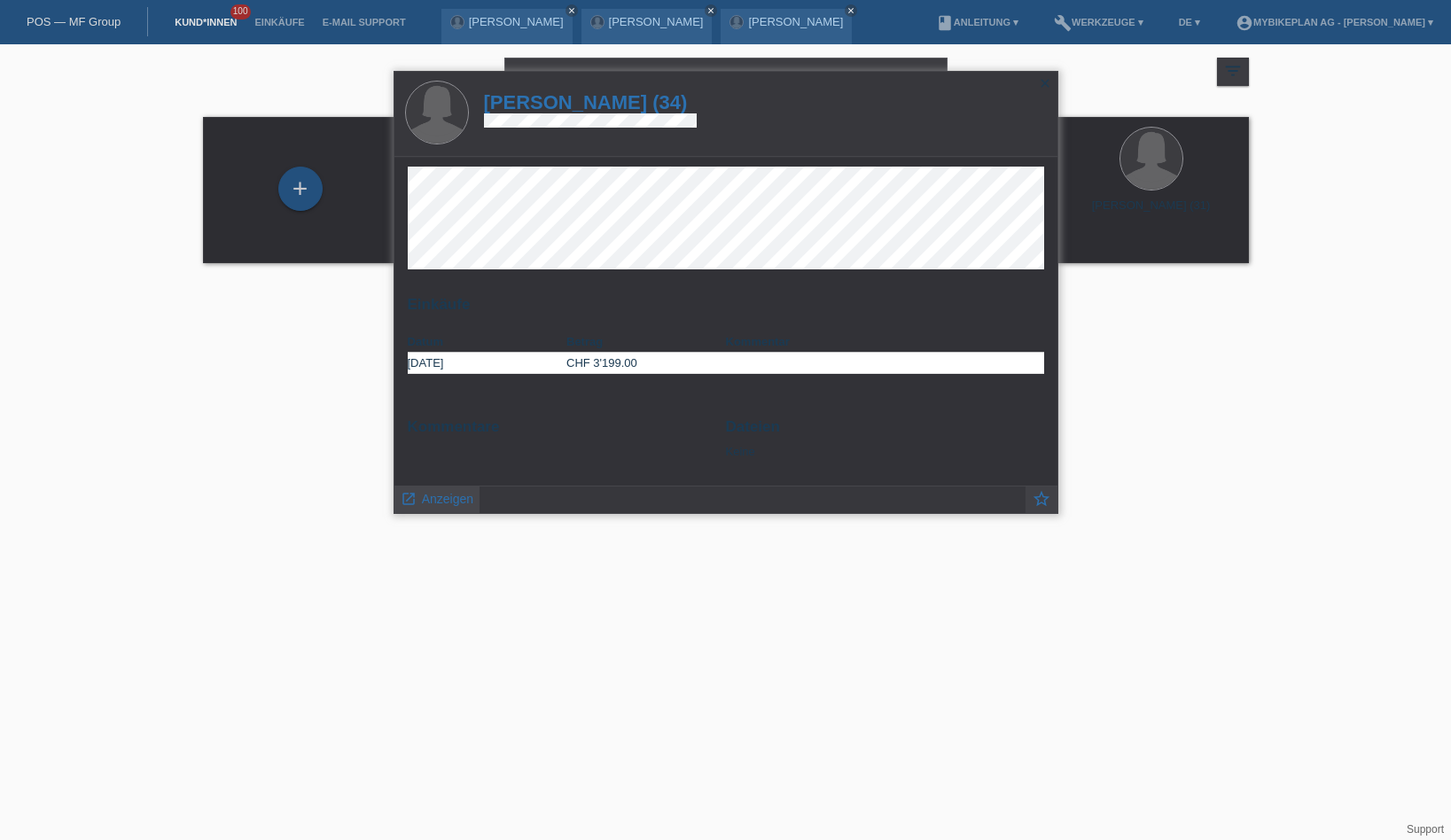
click at [441, 499] on span "Anzeigen" at bounding box center [447, 499] width 51 height 15
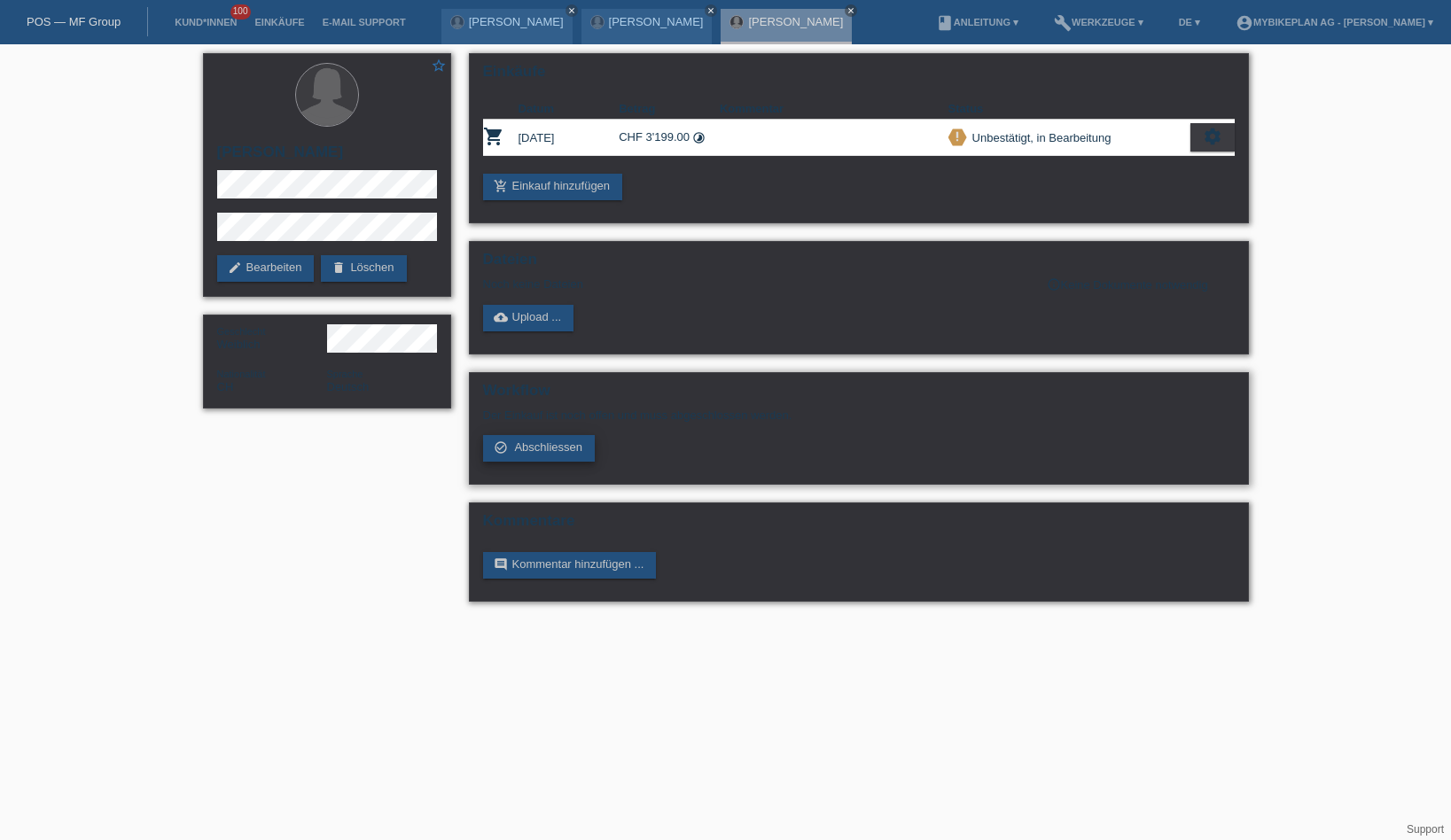
click at [506, 454] on icon "check_circle_outline" at bounding box center [501, 448] width 15 height 15
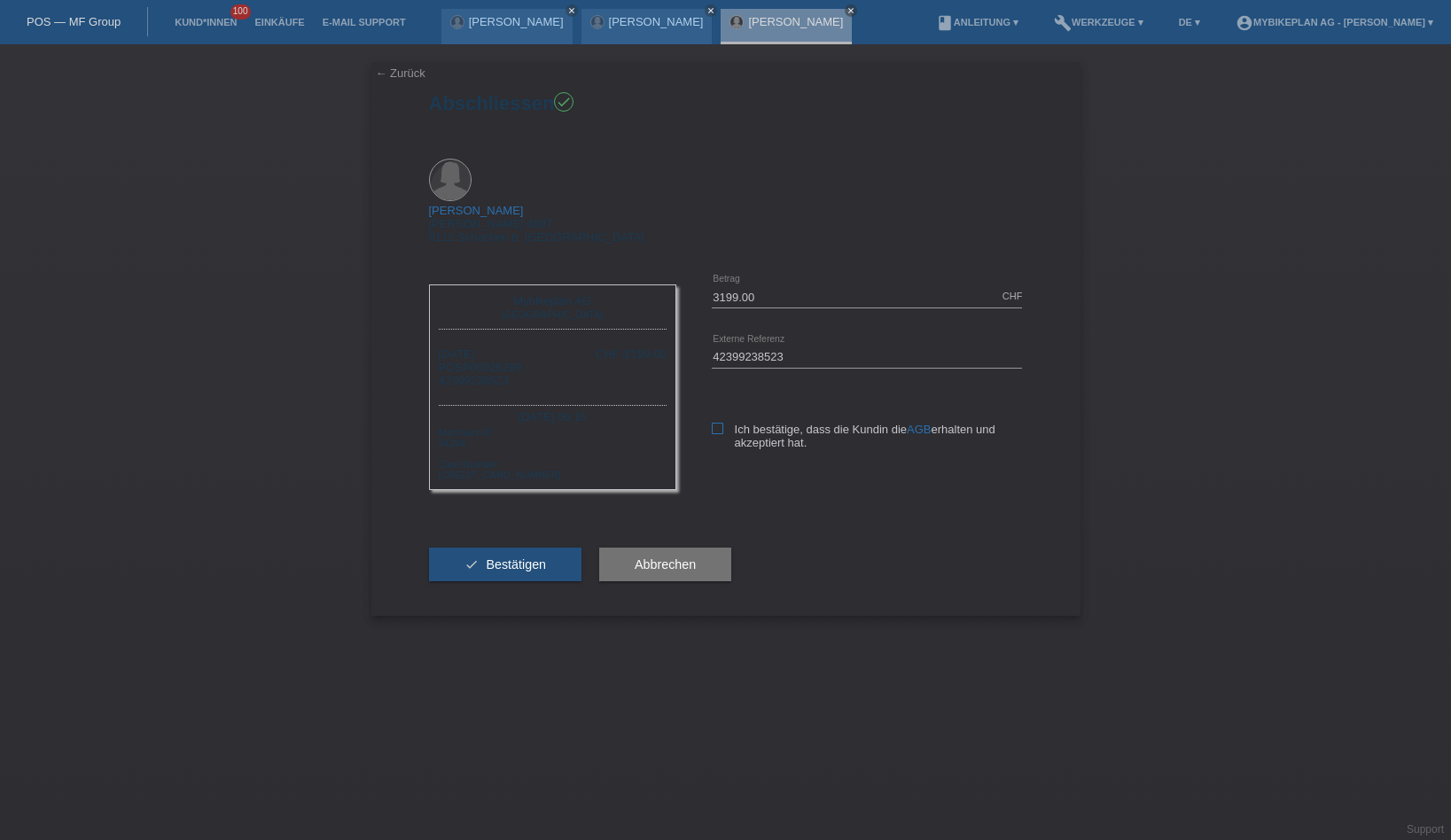
click at [720, 422] on icon at bounding box center [717, 428] width 12 height 12
click at [720, 422] on input "Ich bestätige, dass die Kundin die AGB erhalten und akzeptiert hat." at bounding box center [717, 428] width 12 height 12
checkbox input "true"
click at [515, 557] on span "Bestätigen" at bounding box center [515, 564] width 60 height 15
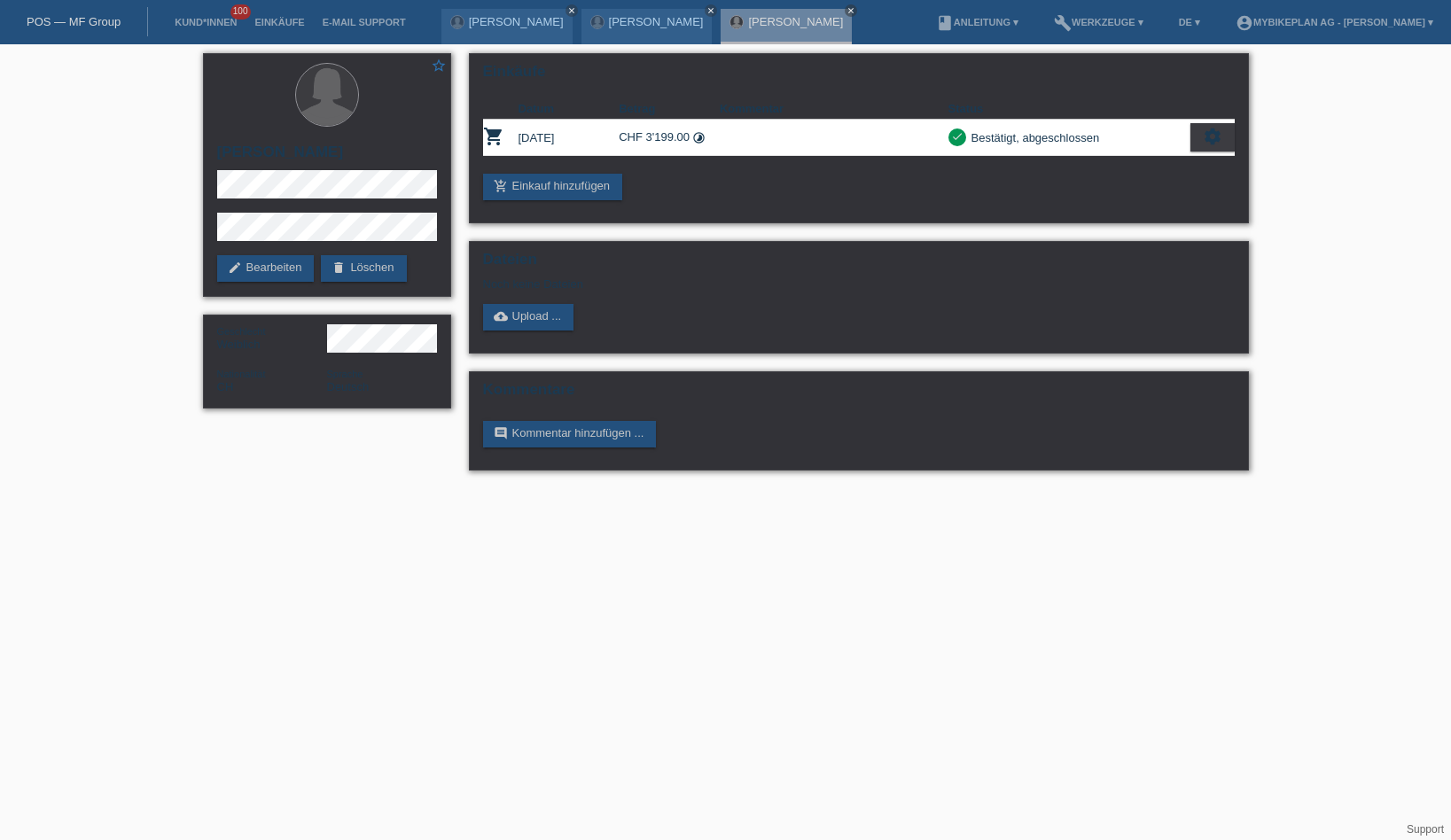
click at [88, 28] on div "POS — MF Group" at bounding box center [74, 22] width 148 height 29
click at [93, 27] on link "POS — MF Group" at bounding box center [73, 22] width 94 height 14
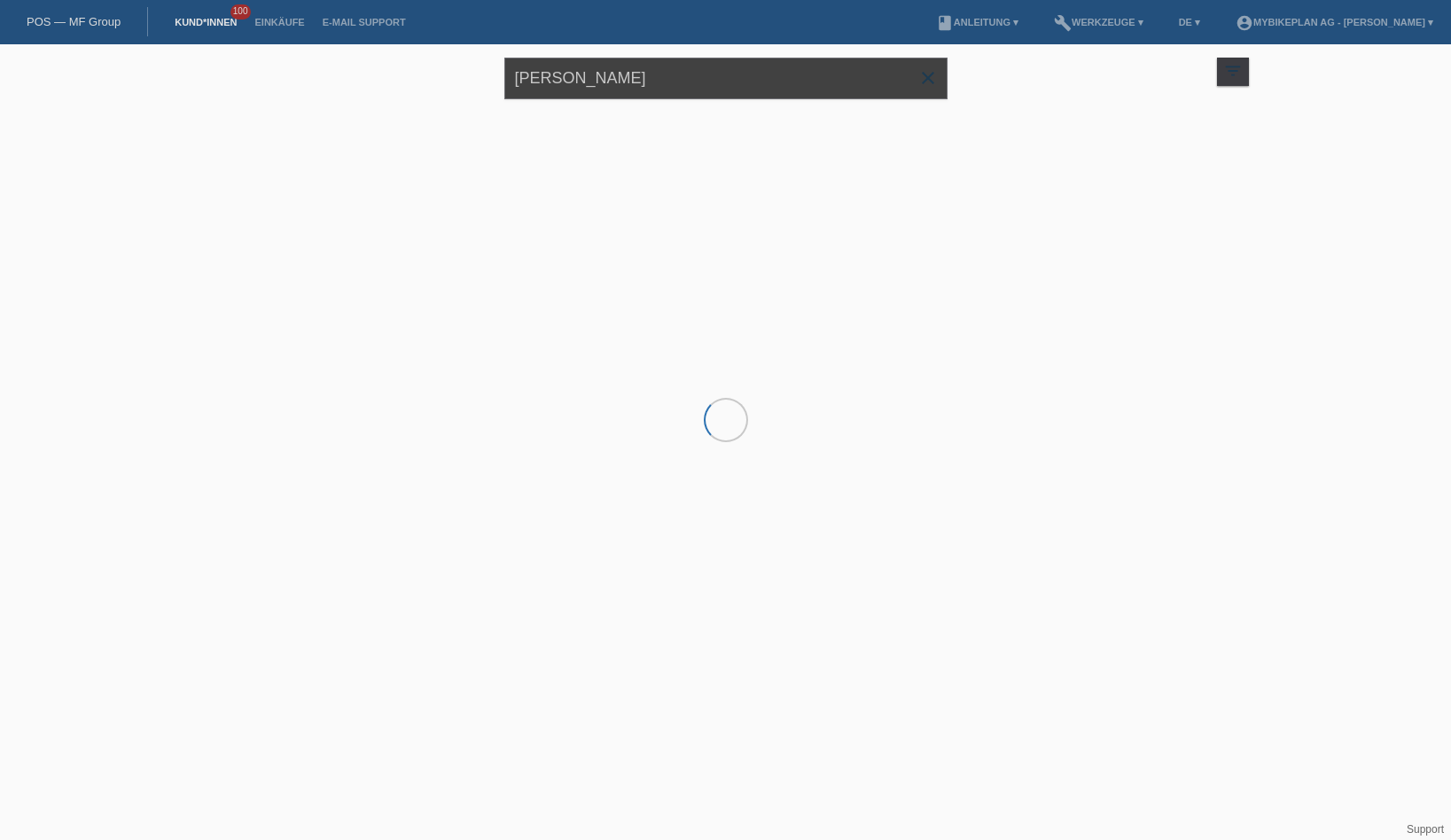
click at [567, 82] on input "[PERSON_NAME]" at bounding box center [726, 78] width 443 height 42
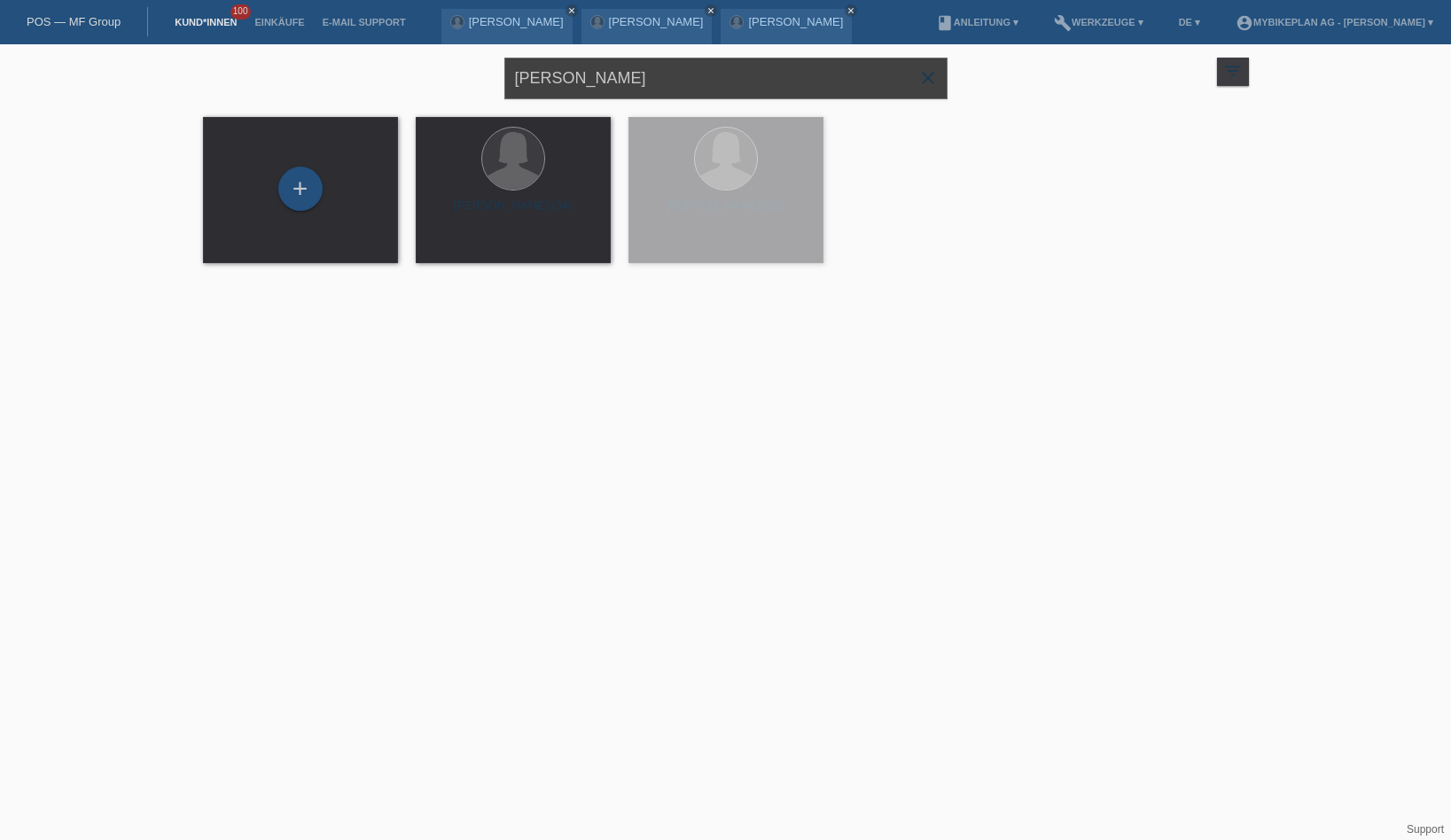
paste input "n Rothbauer"
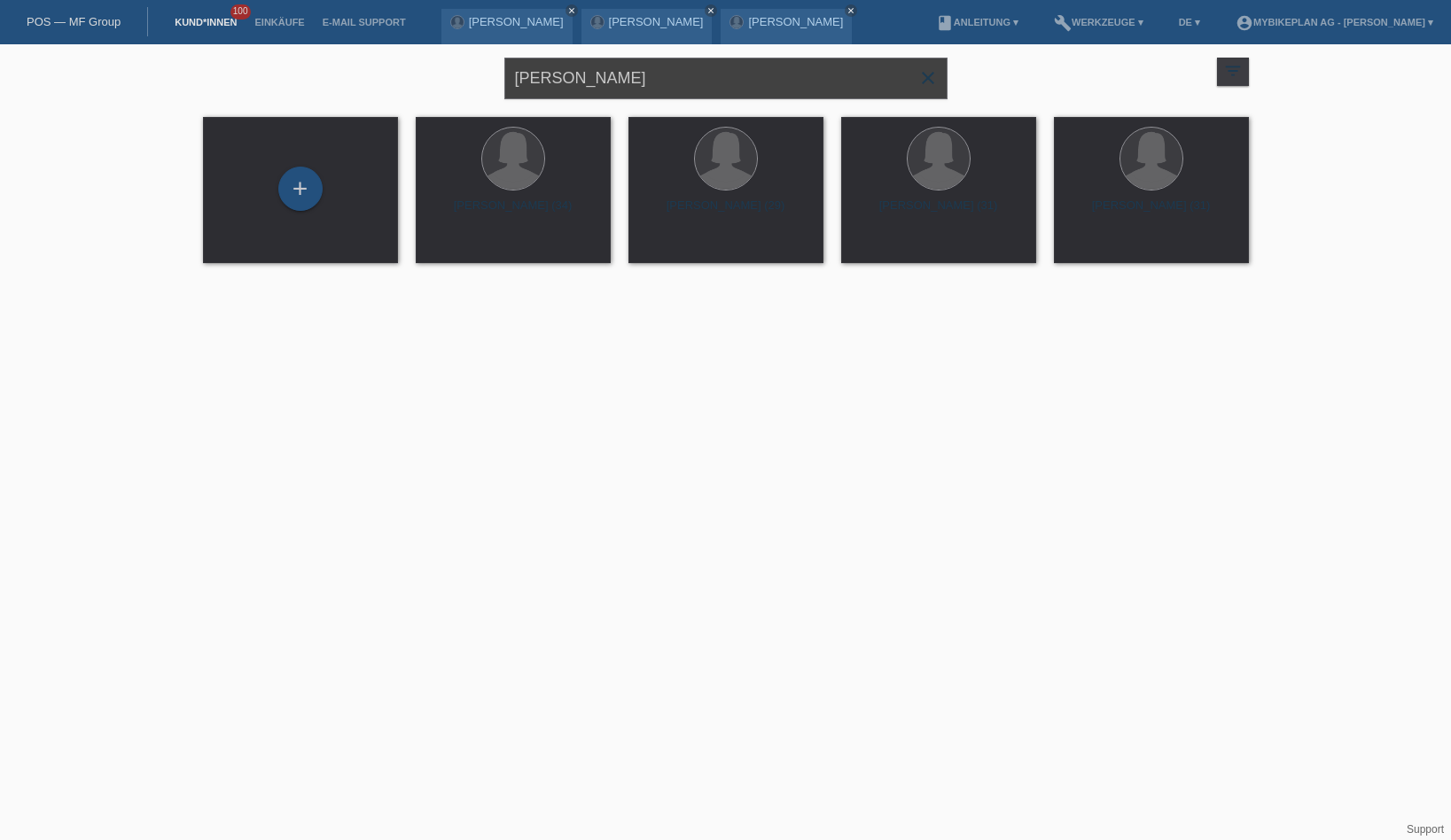
type input "Jan Rothbauer"
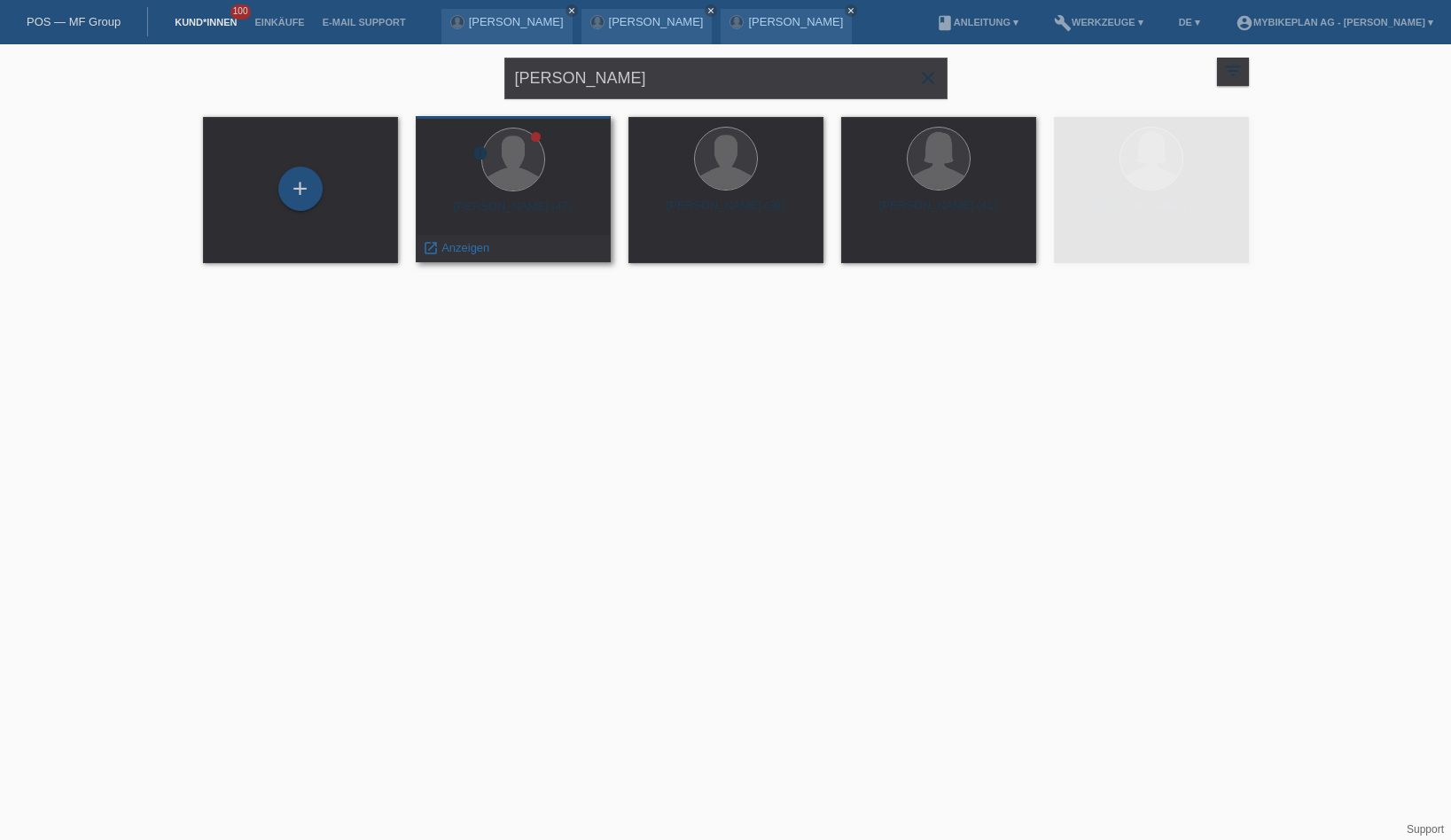
click at [523, 214] on div "Jan Rothbauer (47)" at bounding box center [512, 213] width 167 height 28
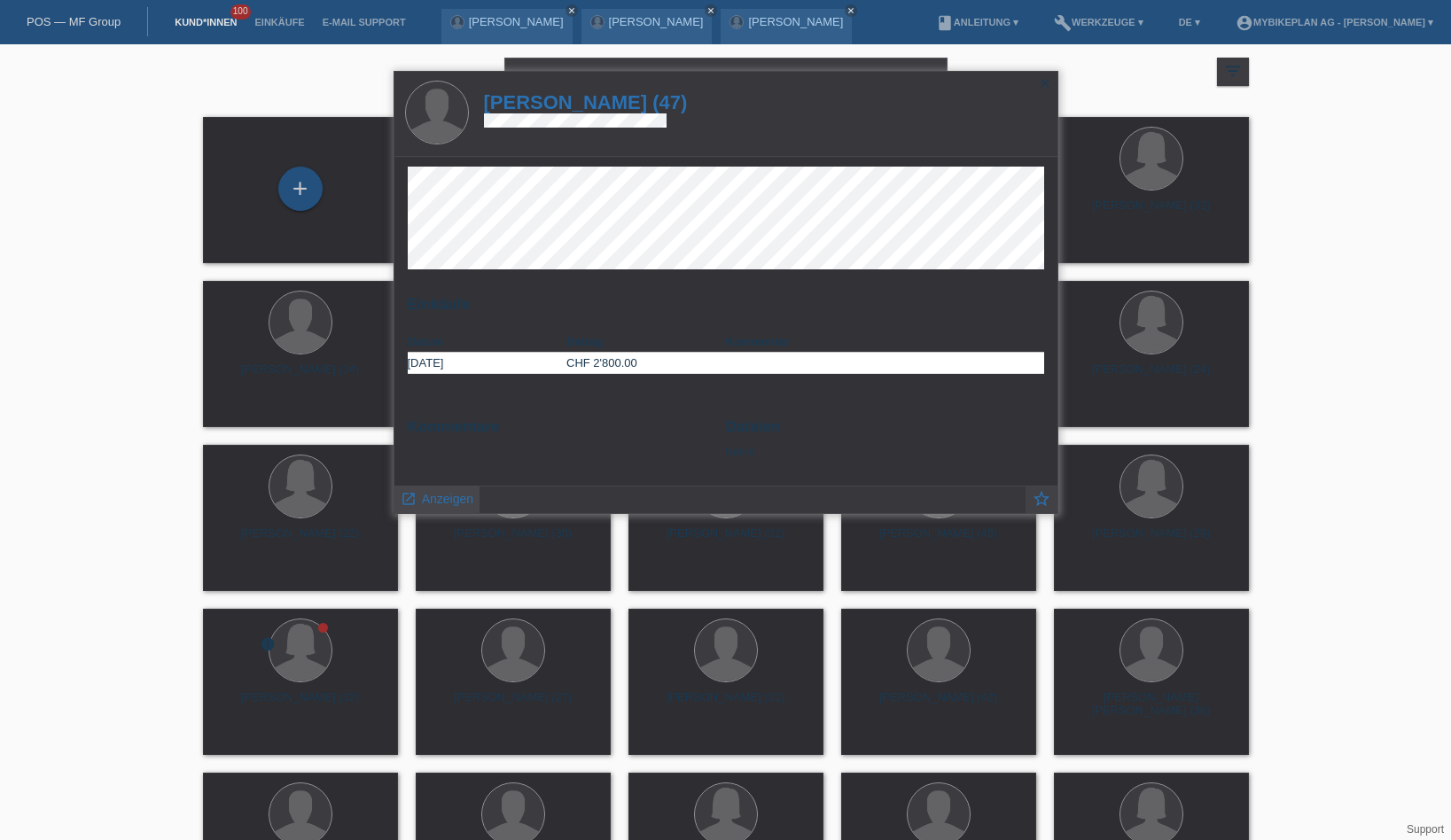
click at [469, 493] on span "Anzeigen" at bounding box center [447, 499] width 51 height 15
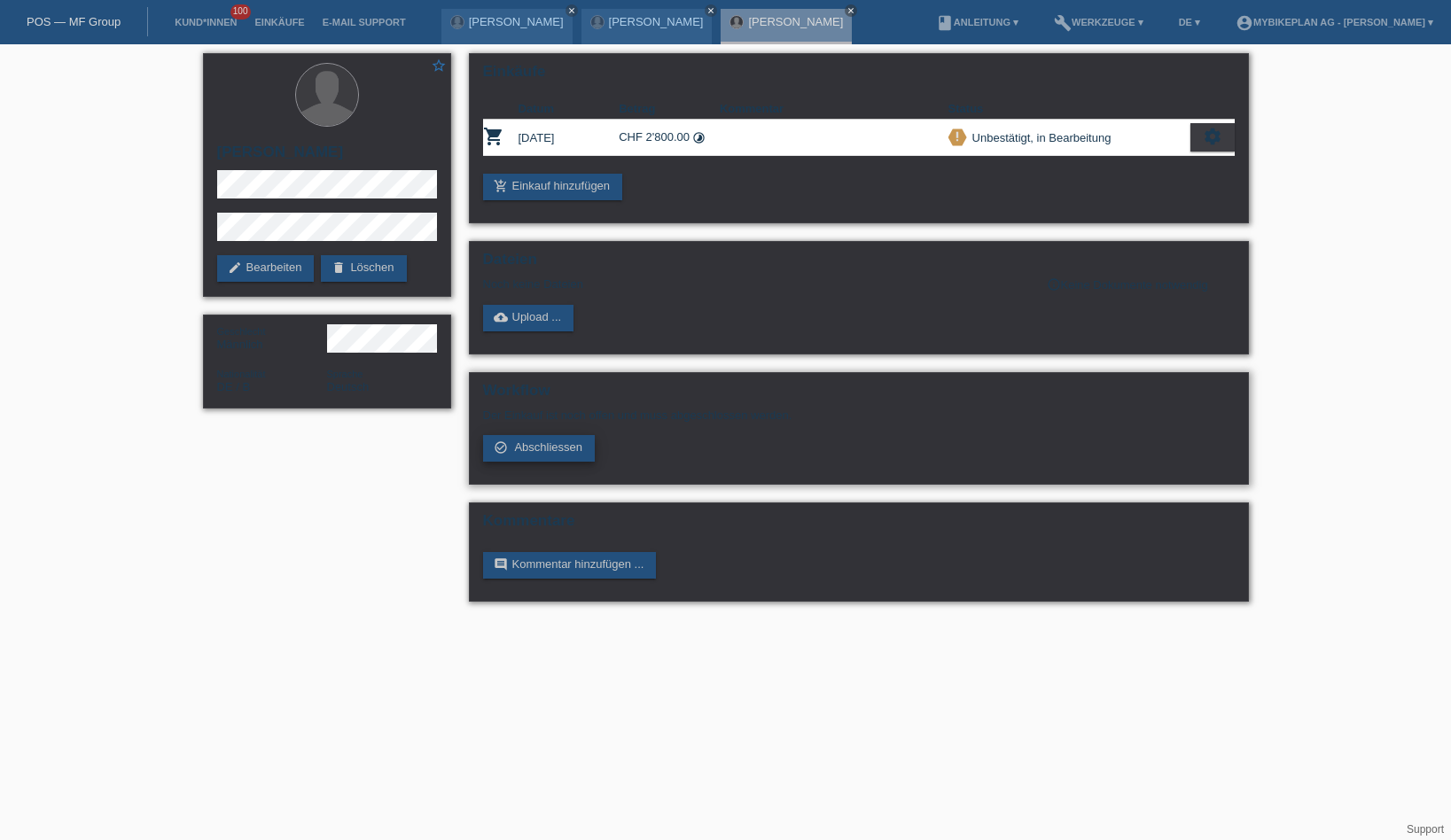
click at [527, 460] on link "check_circle_outline Abschliessen" at bounding box center [540, 448] width 113 height 26
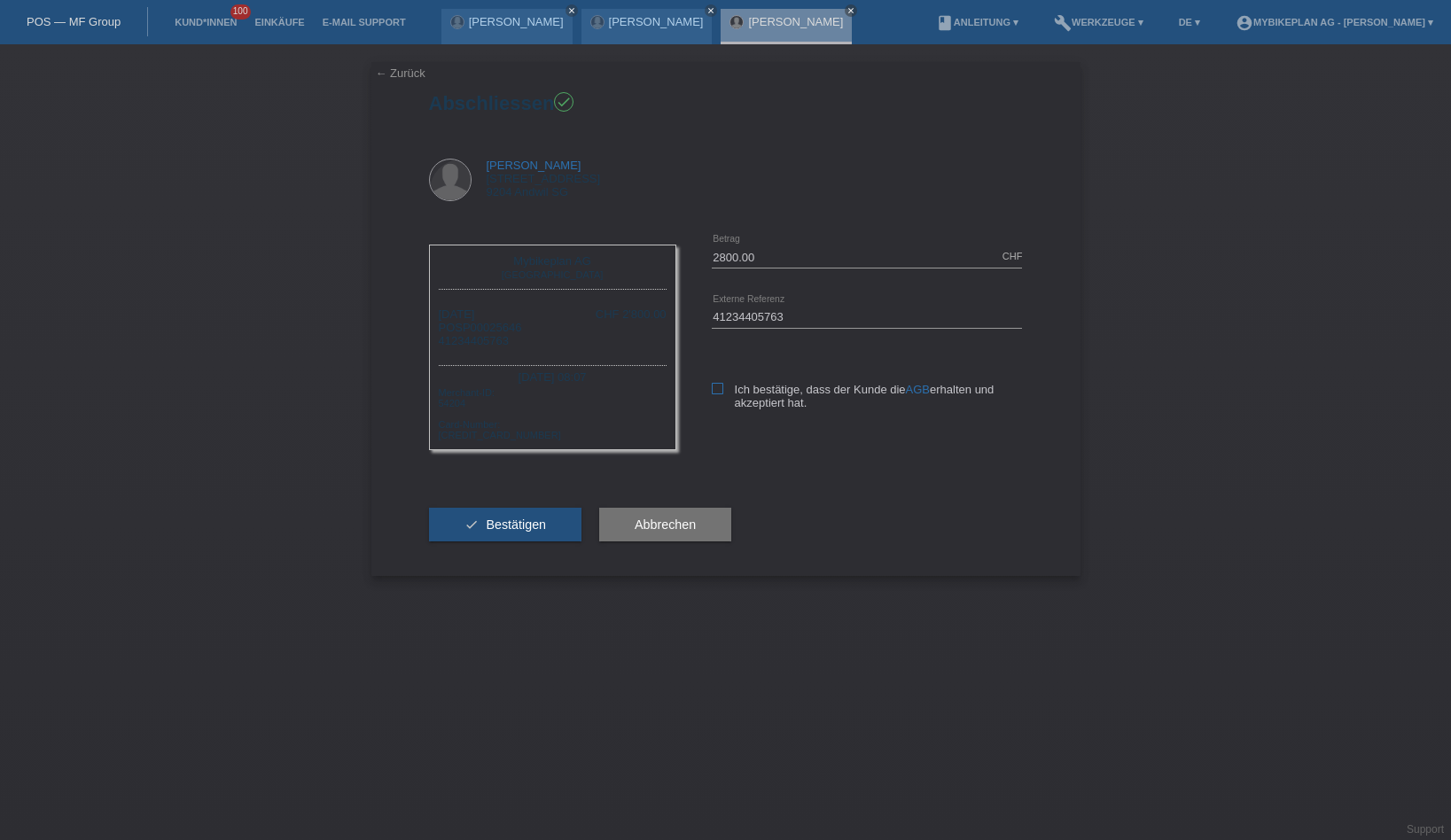
click at [721, 385] on icon at bounding box center [717, 389] width 12 height 12
click at [721, 385] on input "Ich bestätige, dass der Kunde die AGB erhalten und akzeptiert hat." at bounding box center [717, 389] width 12 height 12
checkbox input "true"
click at [504, 531] on span "Bestätigen" at bounding box center [515, 525] width 60 height 15
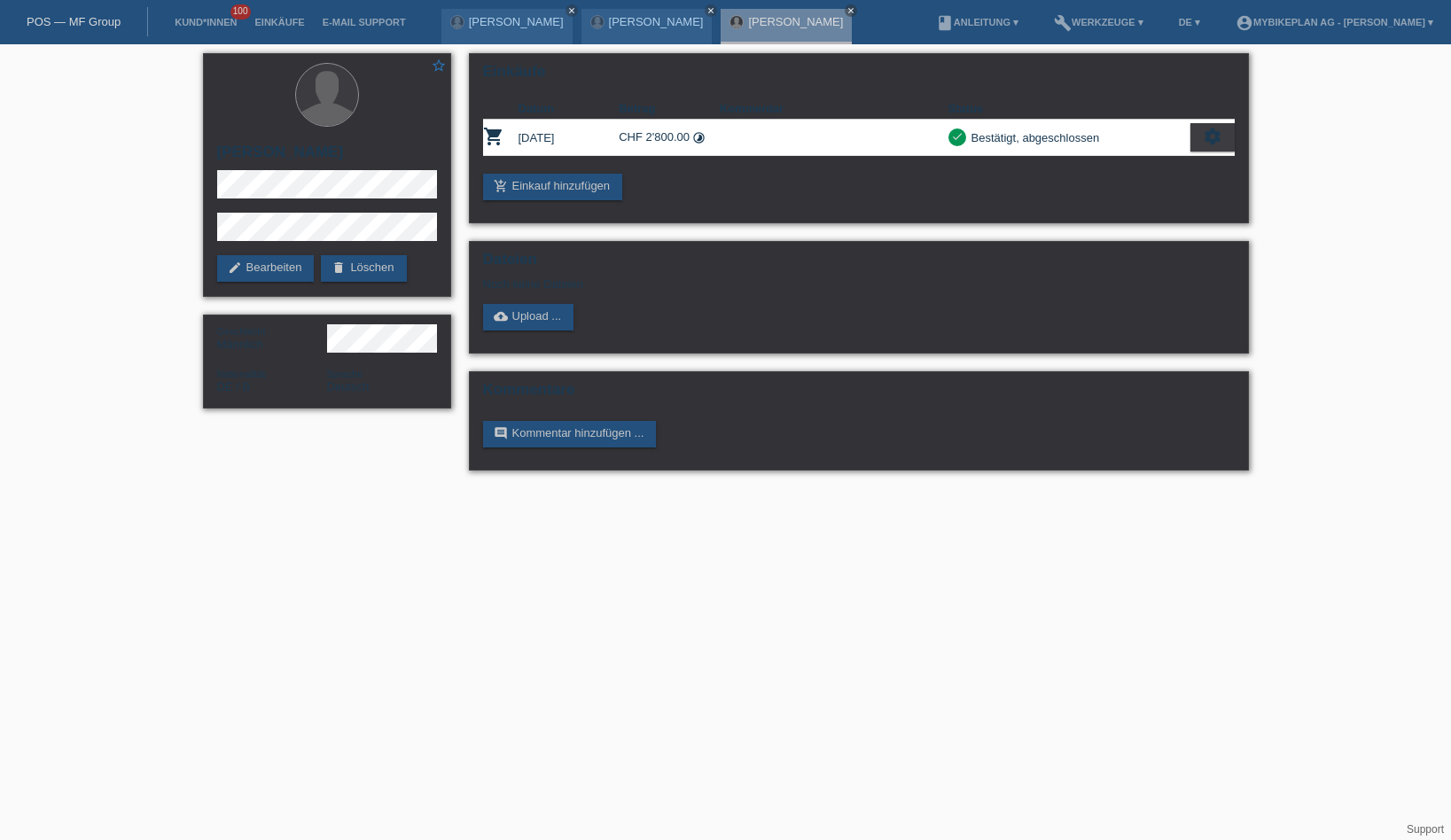
click at [68, 19] on link "POS — MF Group" at bounding box center [73, 22] width 94 height 14
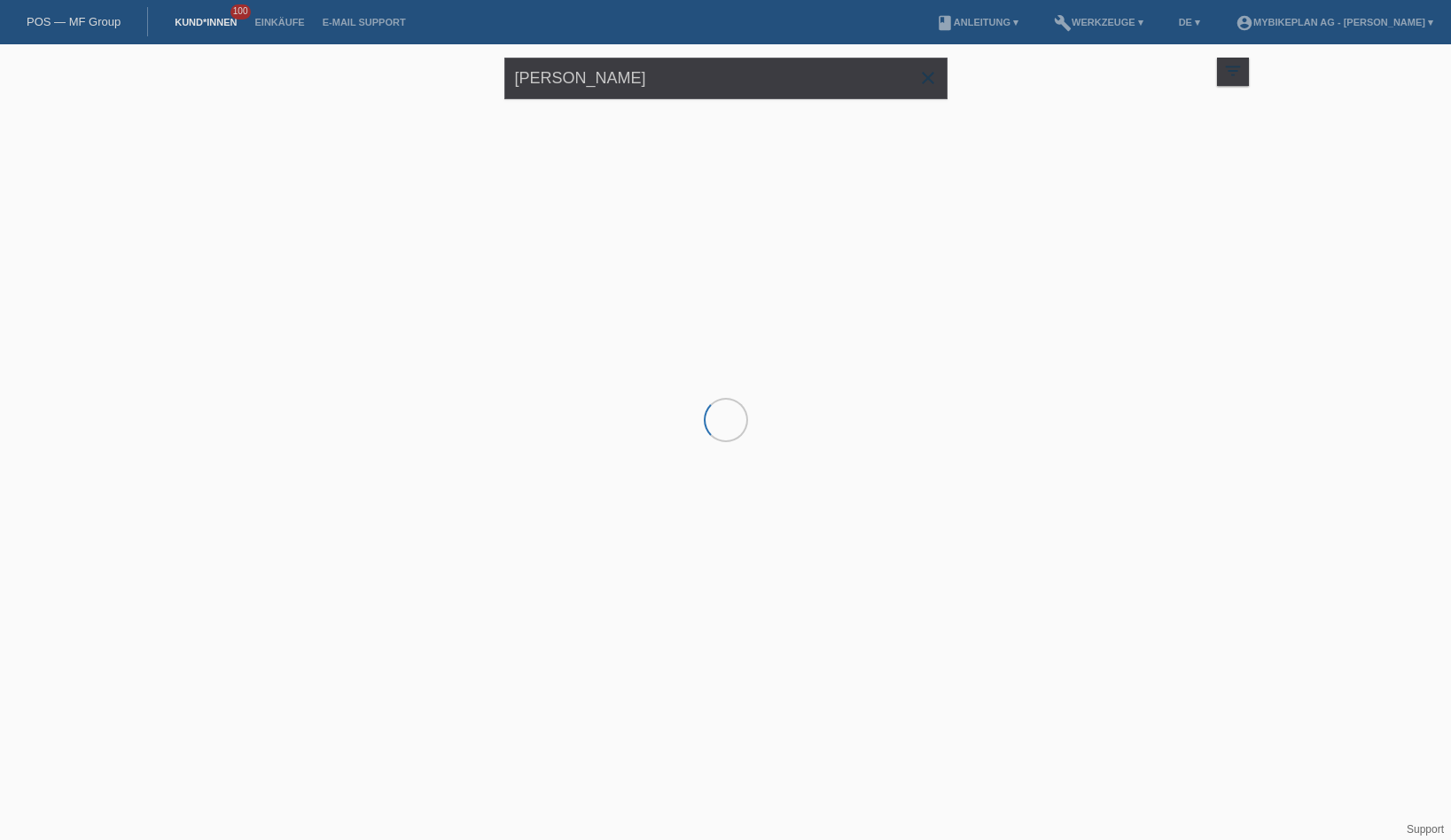
click at [616, 100] on div "Jan Rothbauer close" at bounding box center [726, 76] width 443 height 64
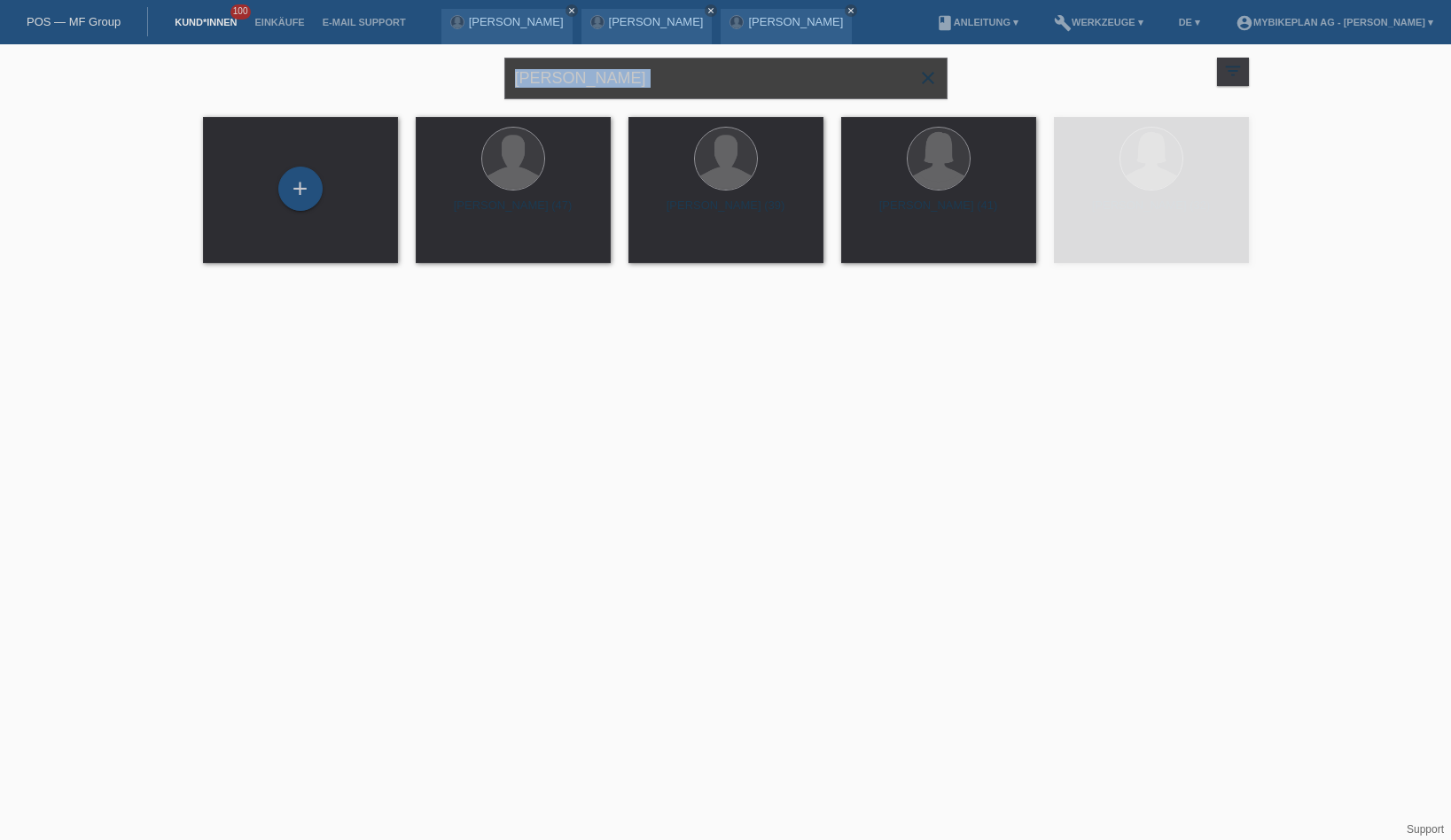
click at [626, 78] on input "[PERSON_NAME]" at bounding box center [726, 78] width 443 height 42
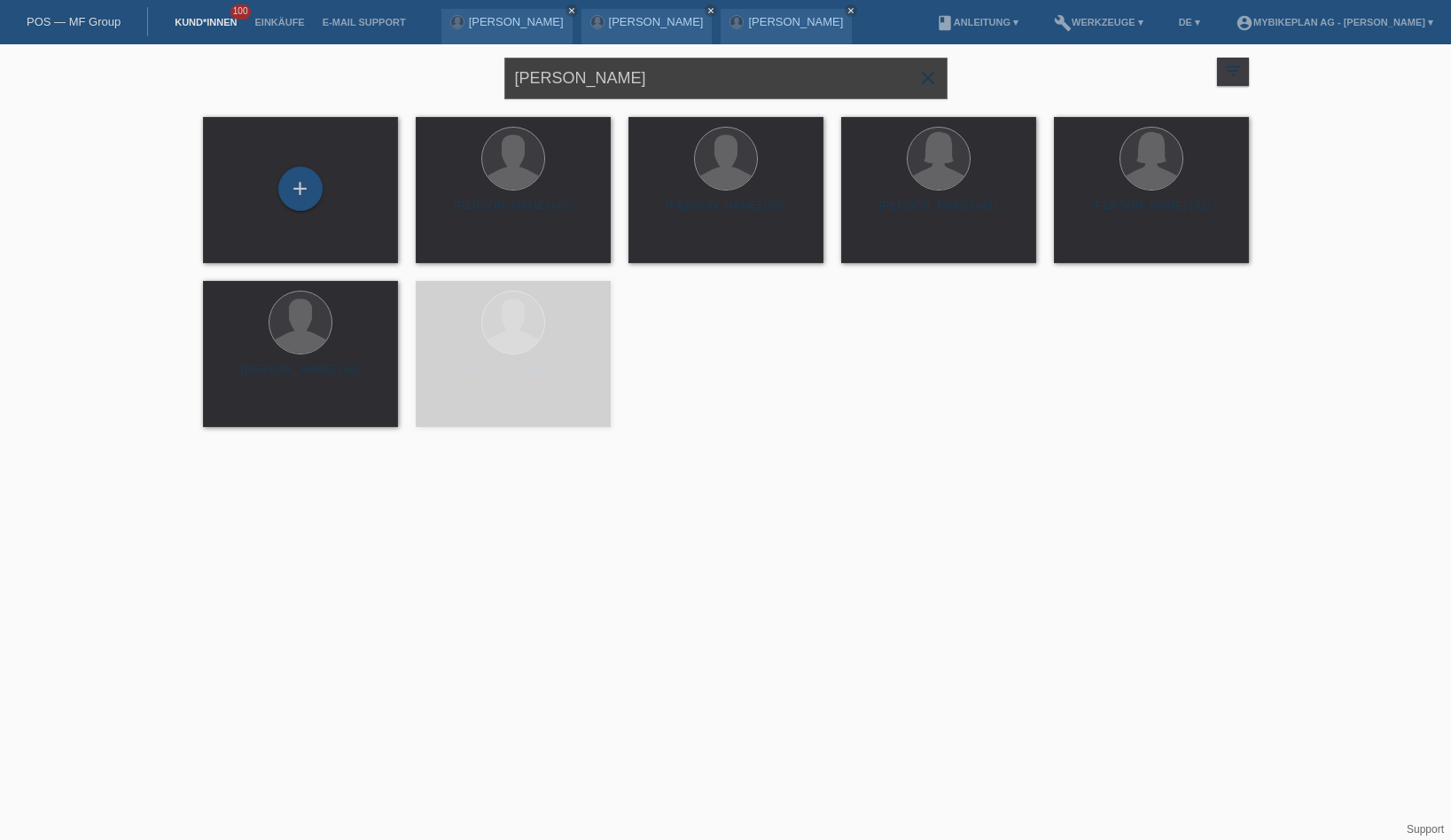
click at [626, 78] on input "[PERSON_NAME]" at bounding box center [726, 78] width 443 height 42
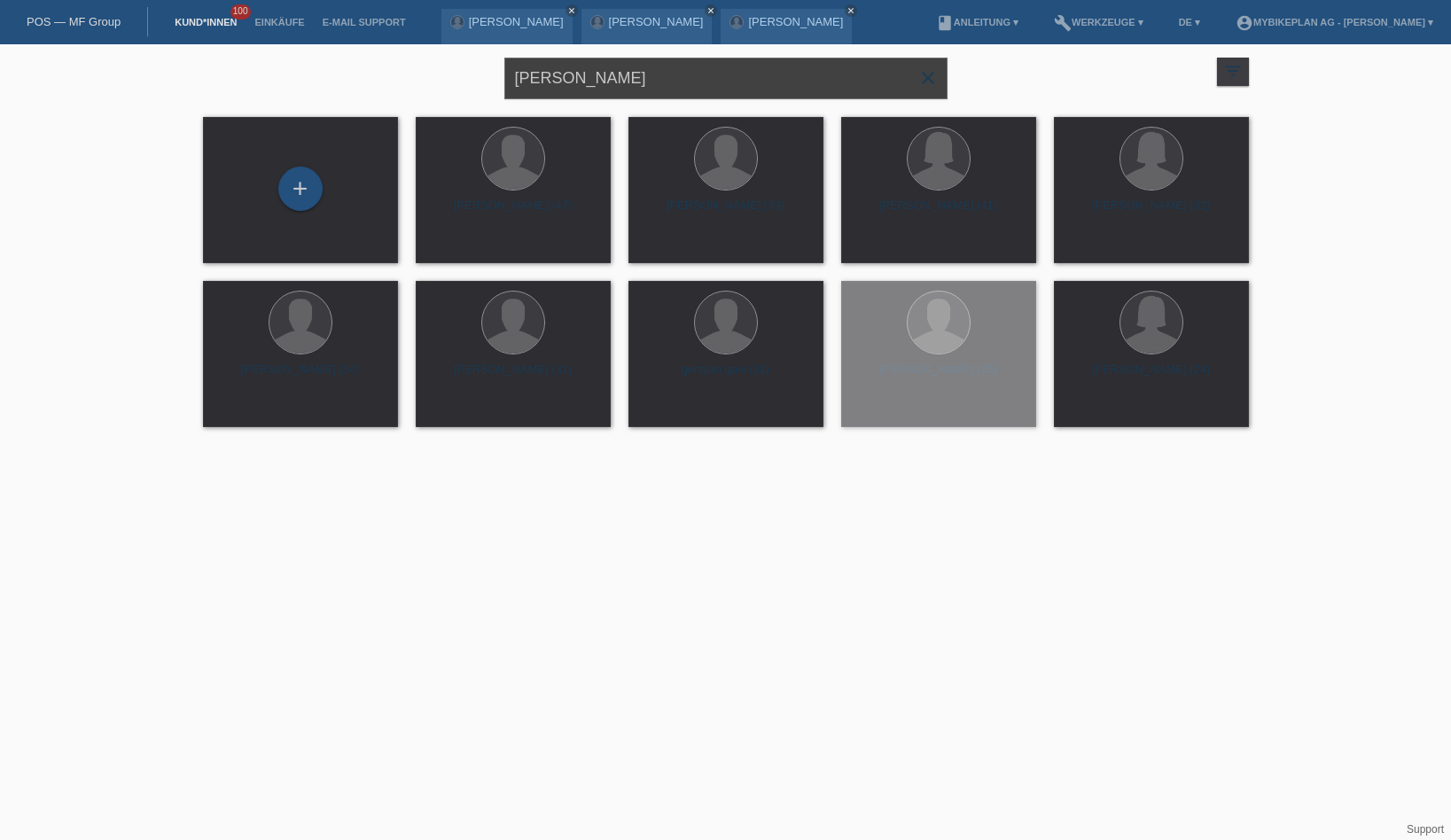
paste input "errémy Yann Julien Martinez jerremy@famille-martinez.ch"
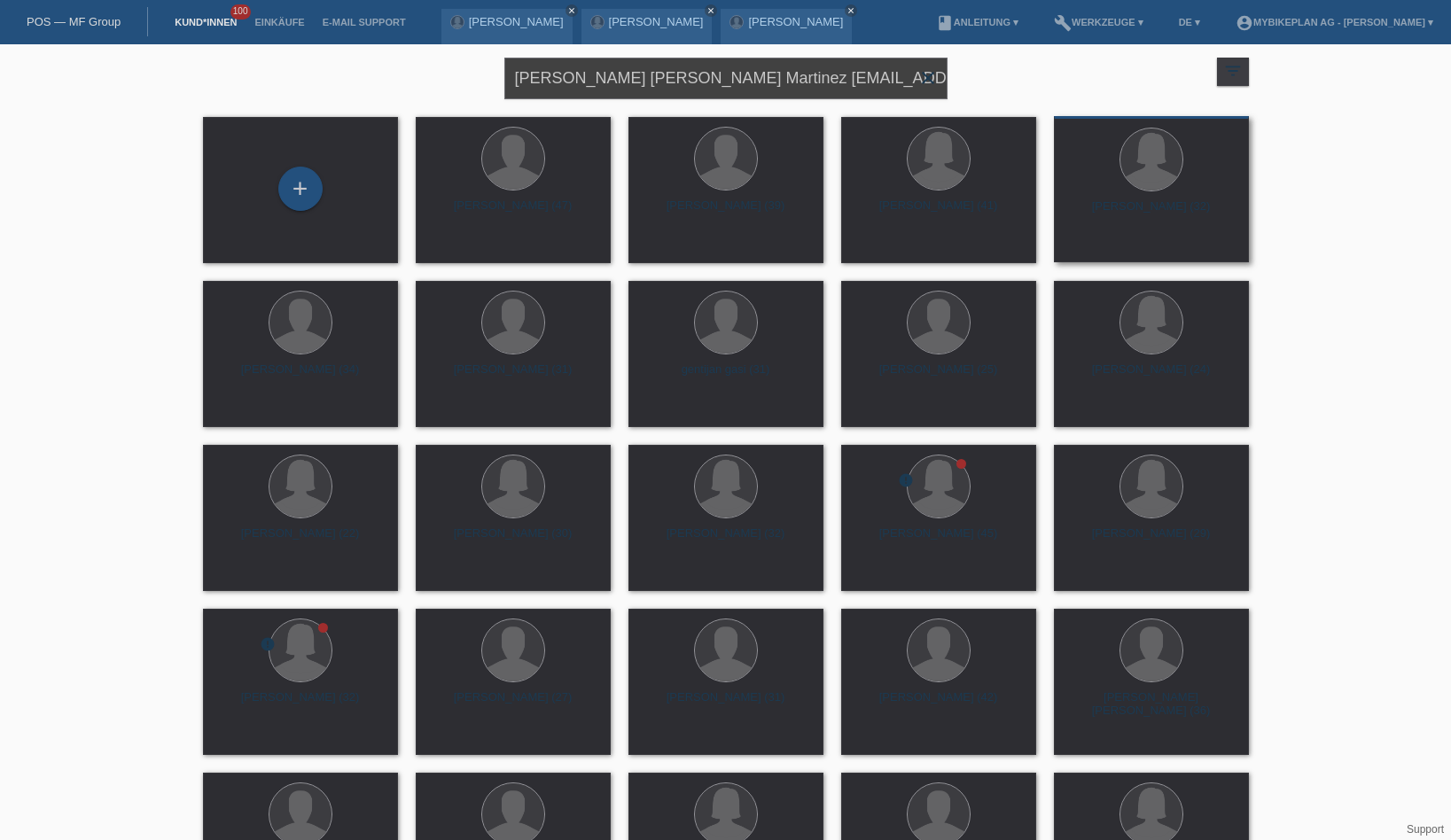
drag, startPoint x: 614, startPoint y: 78, endPoint x: 1098, endPoint y: 121, distance: 485.9
type input "Jerrémy Yann"
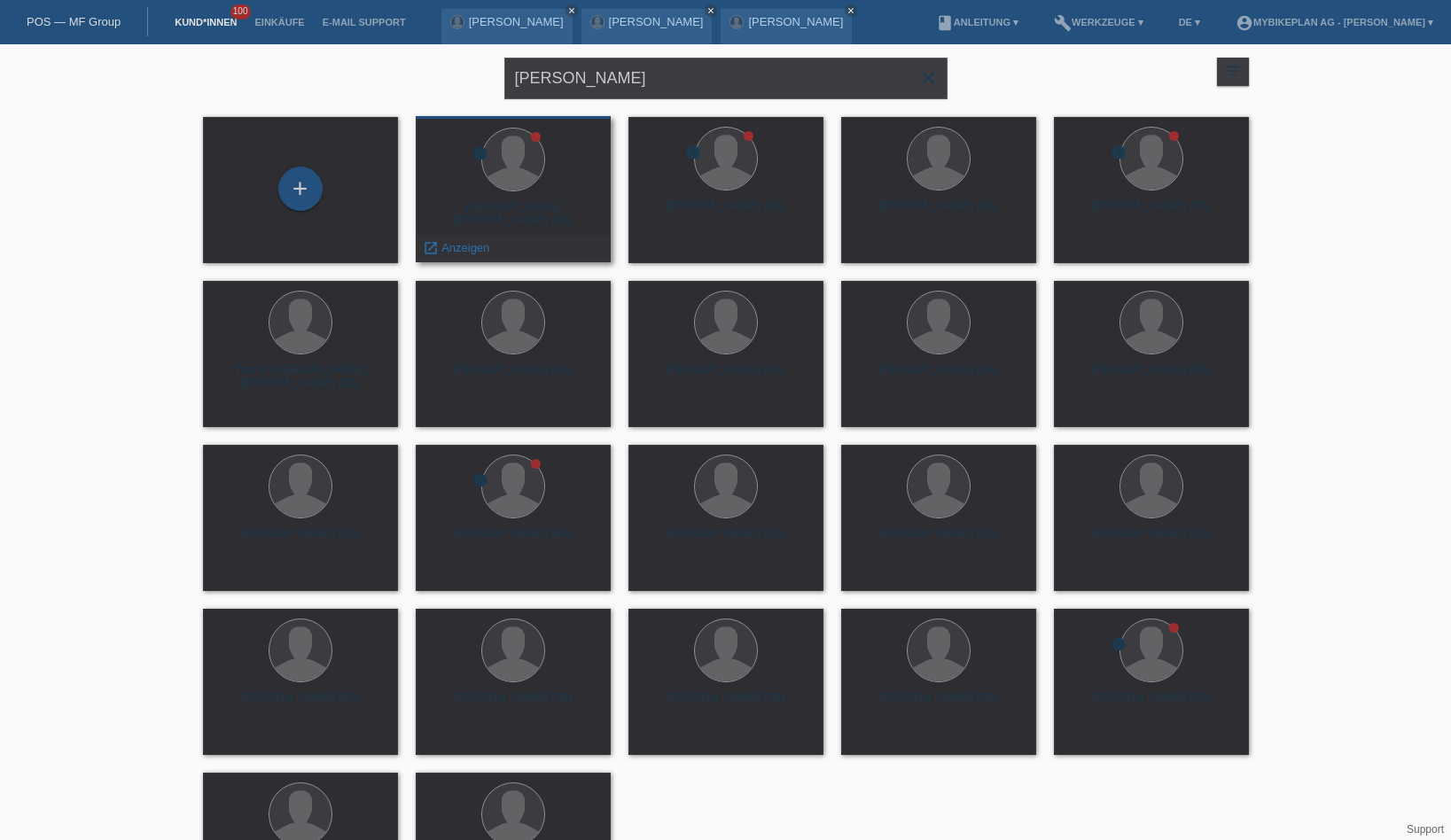
click at [491, 187] on div at bounding box center [512, 160] width 167 height 66
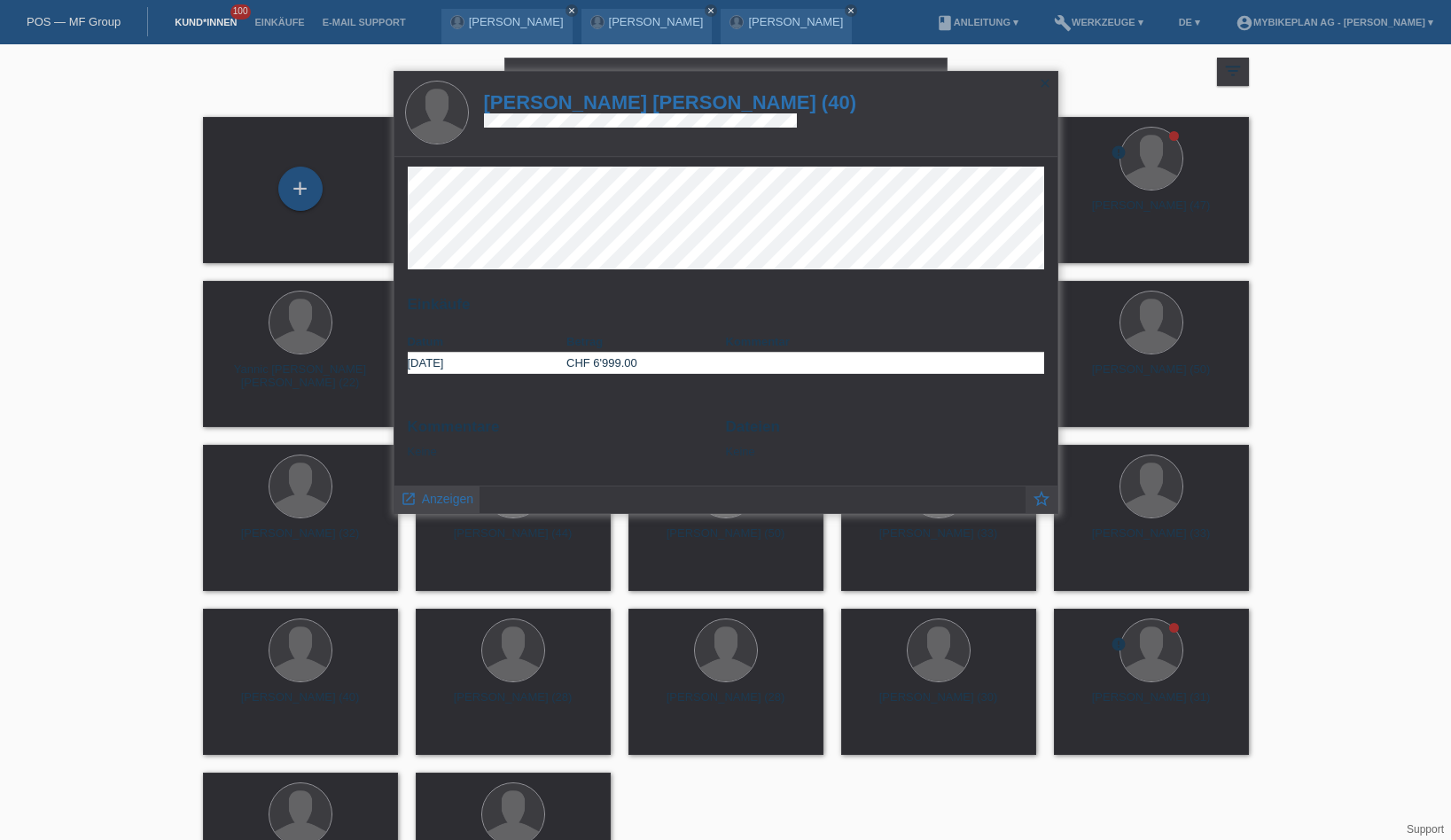
click at [429, 503] on span "Anzeigen" at bounding box center [447, 499] width 51 height 15
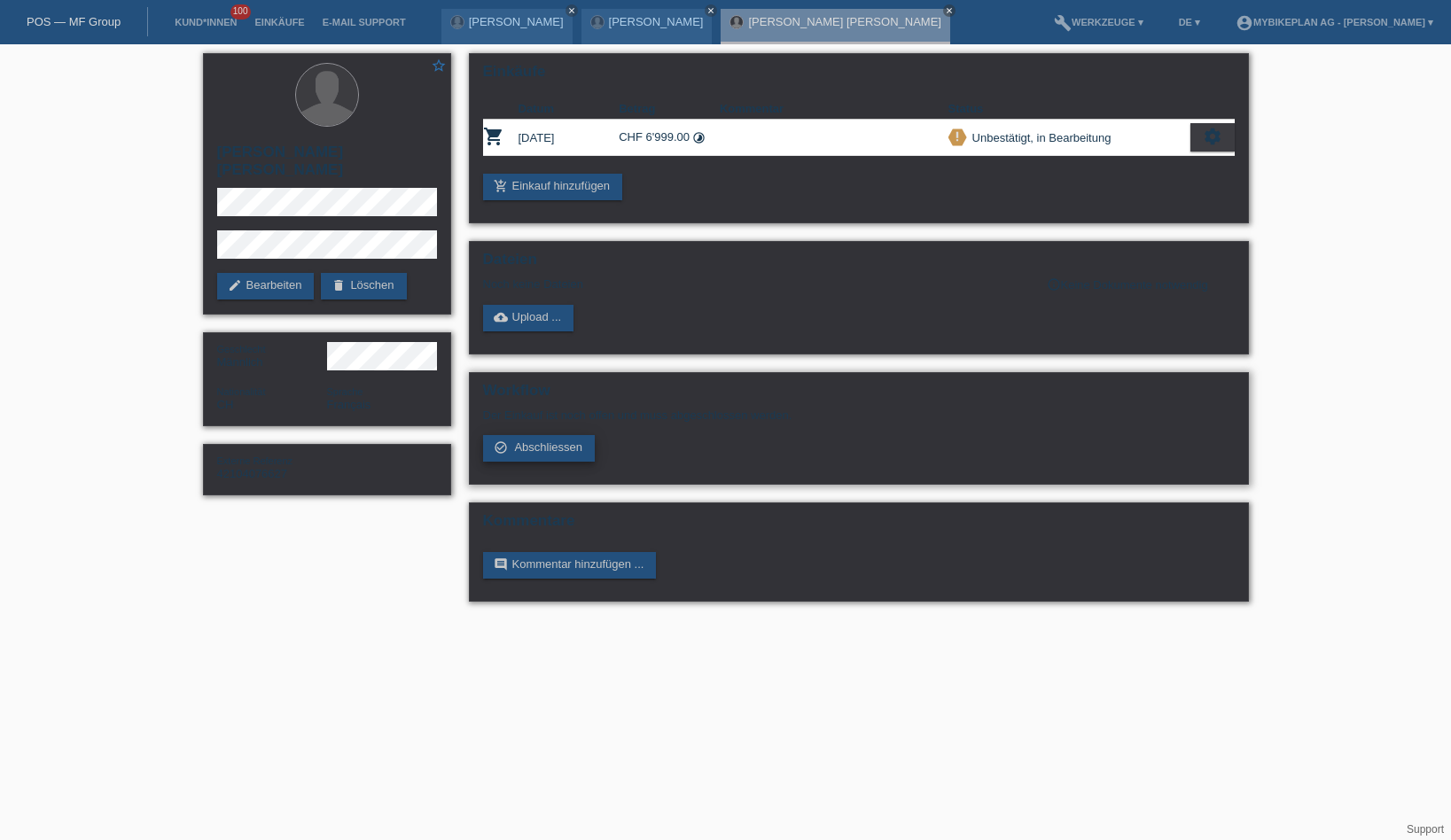
click at [529, 453] on span "Abschliessen" at bounding box center [548, 447] width 68 height 14
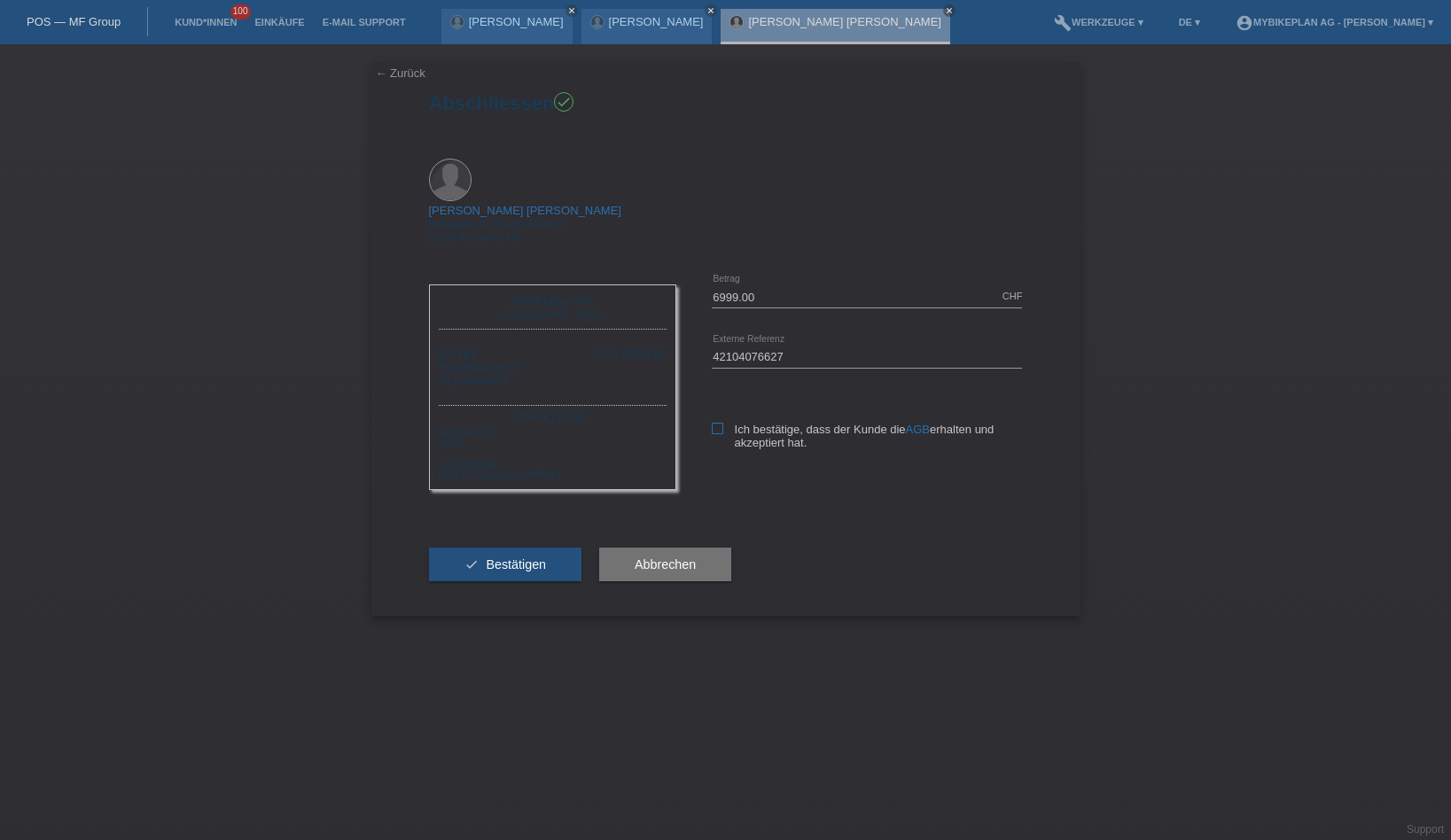
click at [715, 422] on icon at bounding box center [717, 428] width 12 height 12
click at [715, 422] on input "Ich bestätige, dass der Kunde die AGB erhalten und akzeptiert hat." at bounding box center [717, 428] width 12 height 12
checkbox input "true"
click at [533, 548] on button "check Bestätigen" at bounding box center [505, 564] width 153 height 34
